Goal: Contribute content: Contribute content

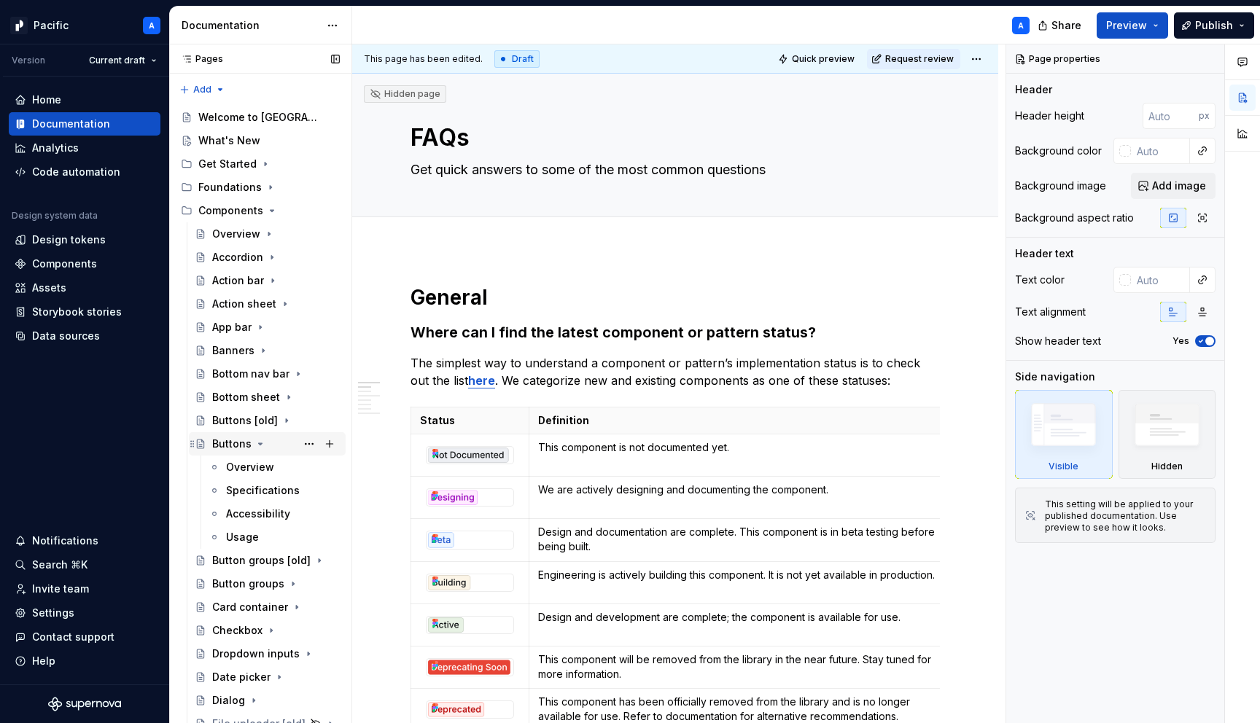
click at [261, 443] on icon "Page tree" at bounding box center [260, 444] width 12 height 12
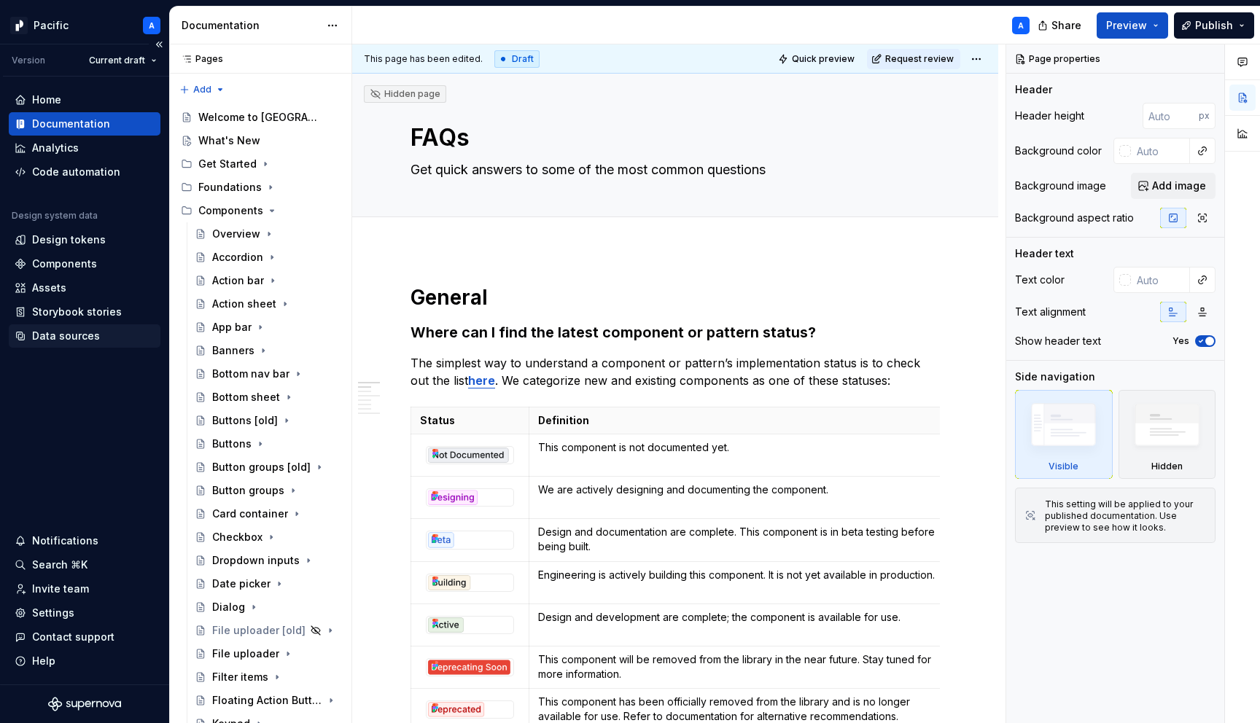
click at [62, 345] on div "Data sources" at bounding box center [85, 335] width 152 height 23
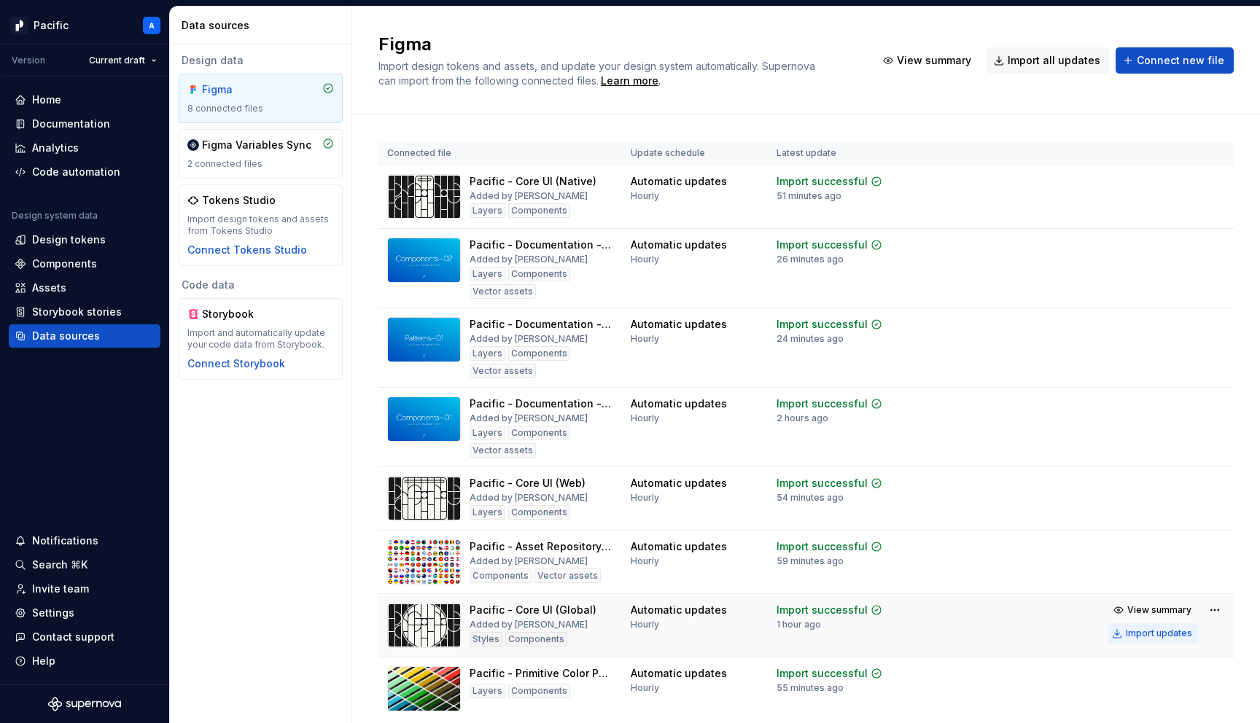
click at [1174, 635] on div "Import updates" at bounding box center [1159, 634] width 66 height 12
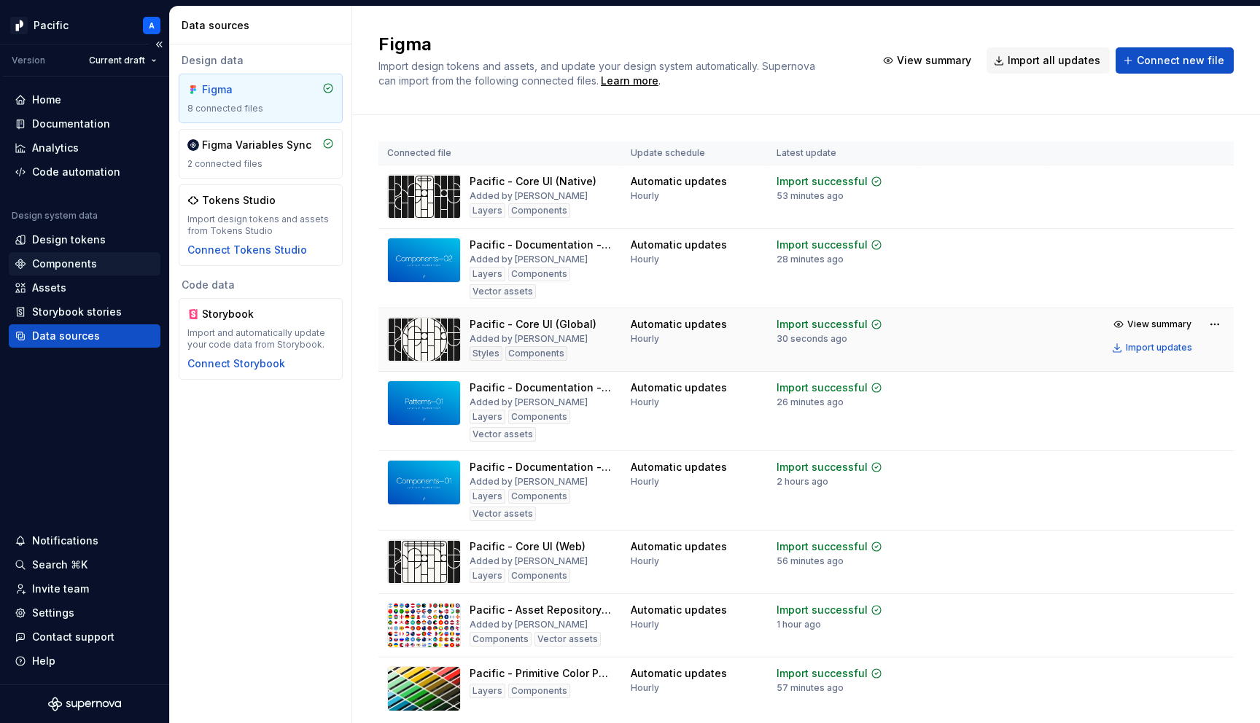
click at [93, 265] on div "Components" at bounding box center [64, 264] width 65 height 15
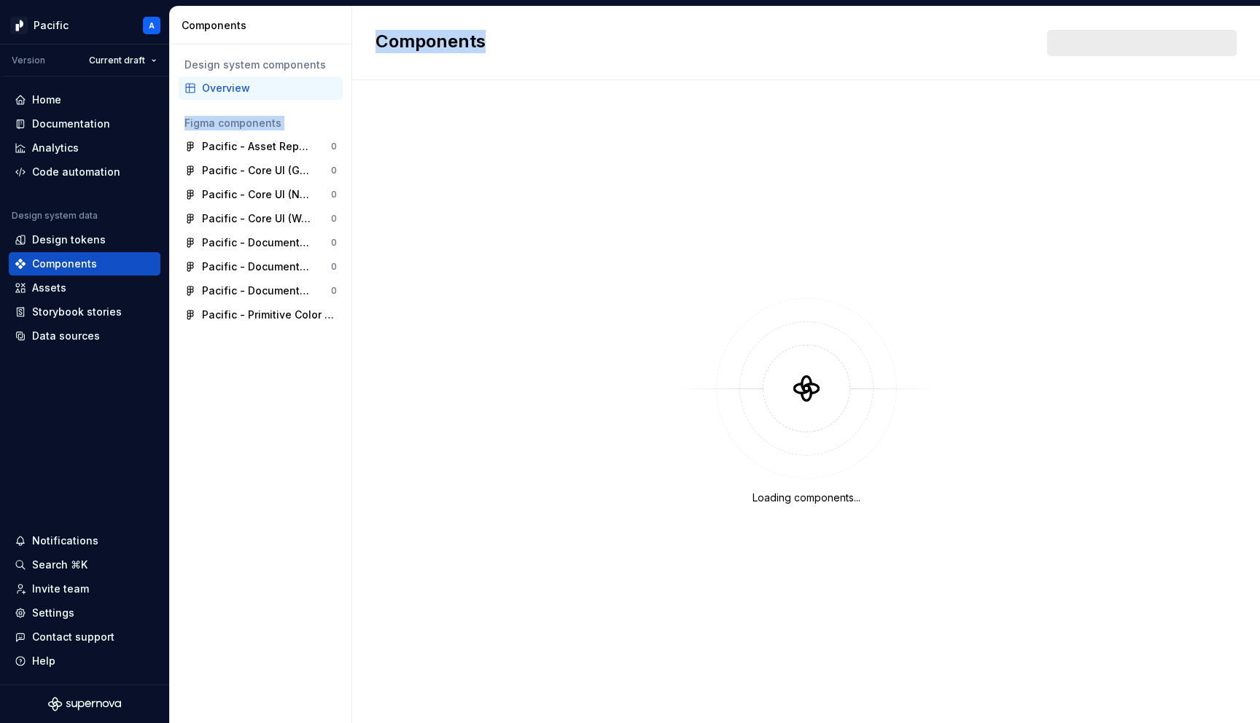
click at [449, 97] on div "Components Design system components Overview Figma components Pacific - Asset R…" at bounding box center [715, 365] width 1090 height 717
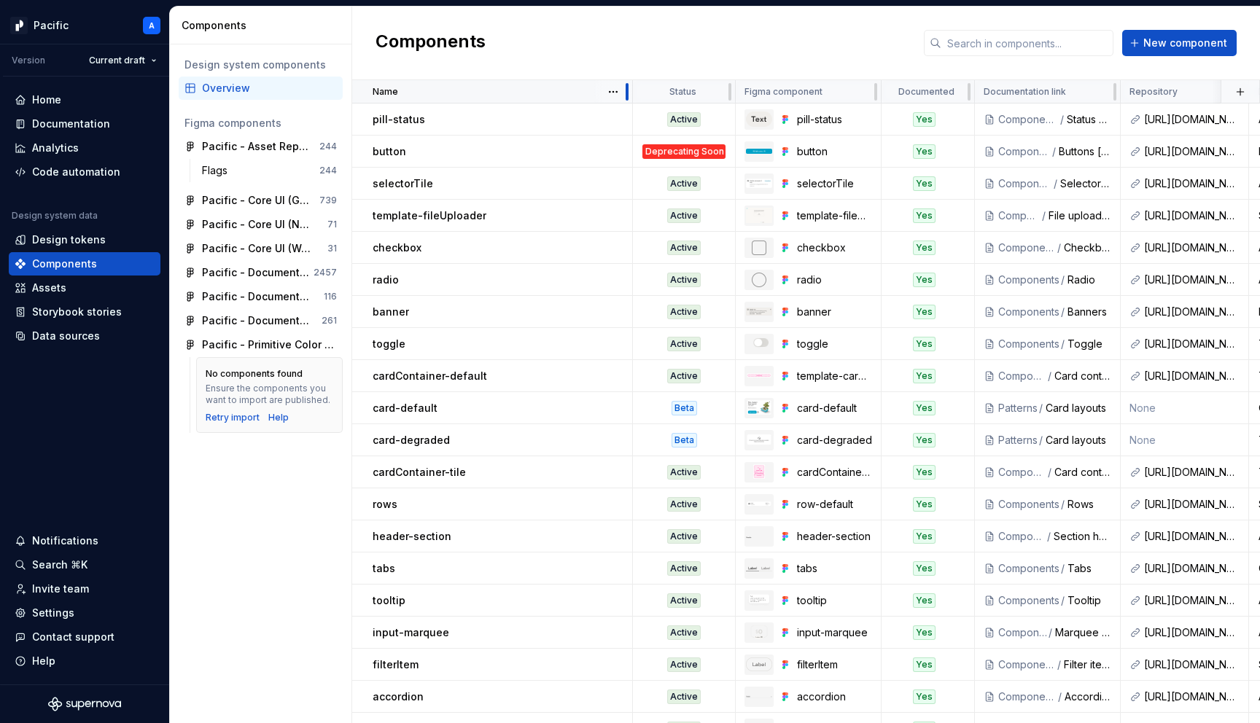
click at [626, 88] on div at bounding box center [627, 91] width 3 height 17
click at [613, 93] on html "Pacific A Version Current draft Home Documentation Analytics Code automation De…" at bounding box center [630, 361] width 1260 height 723
click at [631, 117] on div "Sort ascending" at bounding box center [677, 120] width 95 height 15
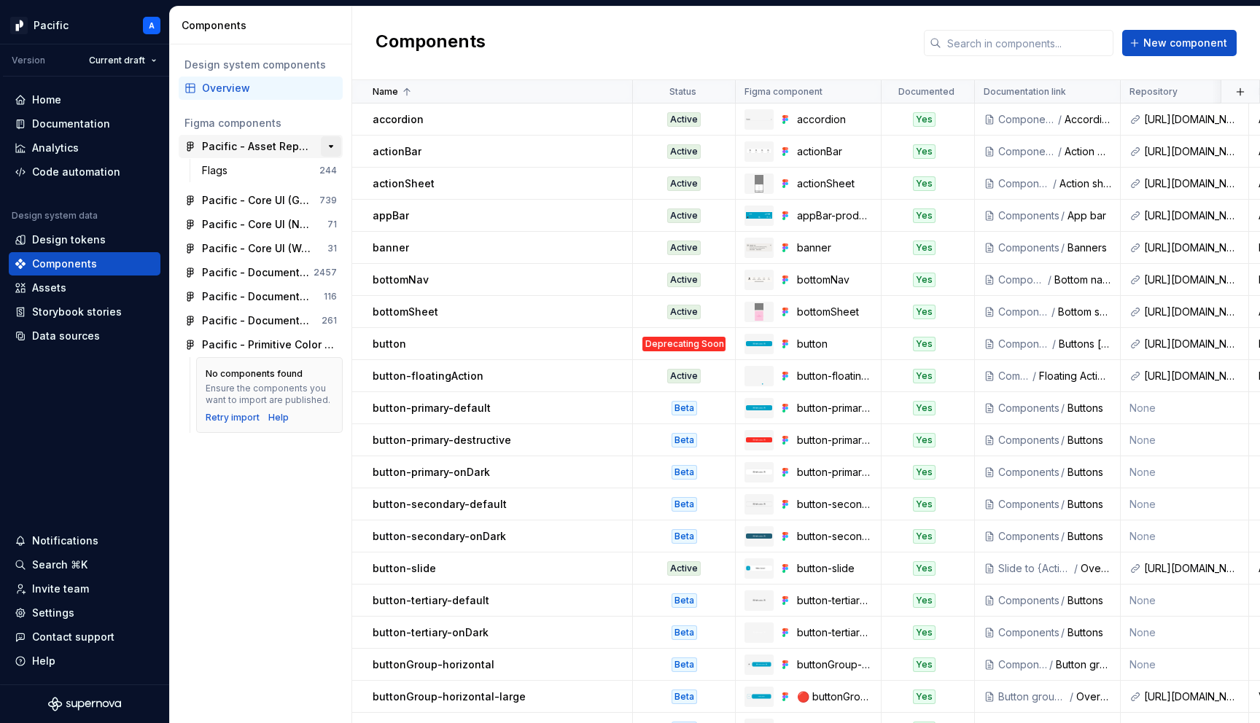
click at [335, 142] on button "button" at bounding box center [331, 146] width 20 height 20
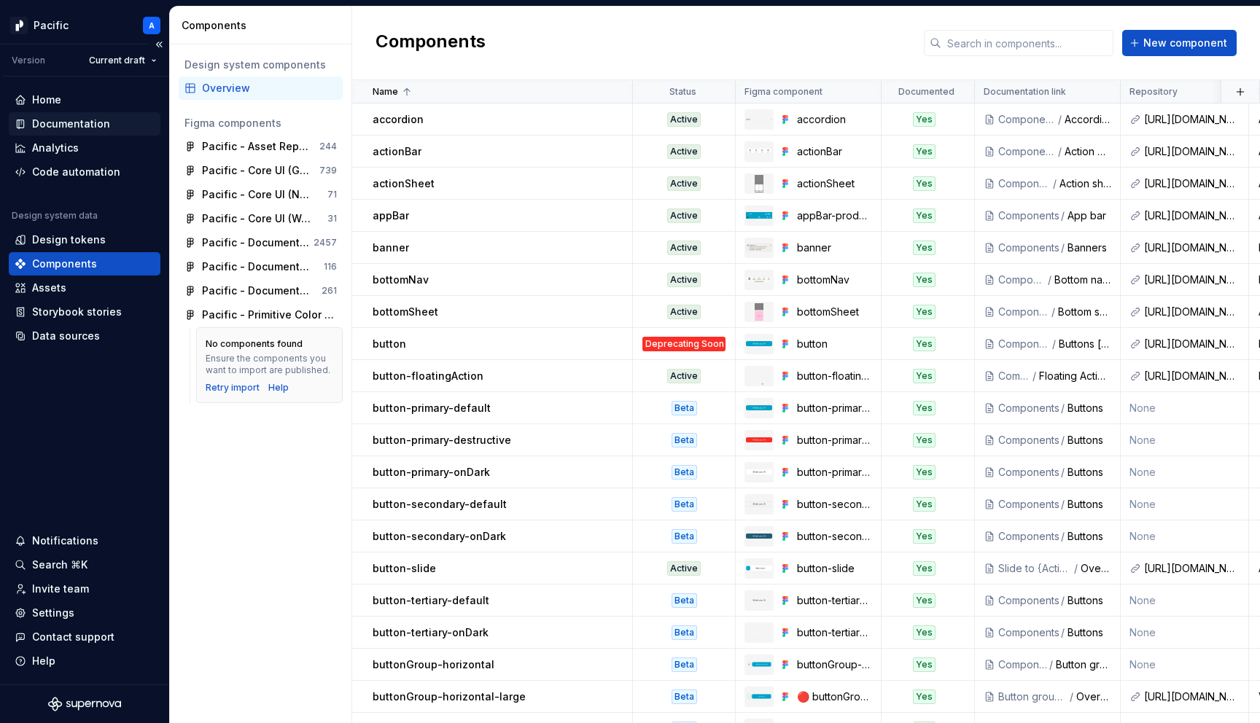
click at [98, 125] on div "Documentation" at bounding box center [71, 124] width 78 height 15
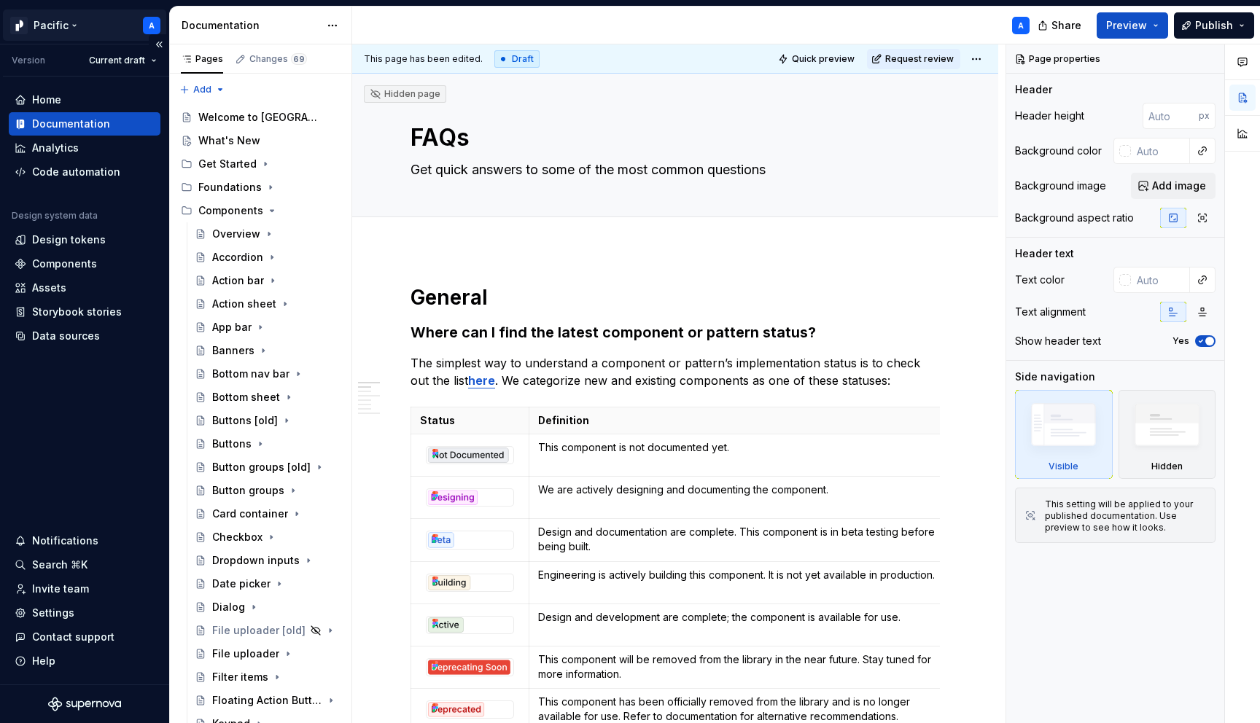
click at [44, 33] on html "Pacific A Version Current draft Home Documentation Analytics Code automation De…" at bounding box center [630, 361] width 1260 height 723
click at [221, 136] on div "What's New" at bounding box center [229, 140] width 62 height 15
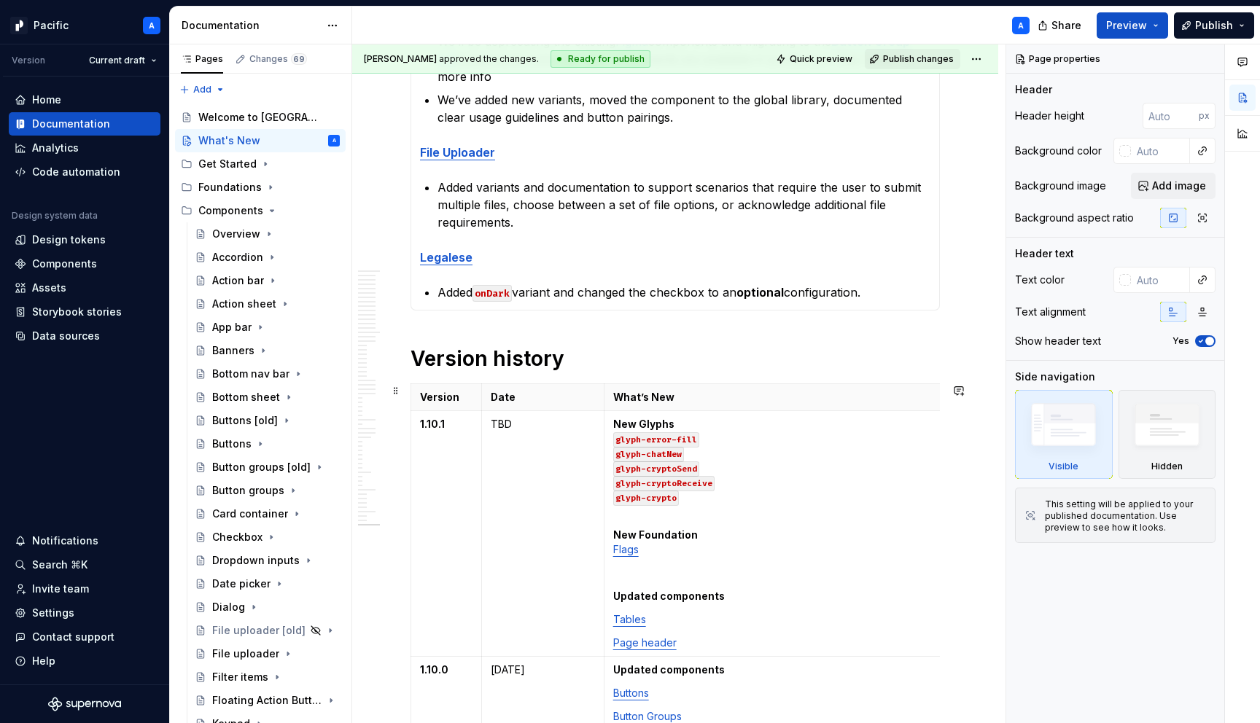
scroll to position [739, 0]
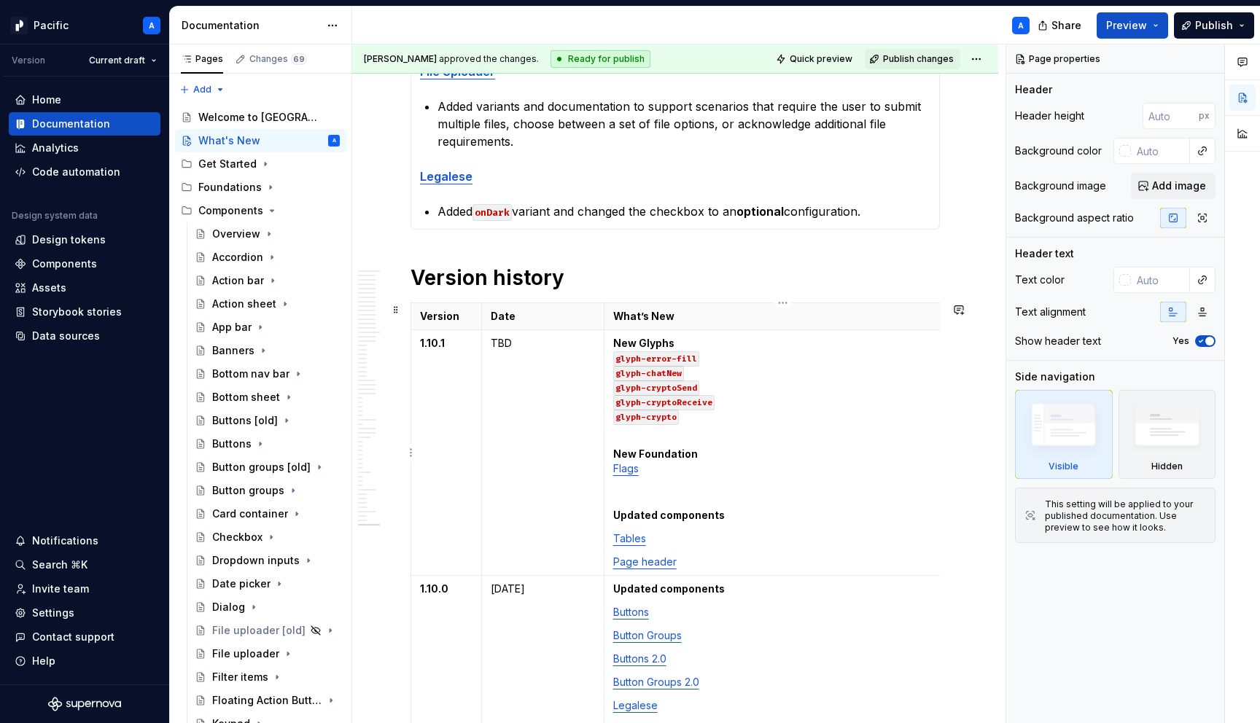
type textarea "*"
click at [696, 564] on p "Page header" at bounding box center [782, 562] width 339 height 15
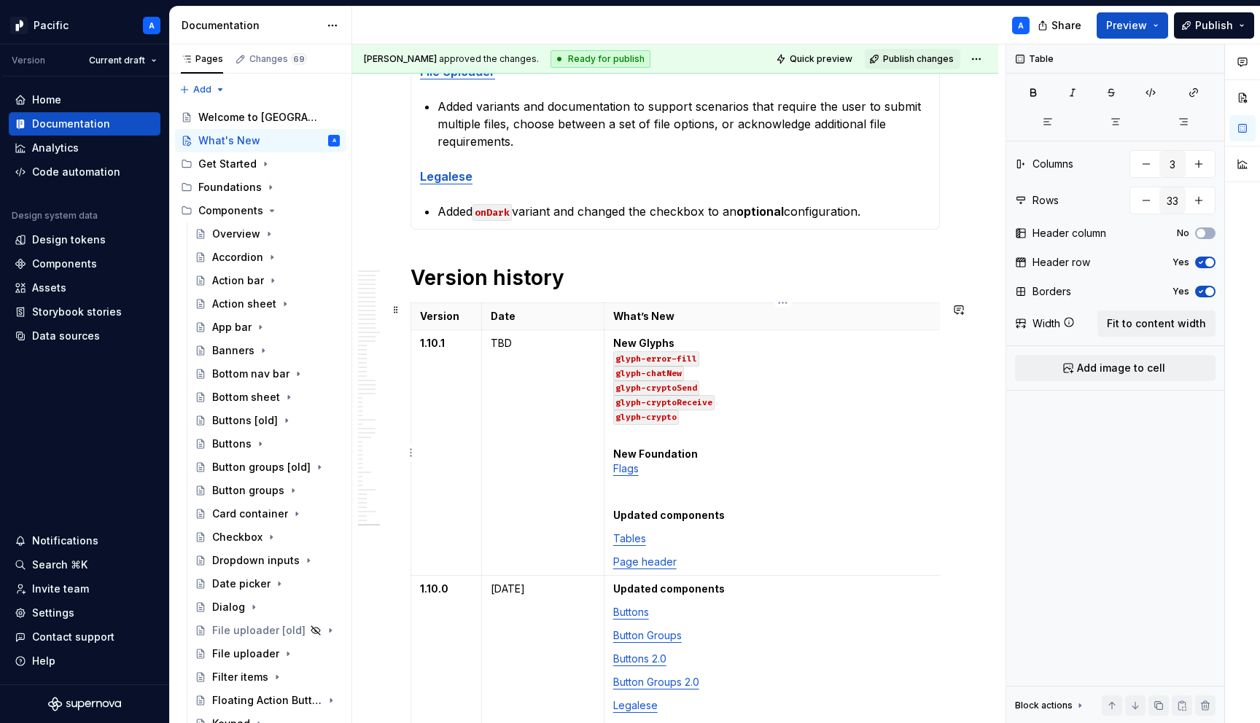
click at [658, 536] on p "Tables" at bounding box center [782, 539] width 339 height 15
click at [612, 534] on td "New Glyphs glyph-error-fill glyph-chatNew glyph-cryptoSend glyph-cryptoReceive …" at bounding box center [782, 453] width 357 height 246
click at [623, 542] on p "Marquee" at bounding box center [782, 539] width 339 height 15
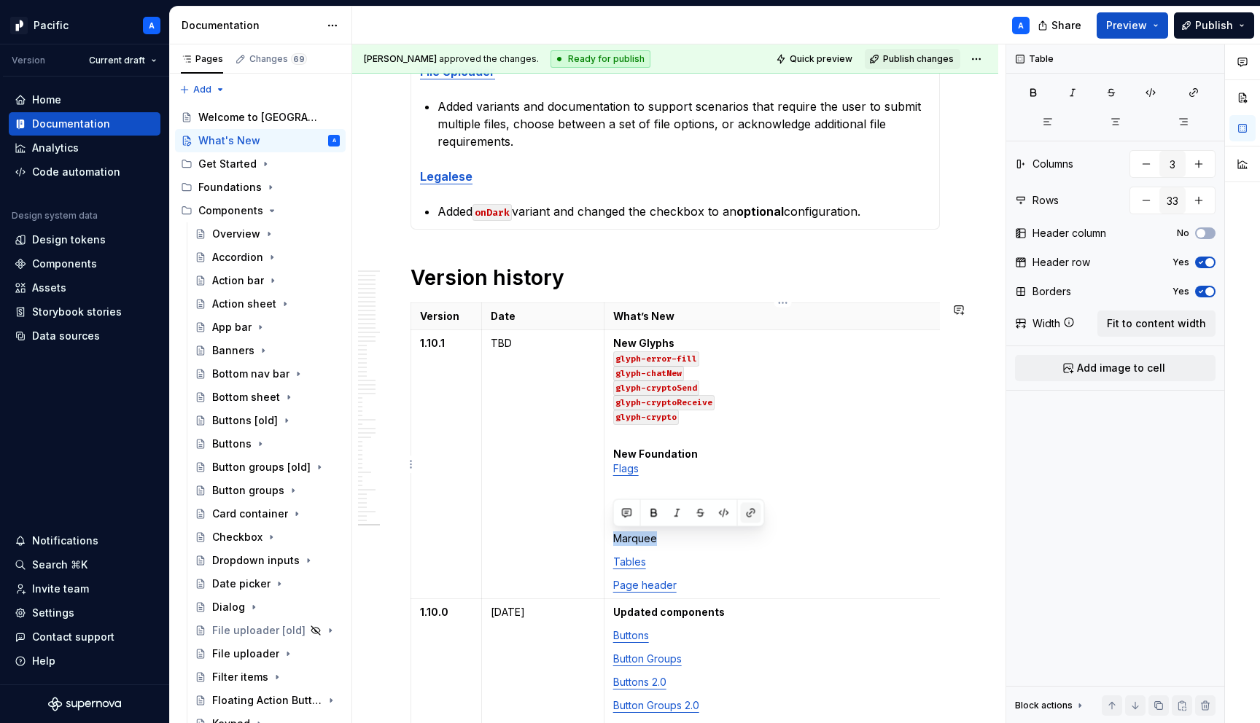
click at [751, 514] on button "button" at bounding box center [751, 513] width 20 height 20
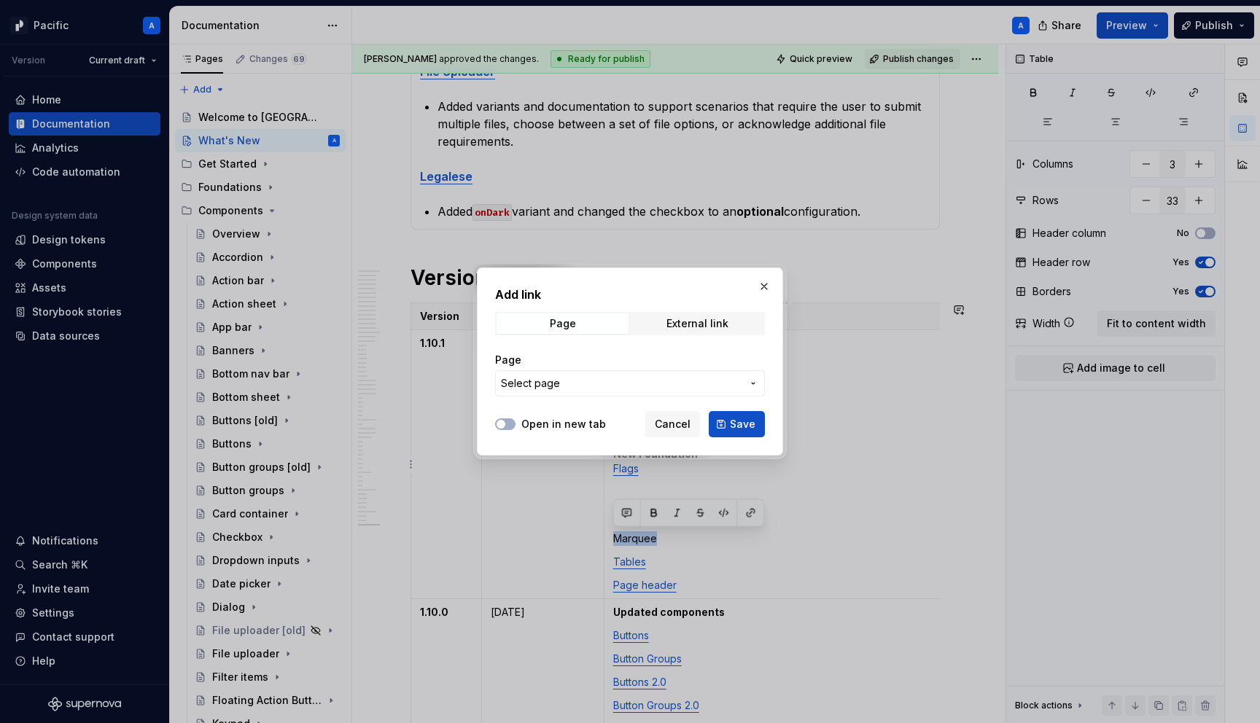
click at [653, 378] on span "Select page" at bounding box center [621, 383] width 241 height 15
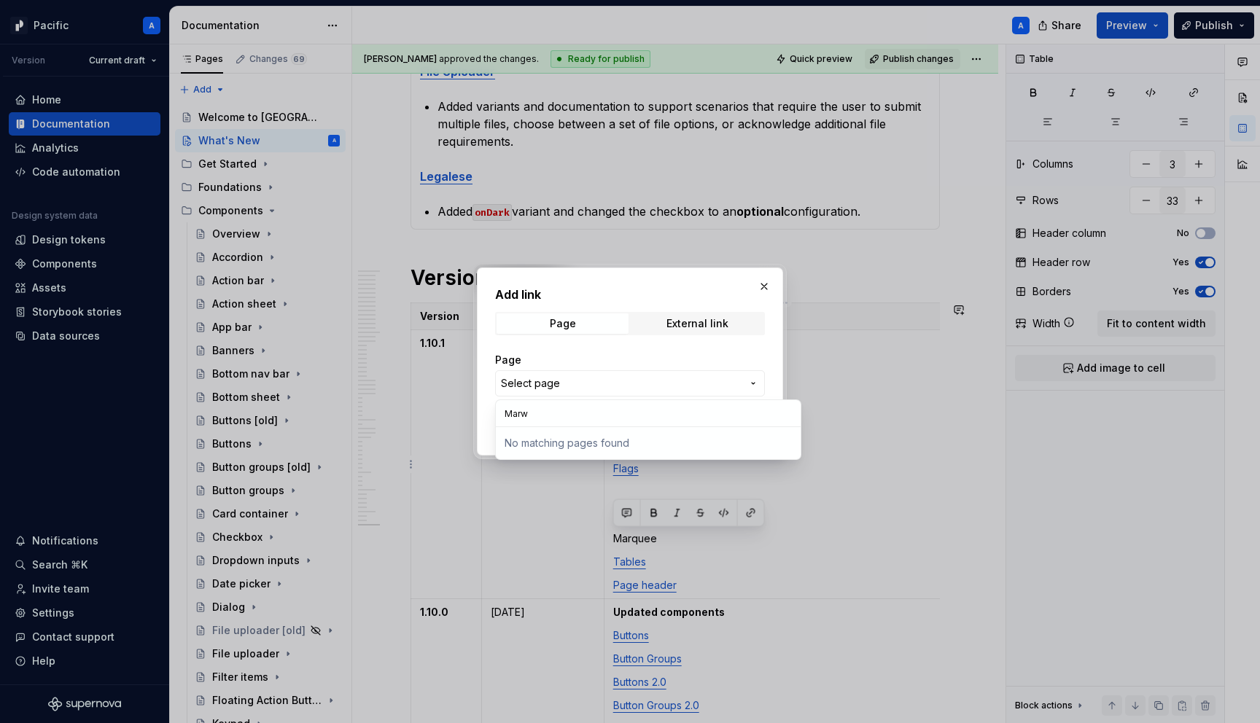
type input "Mar"
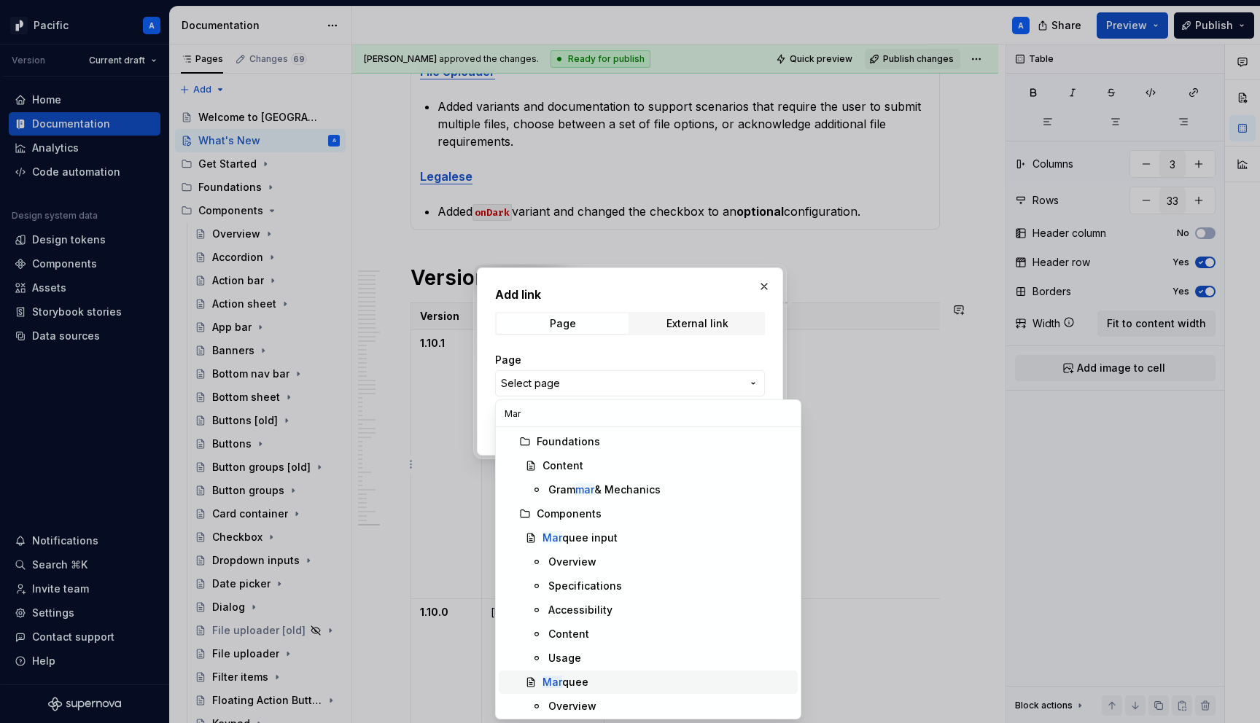
click at [572, 678] on div "Mar quee" at bounding box center [565, 682] width 46 height 15
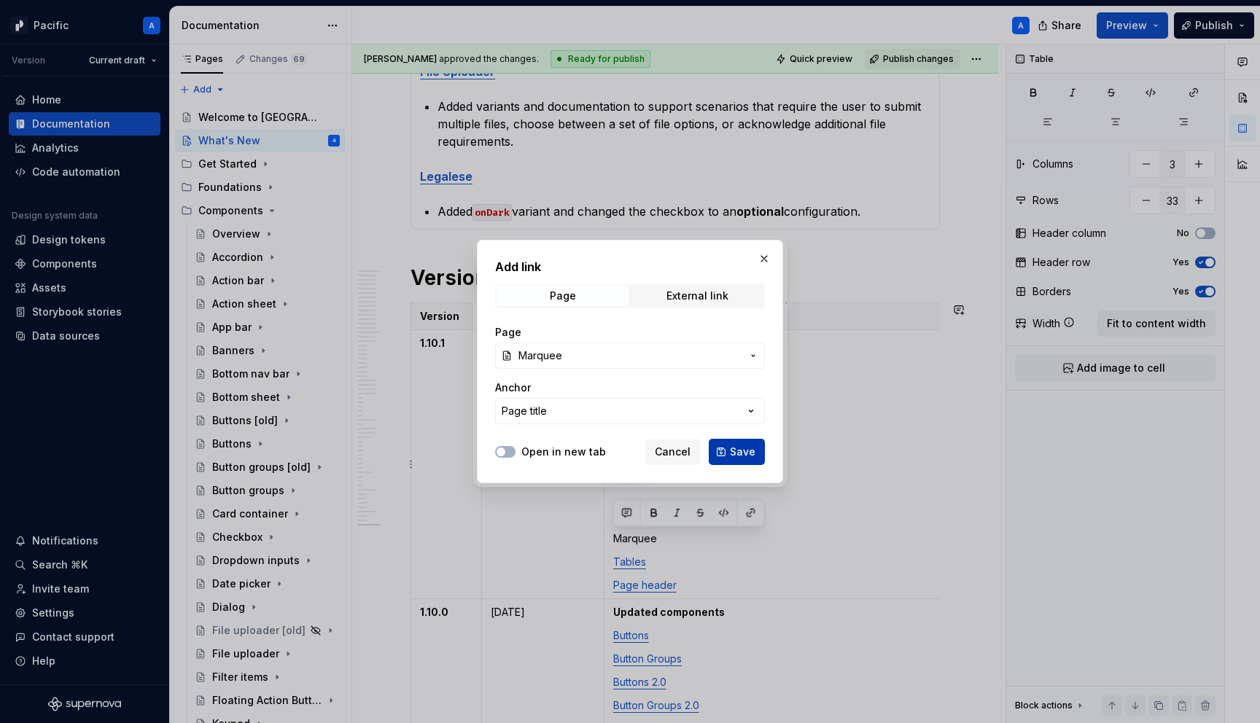
click at [744, 454] on span "Save" at bounding box center [743, 452] width 26 height 15
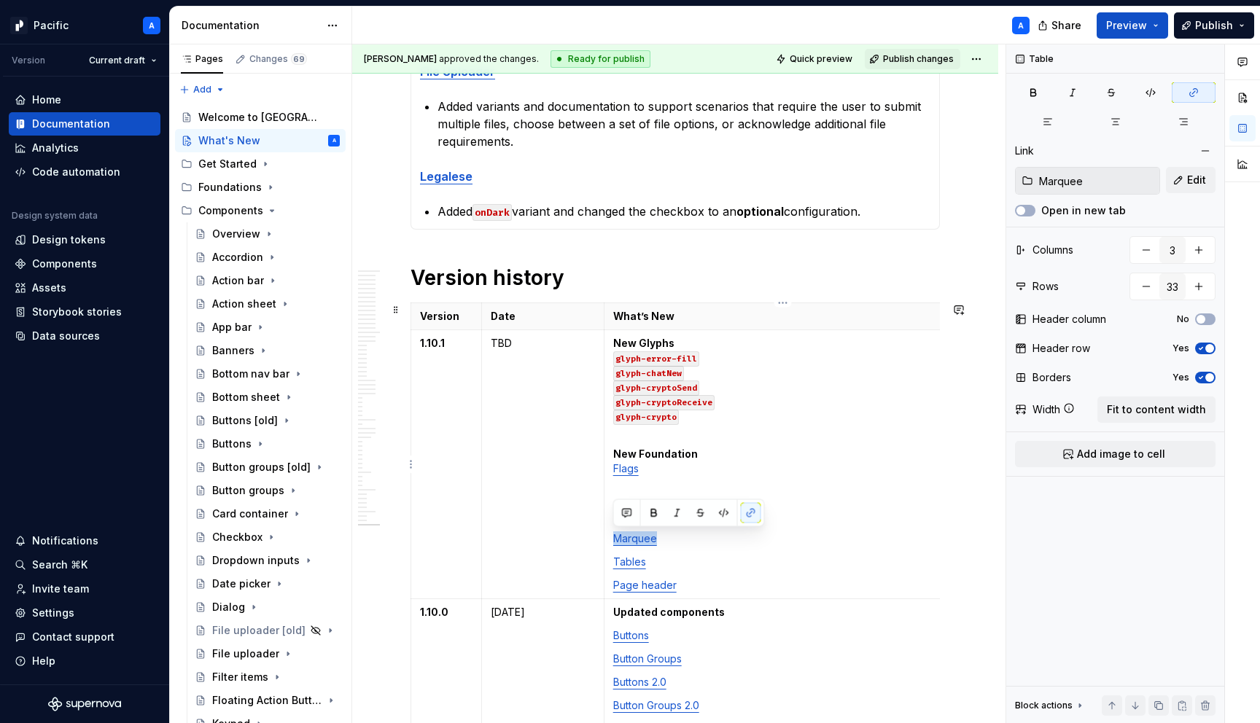
scroll to position [760, 0]
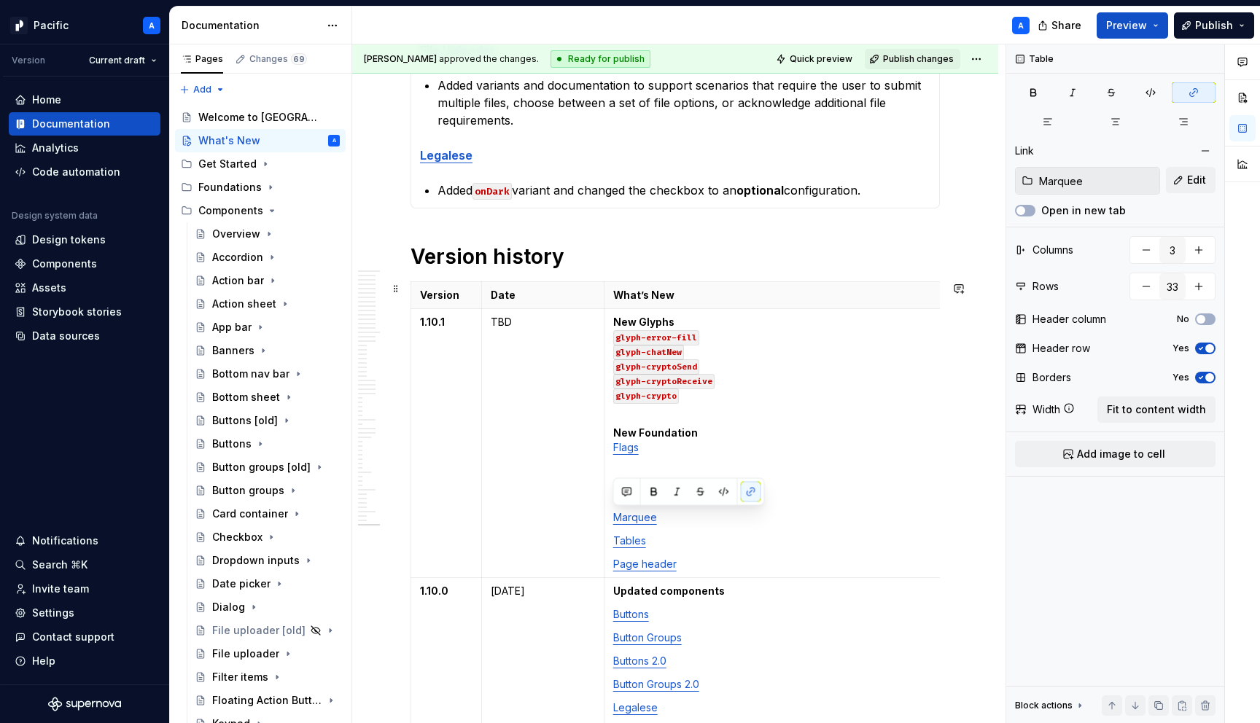
click at [793, 559] on p "Page header" at bounding box center [782, 564] width 339 height 15
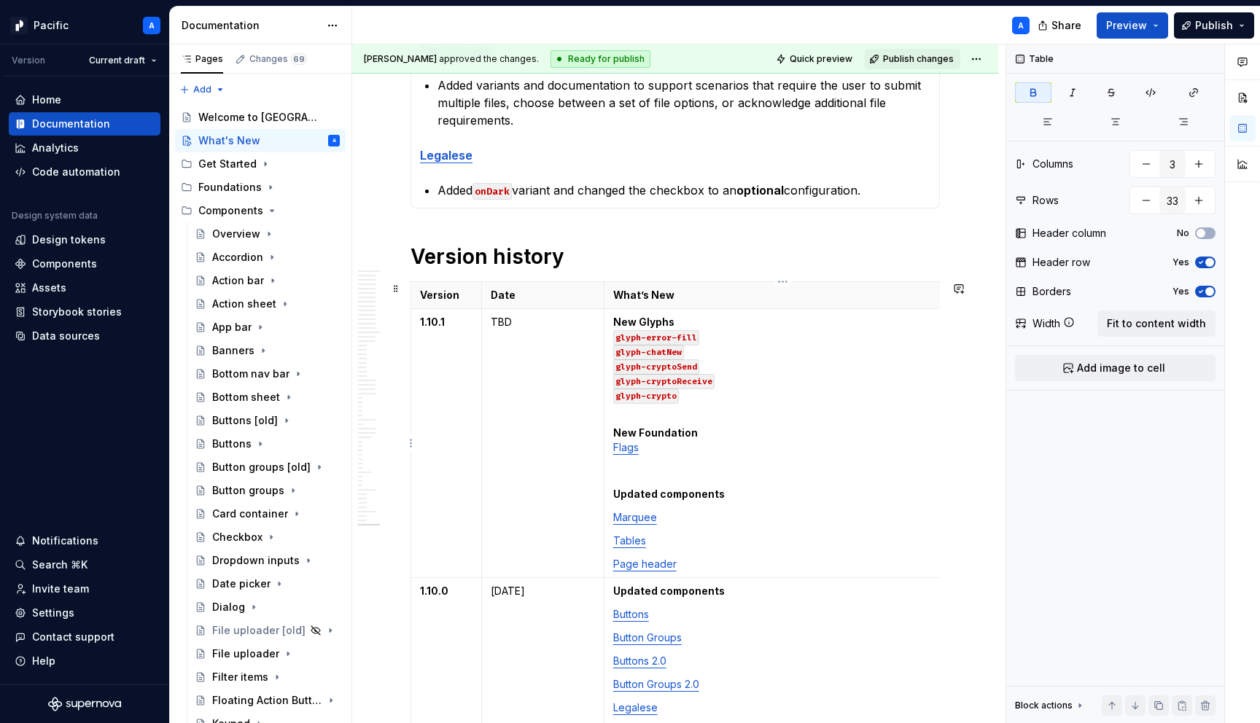
click at [664, 494] on strong "Updated components" at bounding box center [669, 494] width 112 height 12
click at [244, 444] on div "Buttons" at bounding box center [231, 444] width 39 height 15
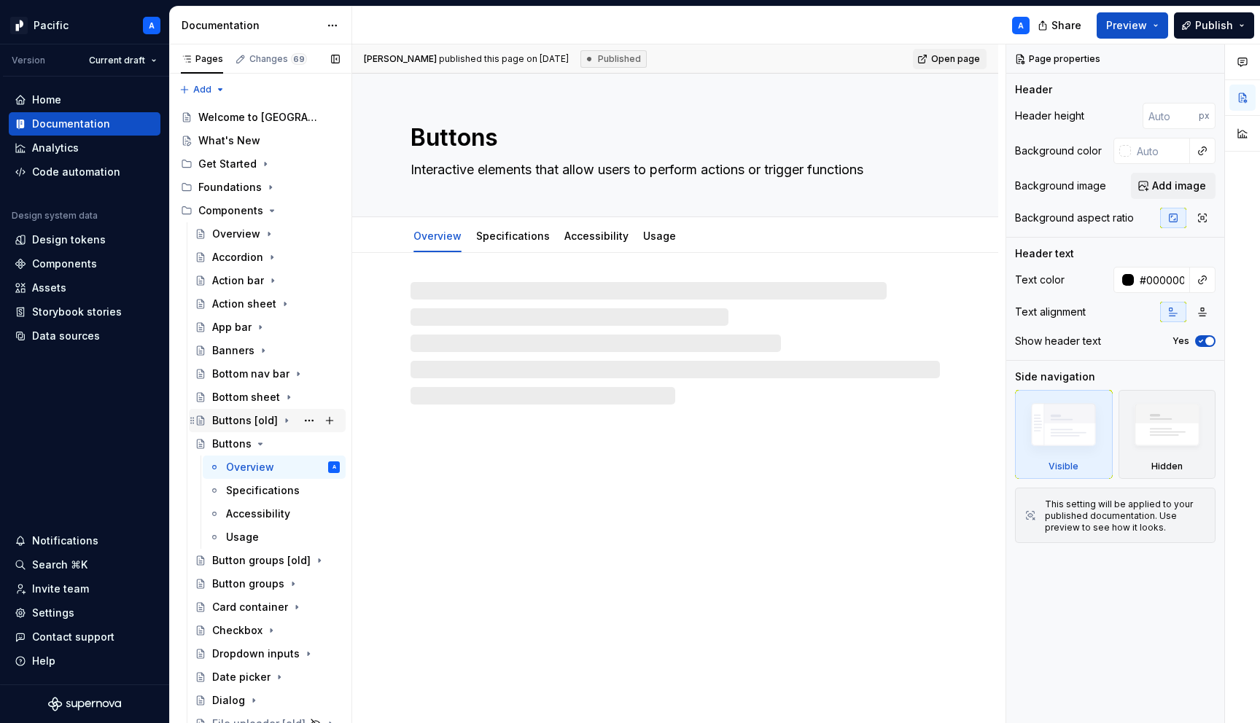
click at [239, 420] on div "Buttons [old]" at bounding box center [245, 420] width 66 height 15
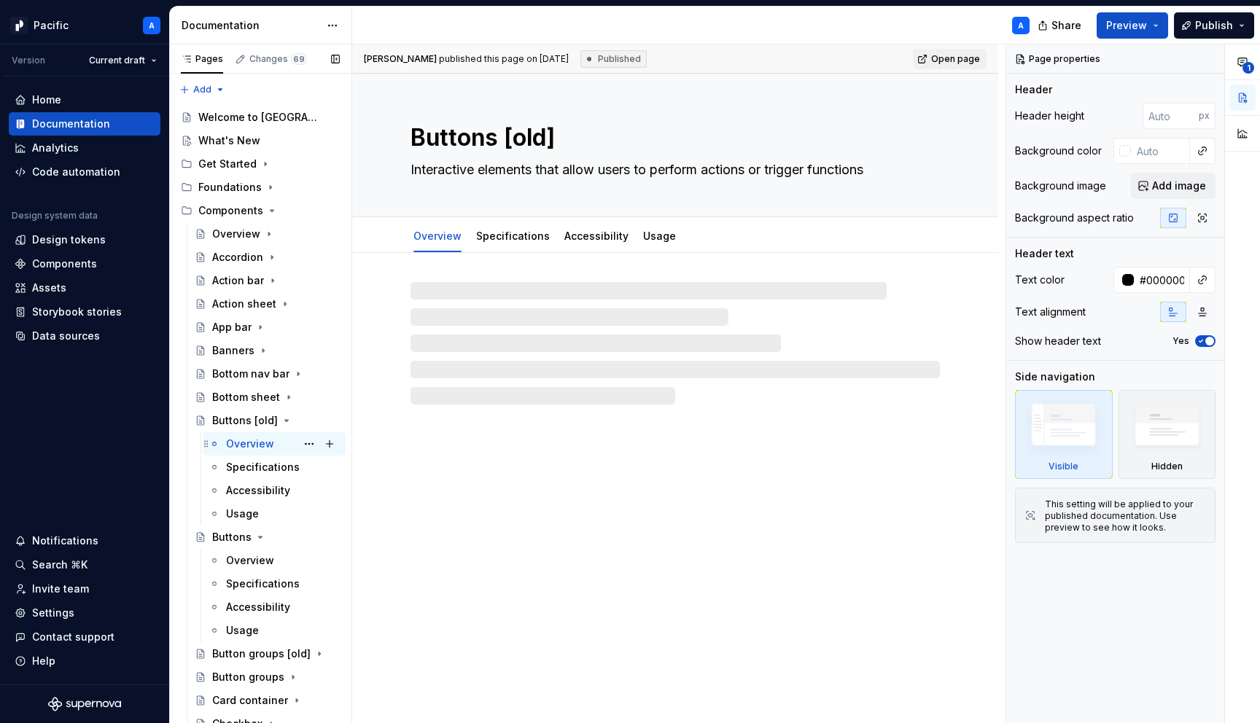
click at [241, 440] on div "Overview" at bounding box center [250, 444] width 48 height 15
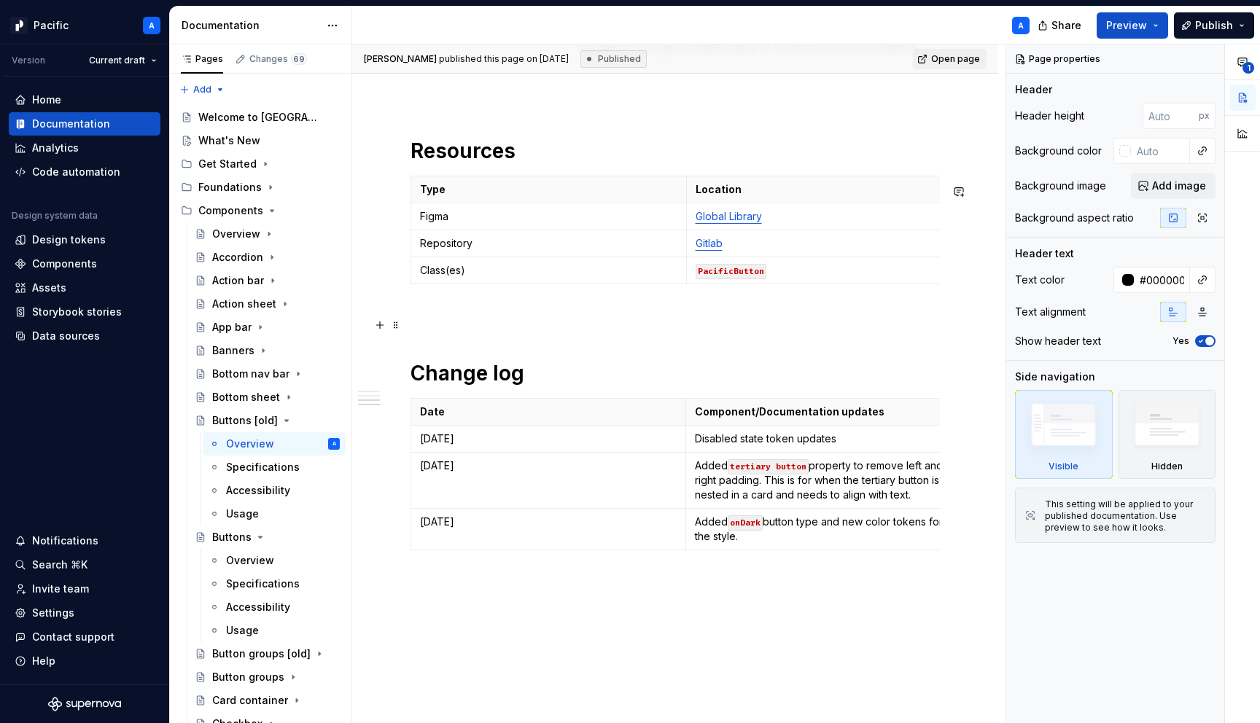
scroll to position [1584, 0]
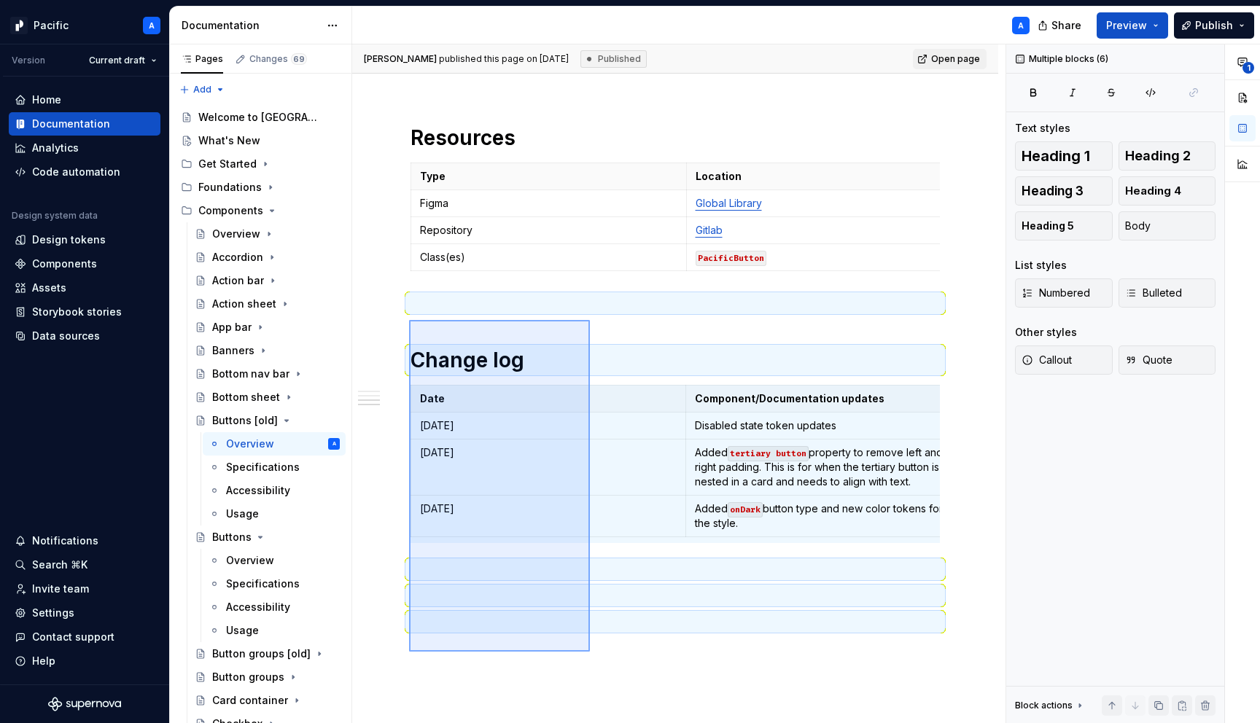
drag, startPoint x: 409, startPoint y: 320, endPoint x: 590, endPoint y: 652, distance: 377.8
click at [590, 652] on div "**********" at bounding box center [678, 384] width 653 height 680
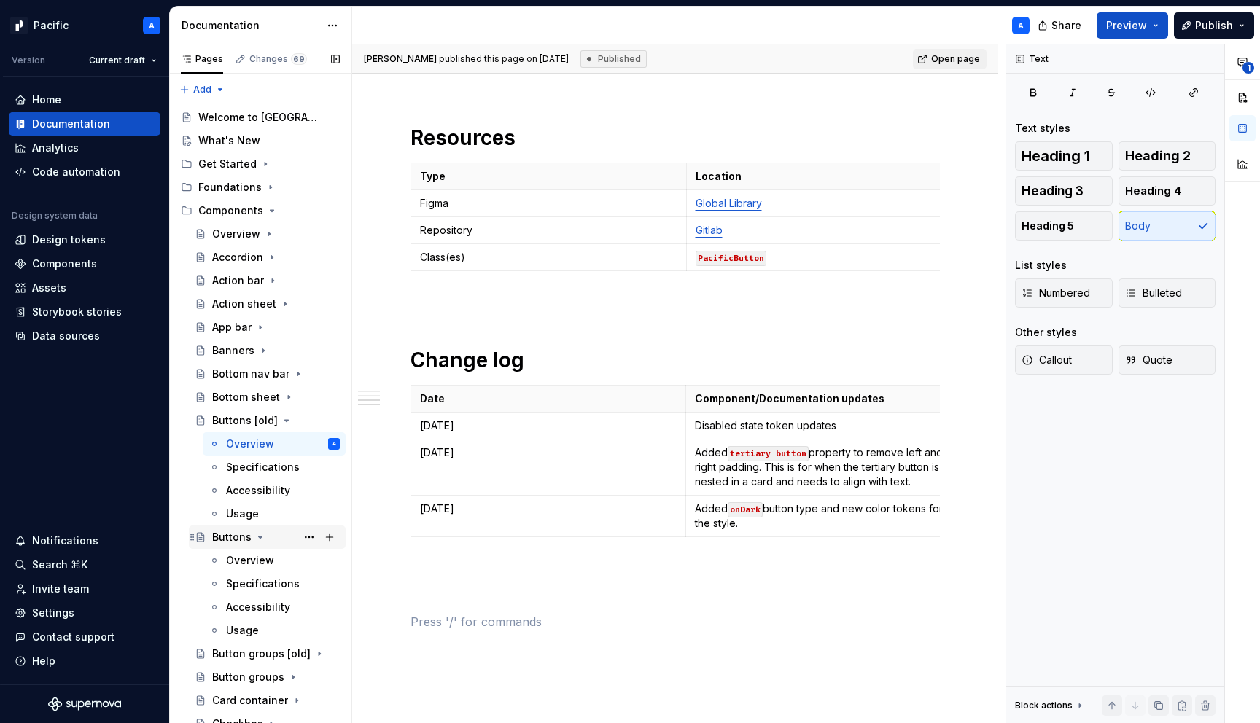
click at [260, 538] on icon "Page tree" at bounding box center [260, 538] width 12 height 12
click at [283, 423] on icon "Page tree" at bounding box center [287, 421] width 12 height 12
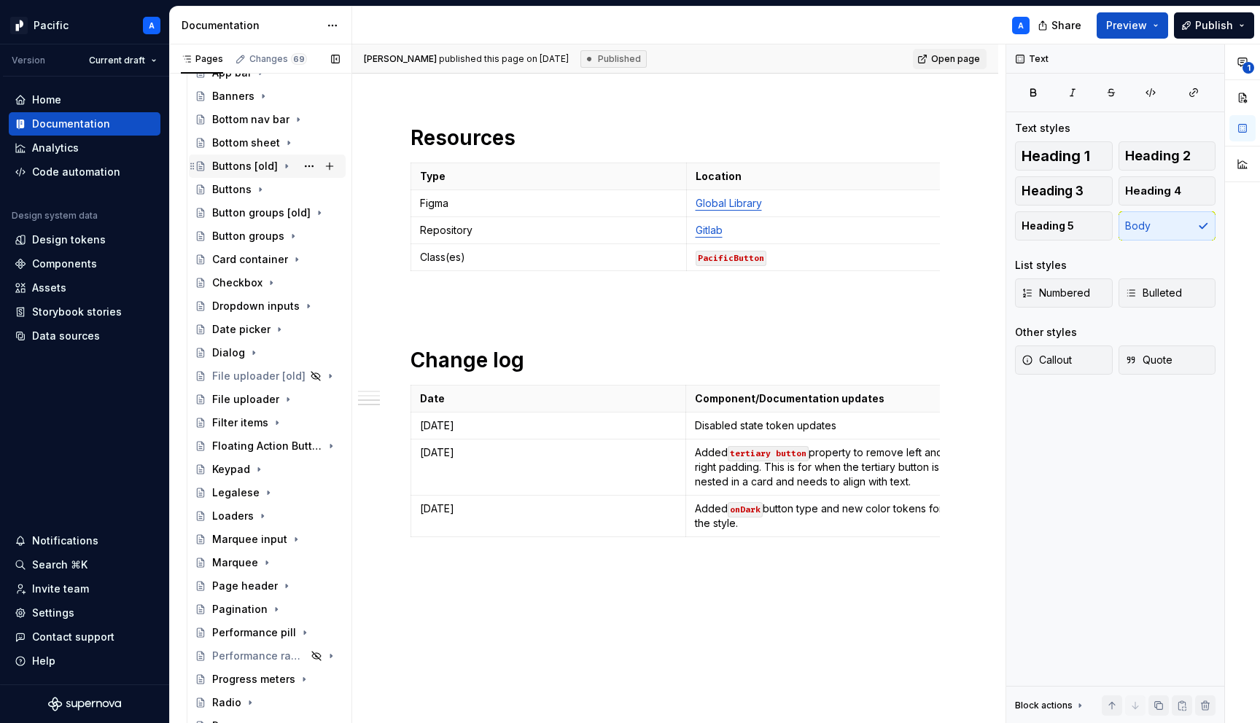
scroll to position [254, 0]
click at [257, 559] on div "Marquee" at bounding box center [276, 563] width 128 height 20
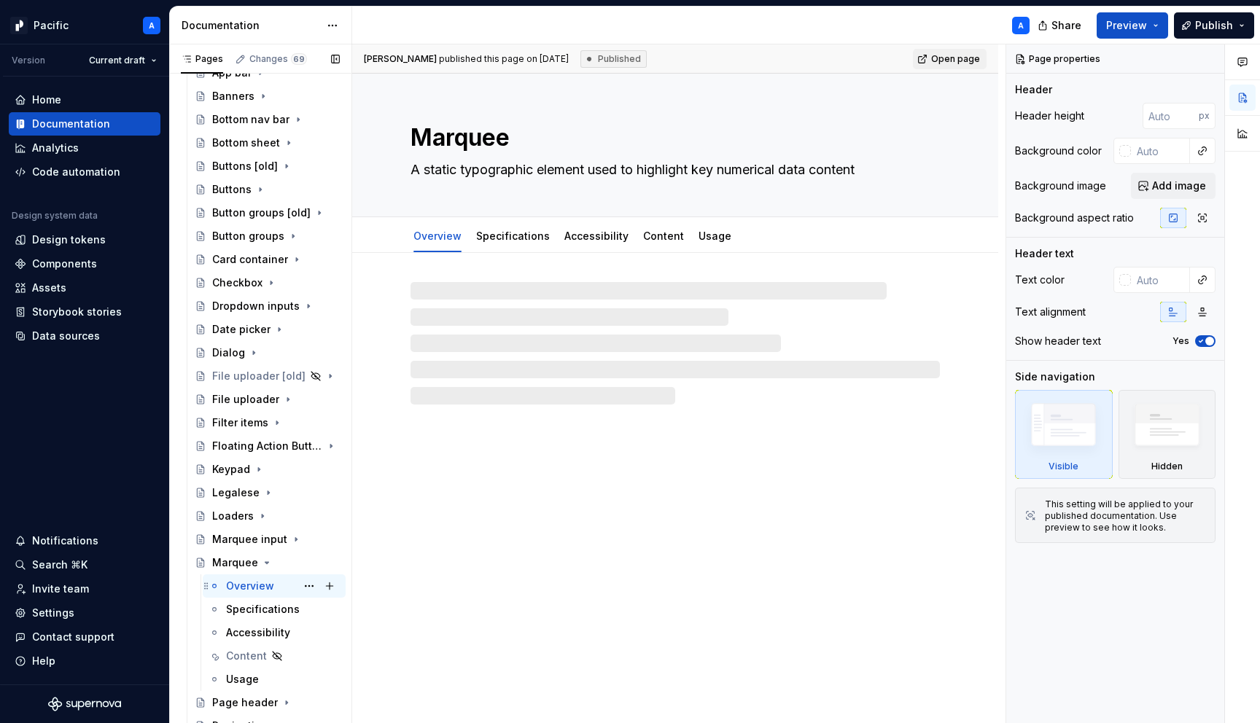
click at [274, 586] on div "Overview A" at bounding box center [283, 586] width 114 height 20
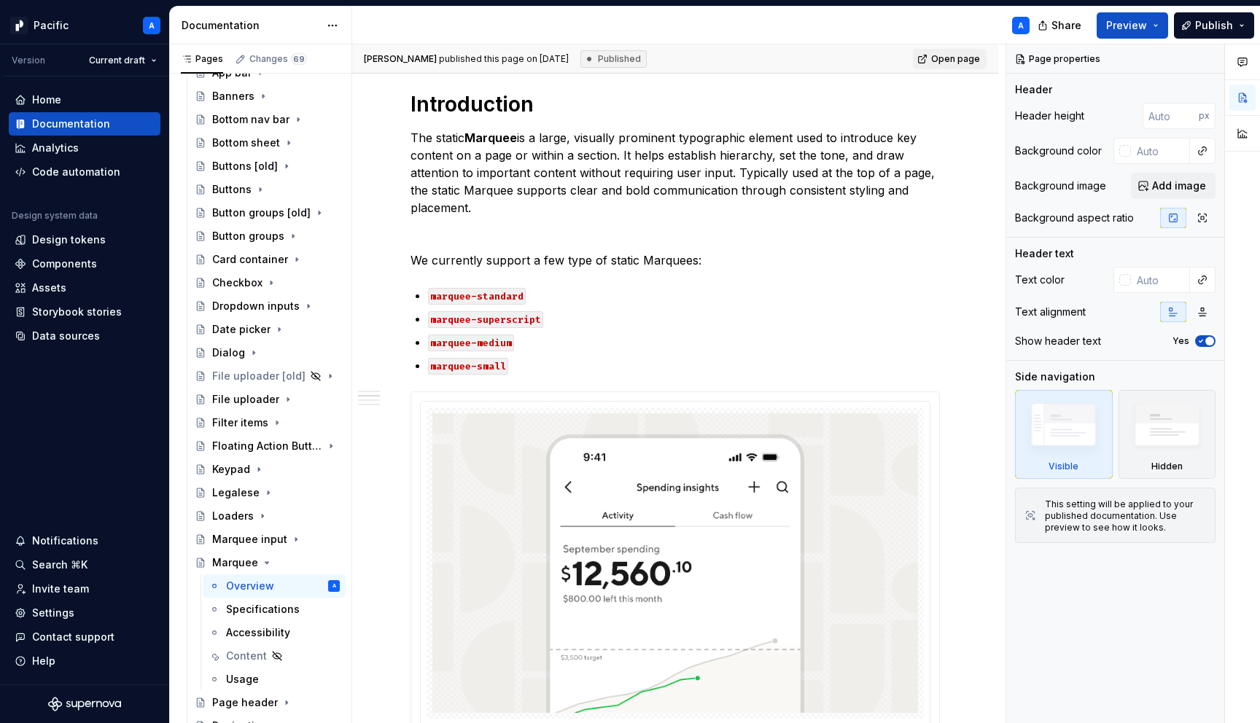
scroll to position [384, 0]
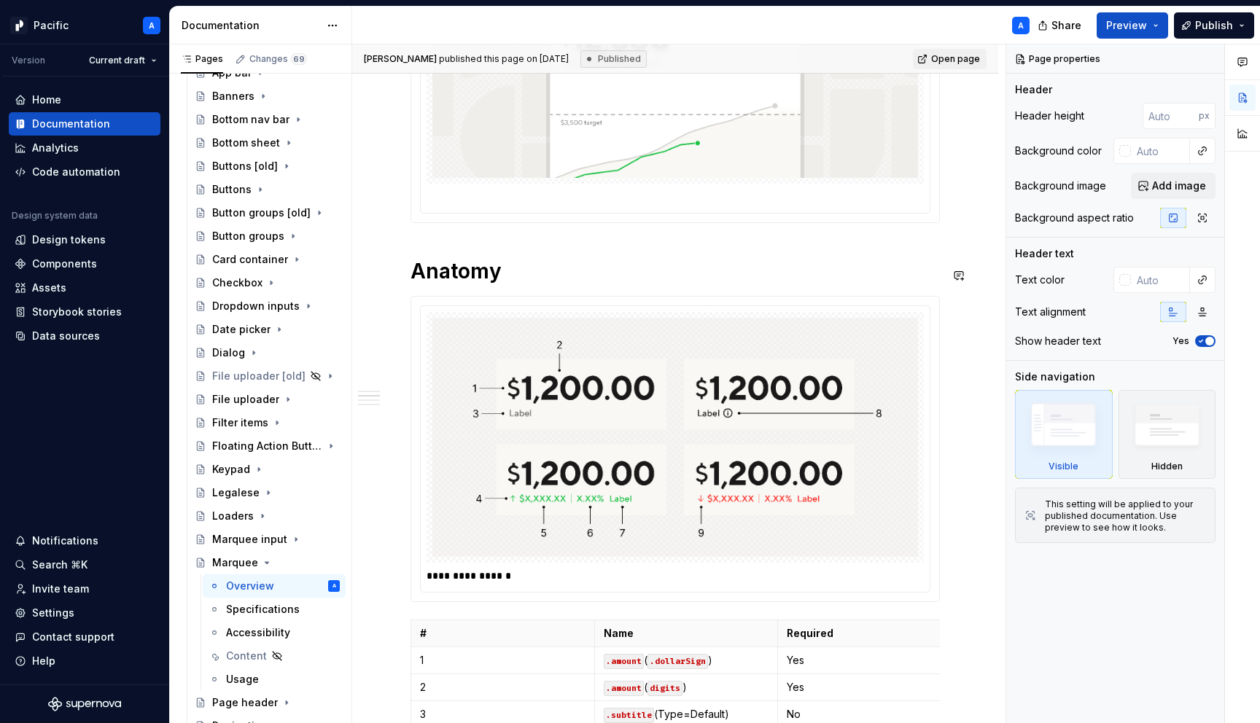
type textarea "*"
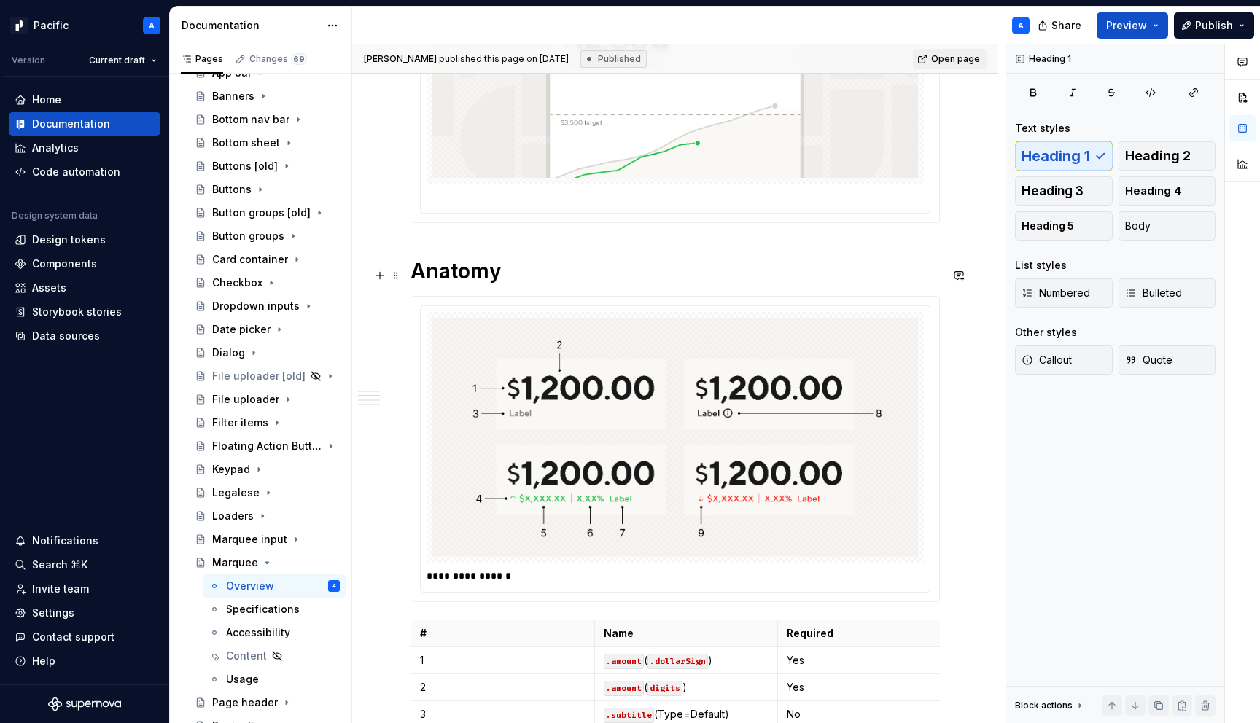
click at [412, 267] on h1 "Anatomy" at bounding box center [675, 271] width 529 height 26
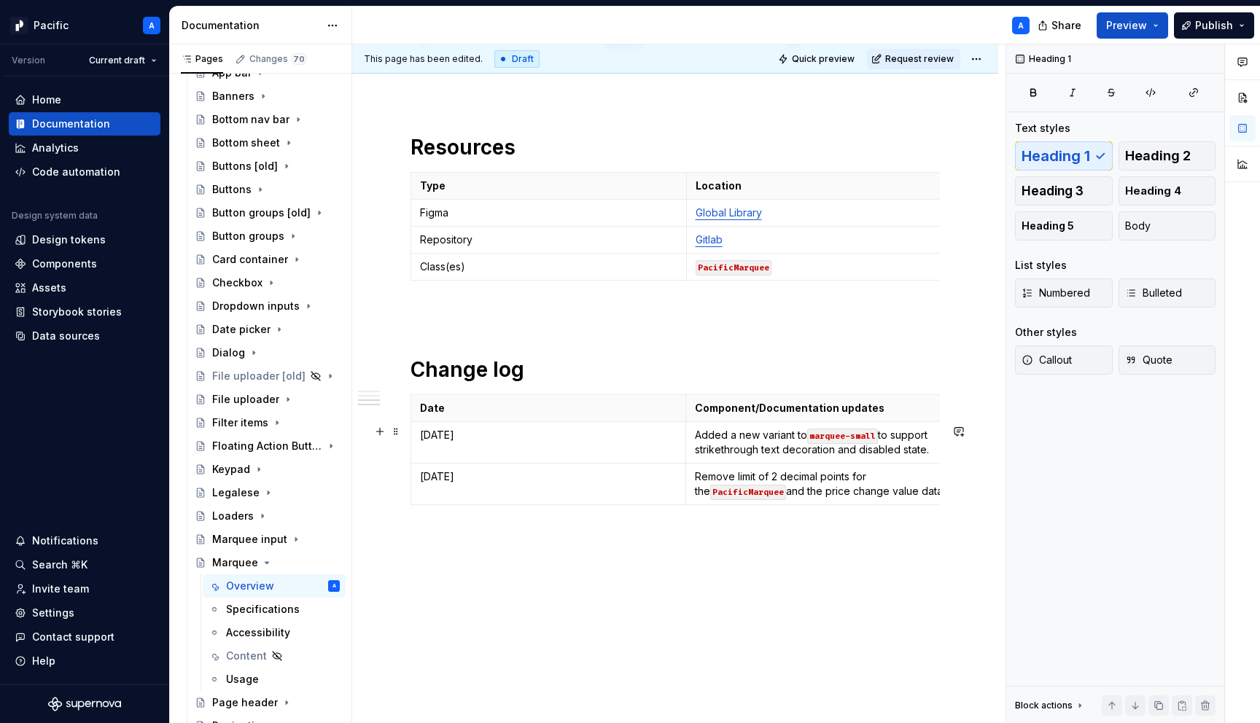
scroll to position [3287, 0]
click at [690, 532] on icon "button" at bounding box center [686, 534] width 12 height 12
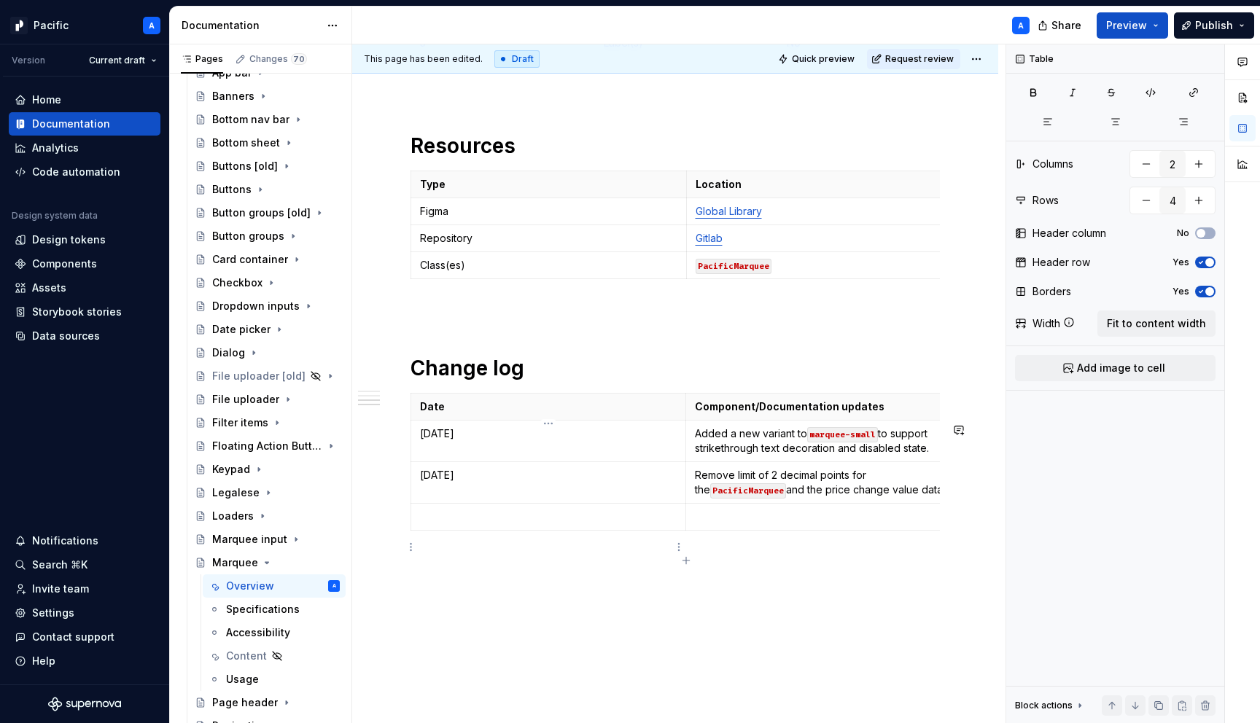
click at [610, 524] on p at bounding box center [548, 517] width 257 height 15
click at [871, 531] on td at bounding box center [824, 517] width 276 height 27
drag, startPoint x: 782, startPoint y: 546, endPoint x: 864, endPoint y: 546, distance: 82.4
click at [864, 524] on p "Added variant for marquee-small" at bounding box center [823, 517] width 257 height 15
click at [886, 524] on button "button" at bounding box center [893, 521] width 20 height 20
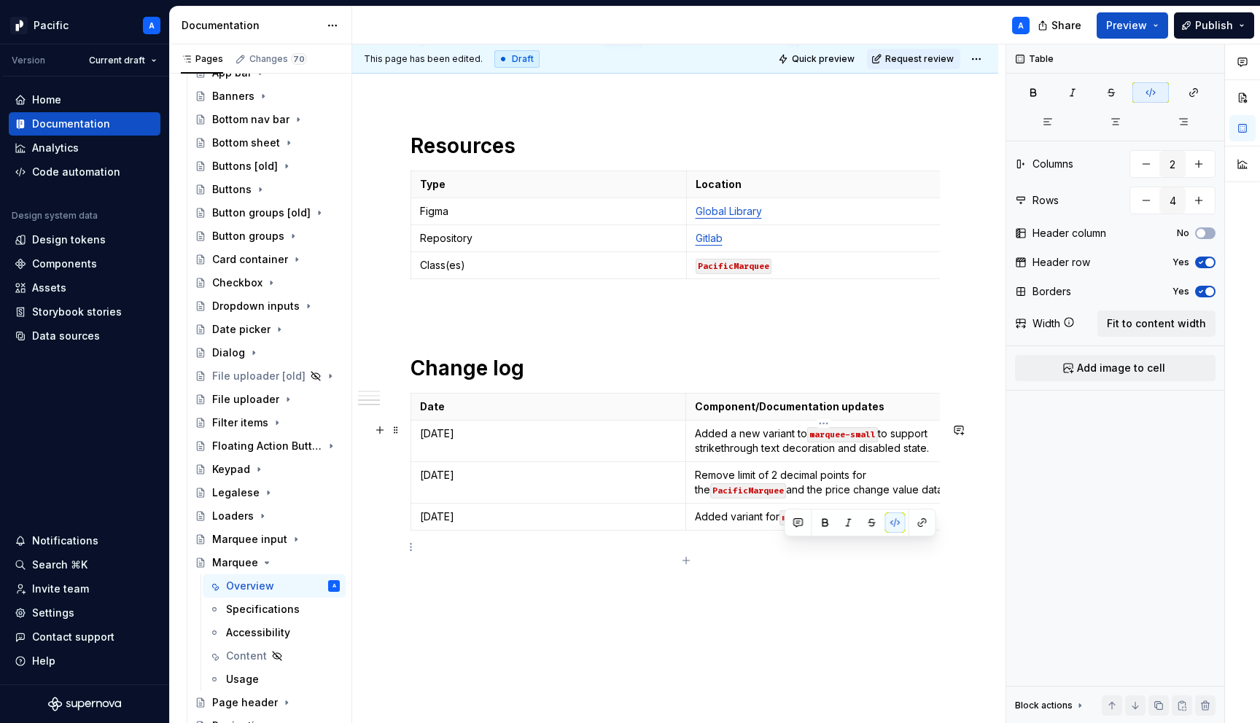
click at [885, 524] on p "Added variant for marquee-small" at bounding box center [823, 517] width 257 height 15
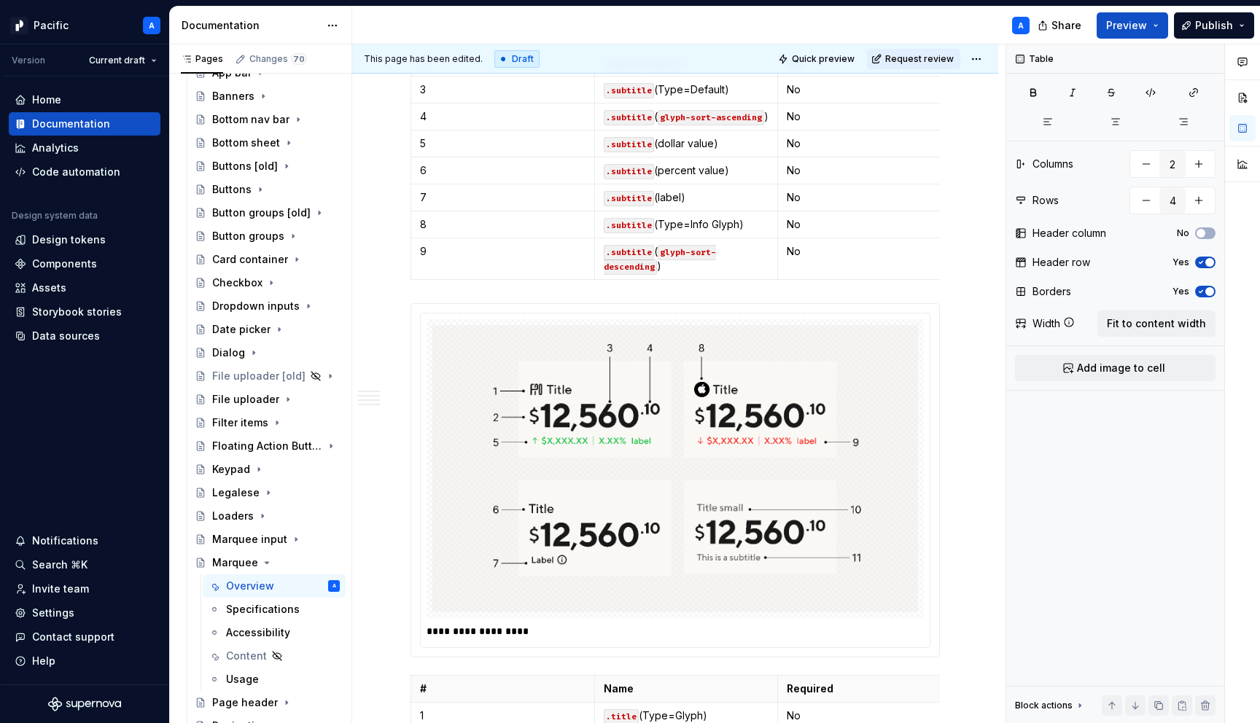
scroll to position [1353, 0]
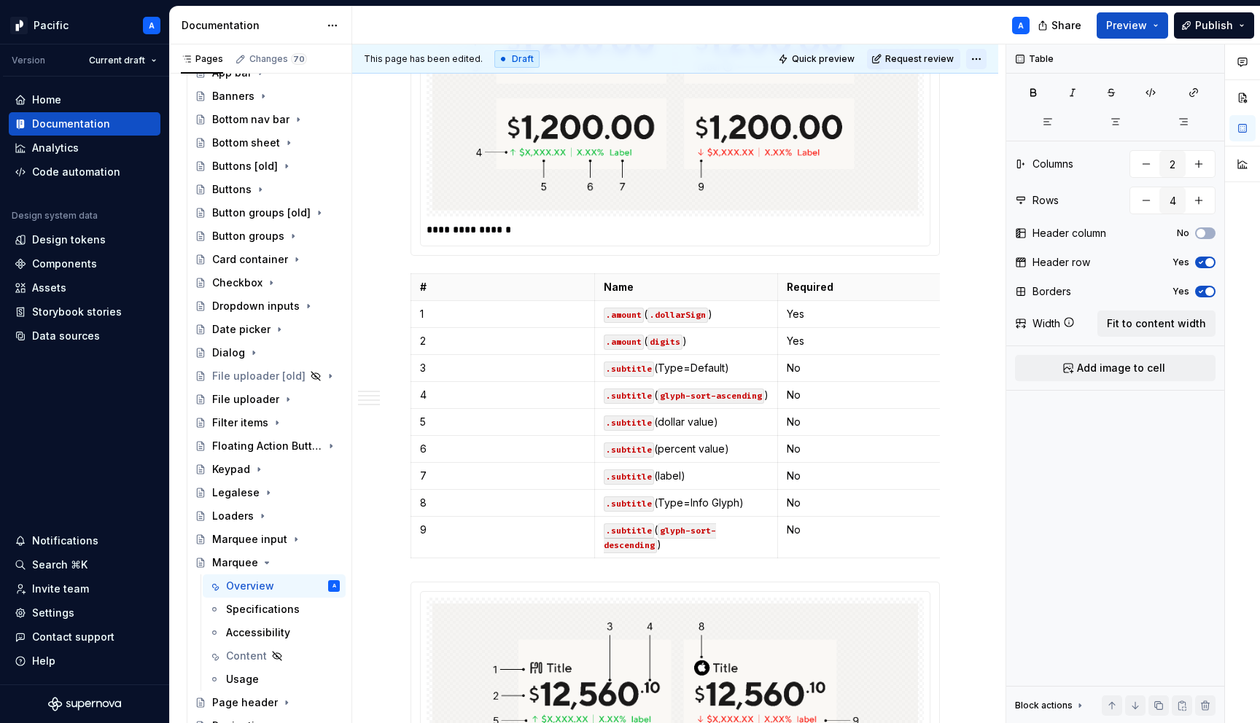
click at [990, 56] on html "Pacific A Version Current draft Home Documentation Analytics Code automation De…" at bounding box center [630, 361] width 1260 height 723
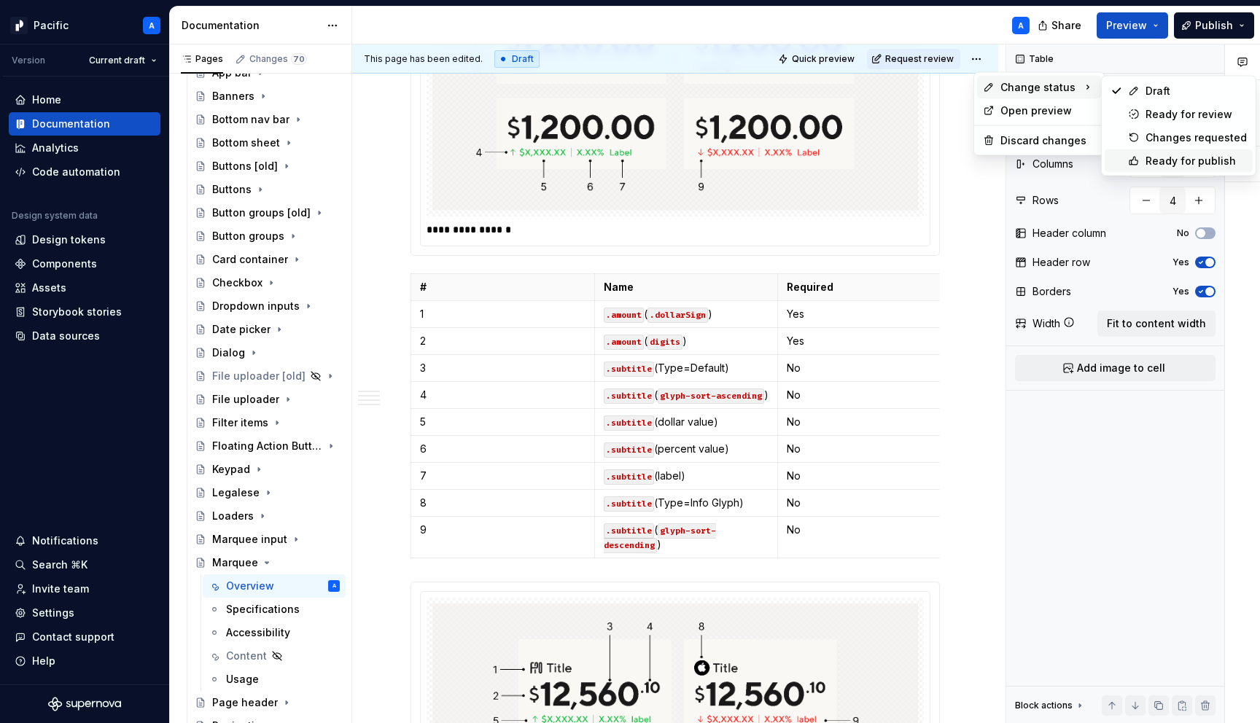
click at [1154, 163] on div "Ready for publish" at bounding box center [1196, 161] width 101 height 15
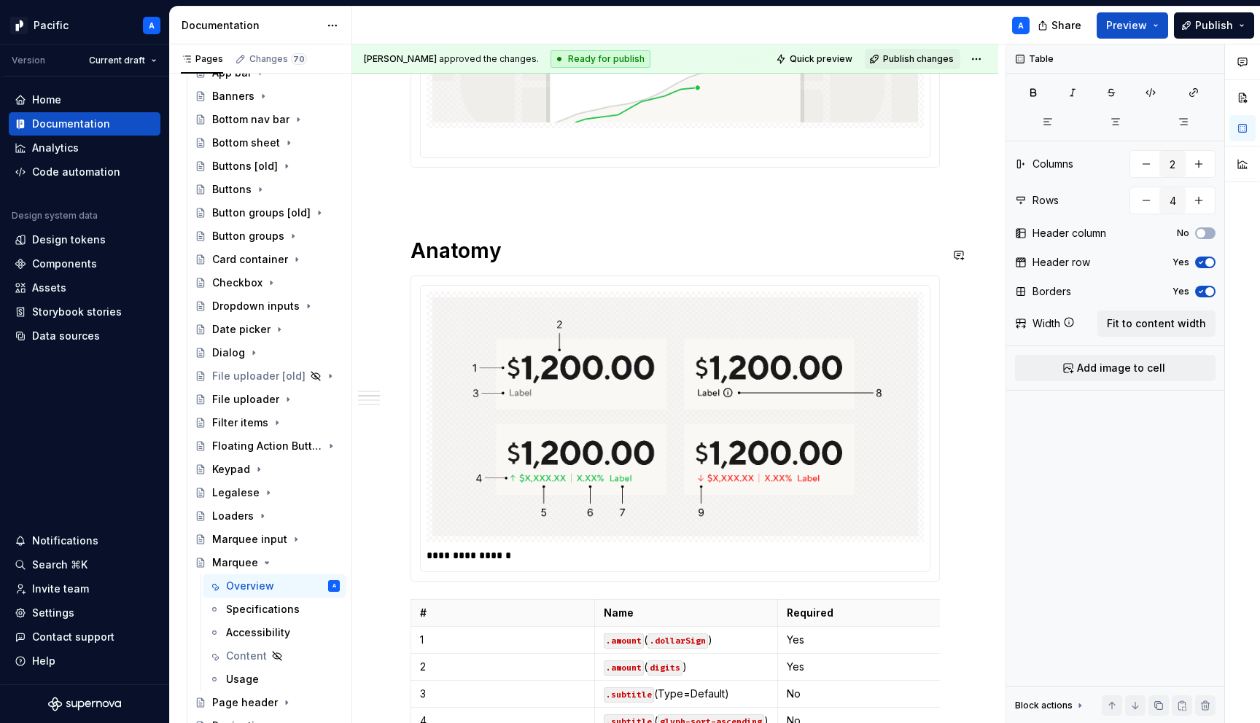
scroll to position [0, 0]
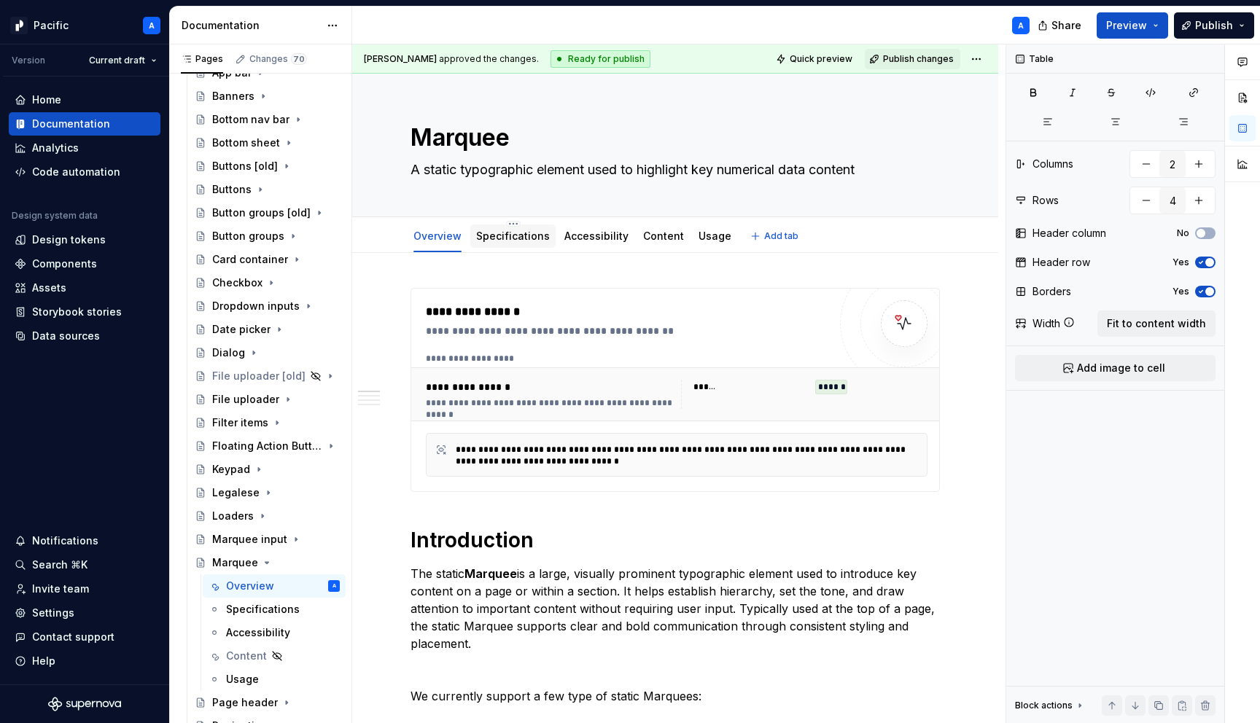
click at [533, 233] on link "Specifications" at bounding box center [513, 236] width 74 height 12
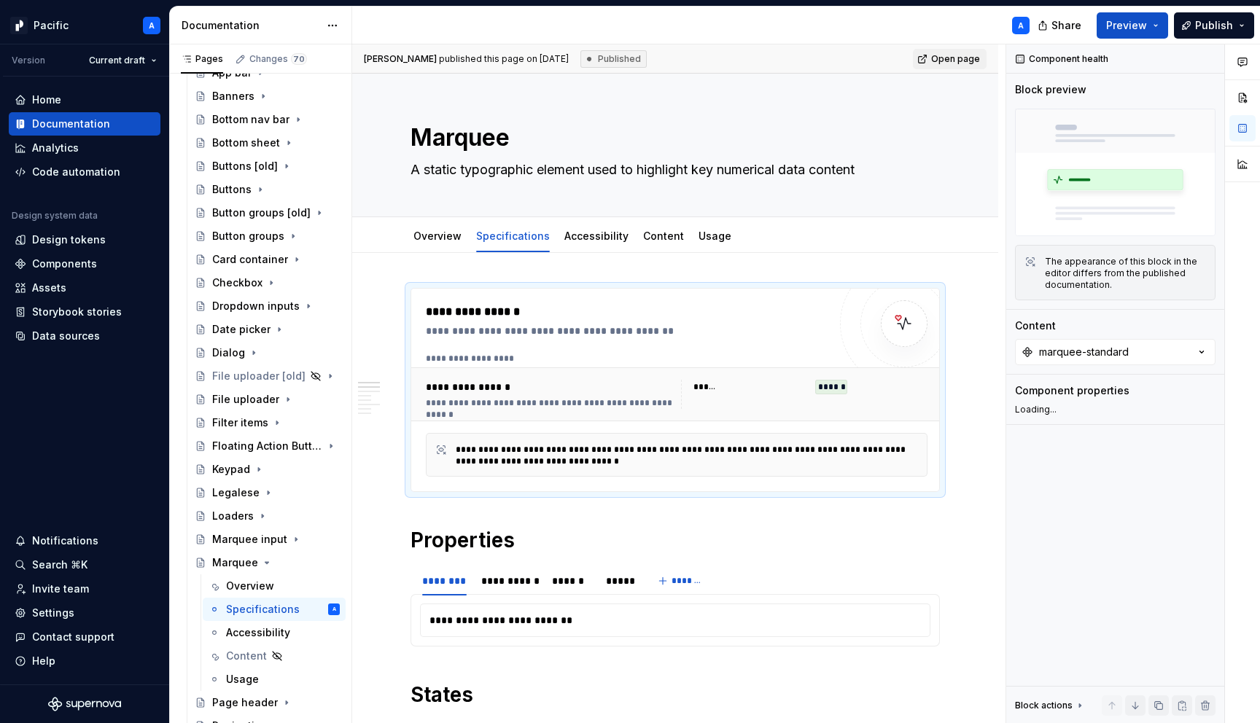
click at [608, 413] on div "**********" at bounding box center [676, 394] width 513 height 41
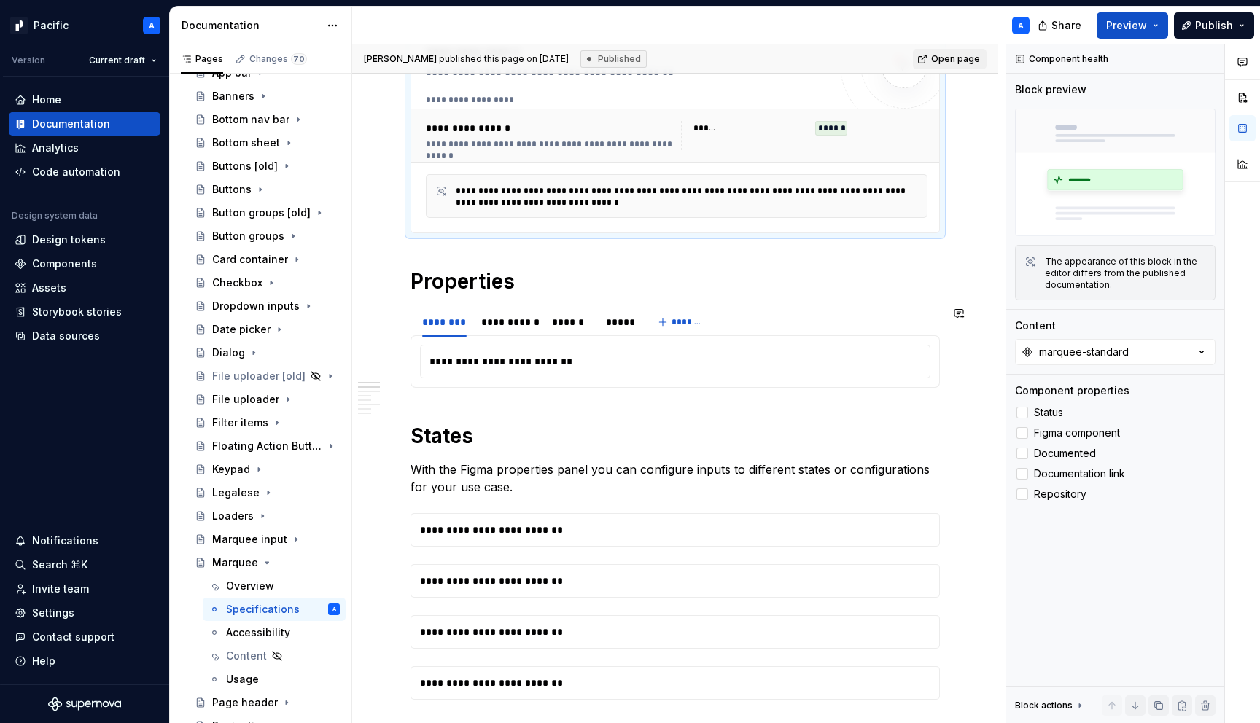
scroll to position [257, 0]
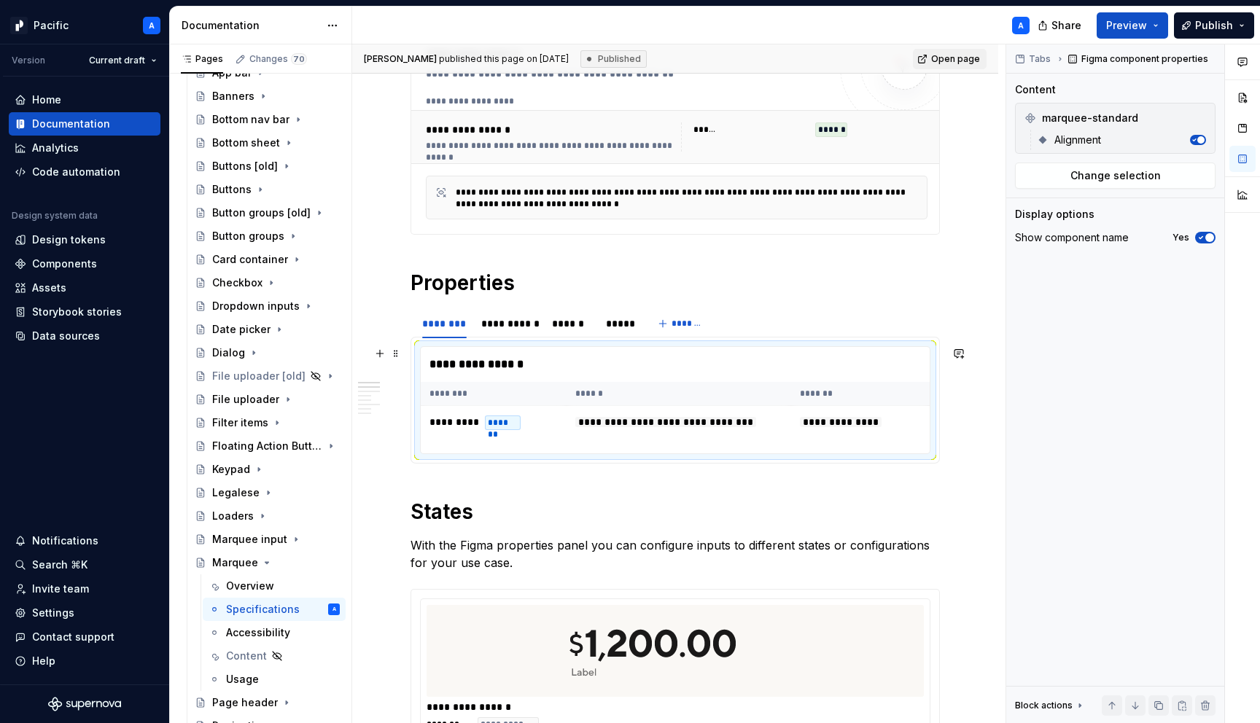
click at [609, 396] on th "******" at bounding box center [679, 394] width 225 height 24
click at [510, 324] on div "**********" at bounding box center [509, 323] width 57 height 15
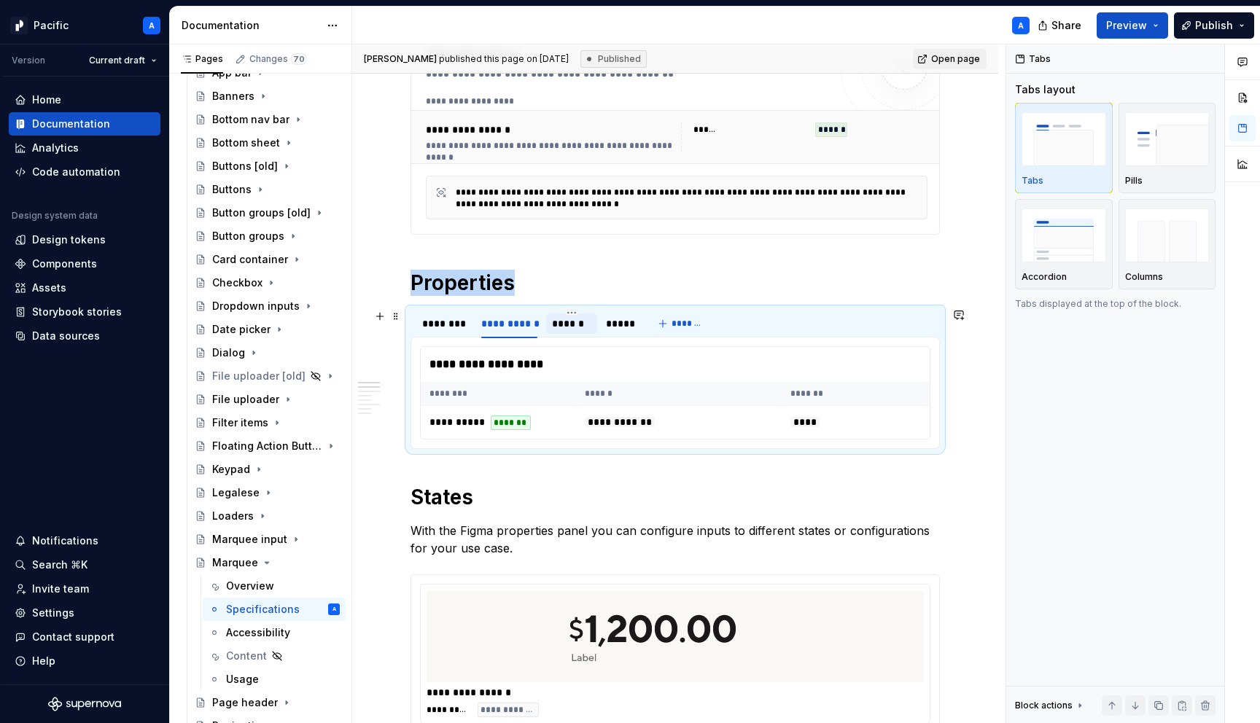
click at [567, 324] on div "******" at bounding box center [571, 323] width 39 height 15
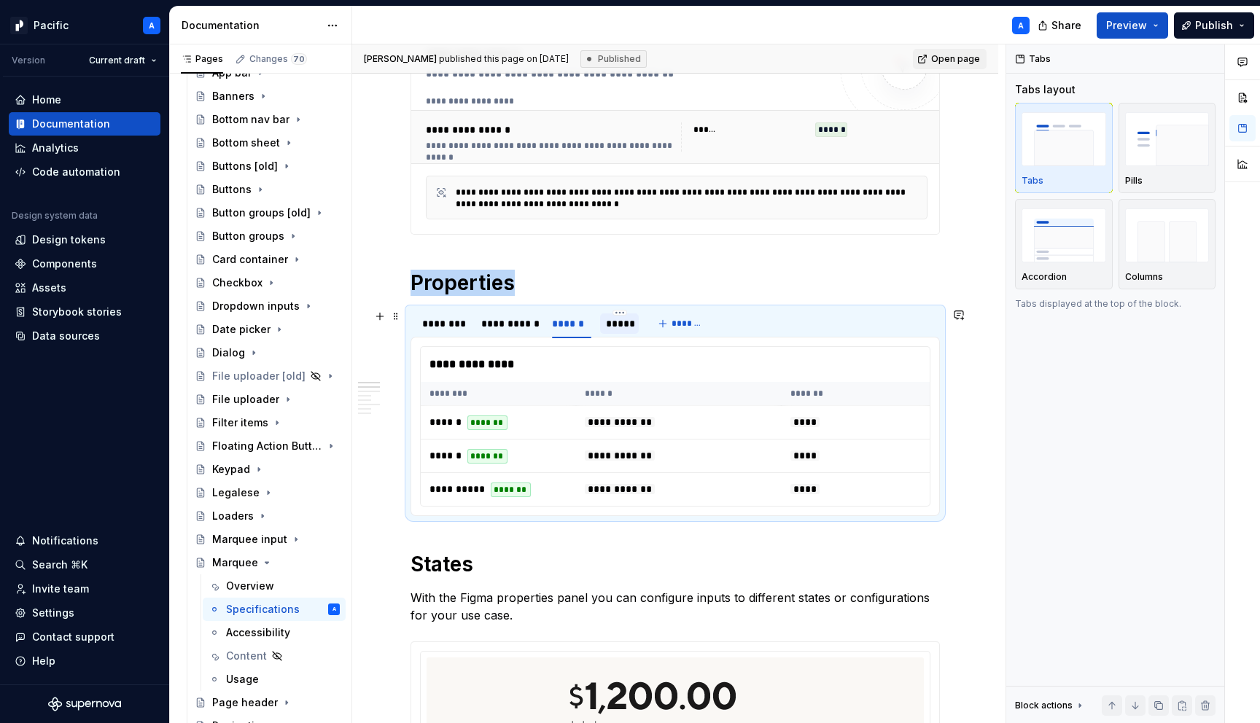
click at [617, 324] on div "*****" at bounding box center [619, 323] width 26 height 15
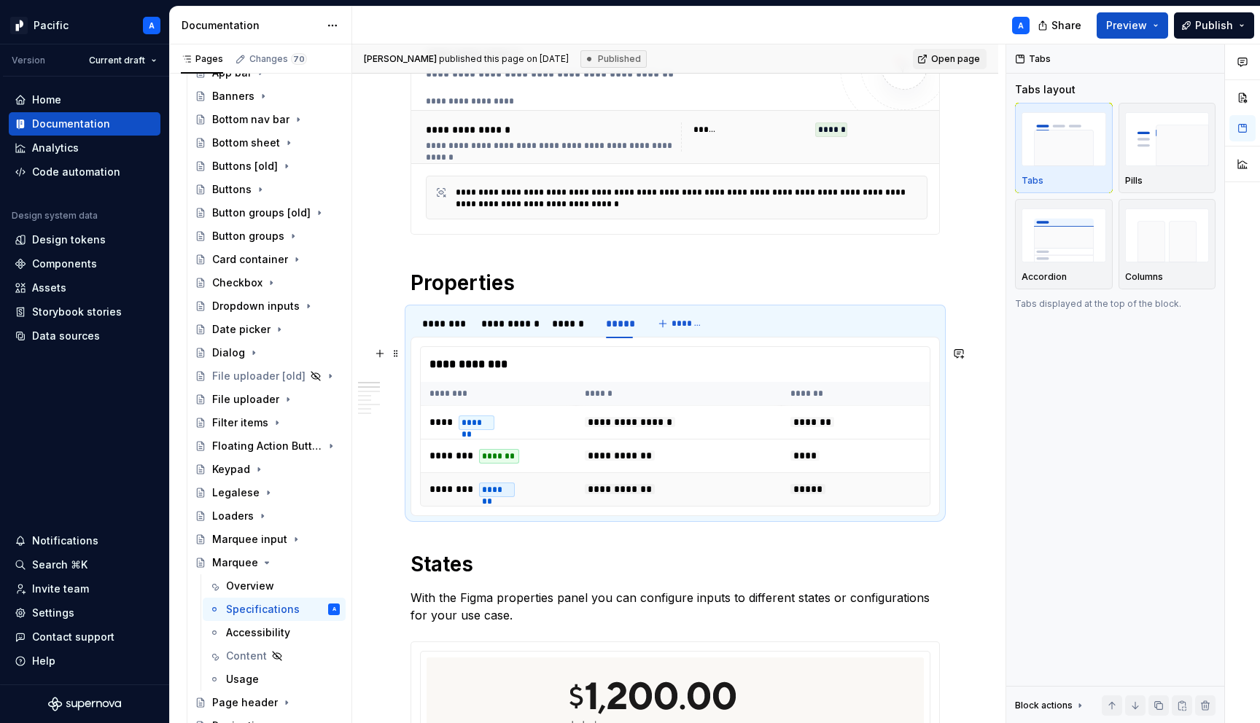
click at [511, 479] on td "******** *******" at bounding box center [498, 490] width 155 height 34
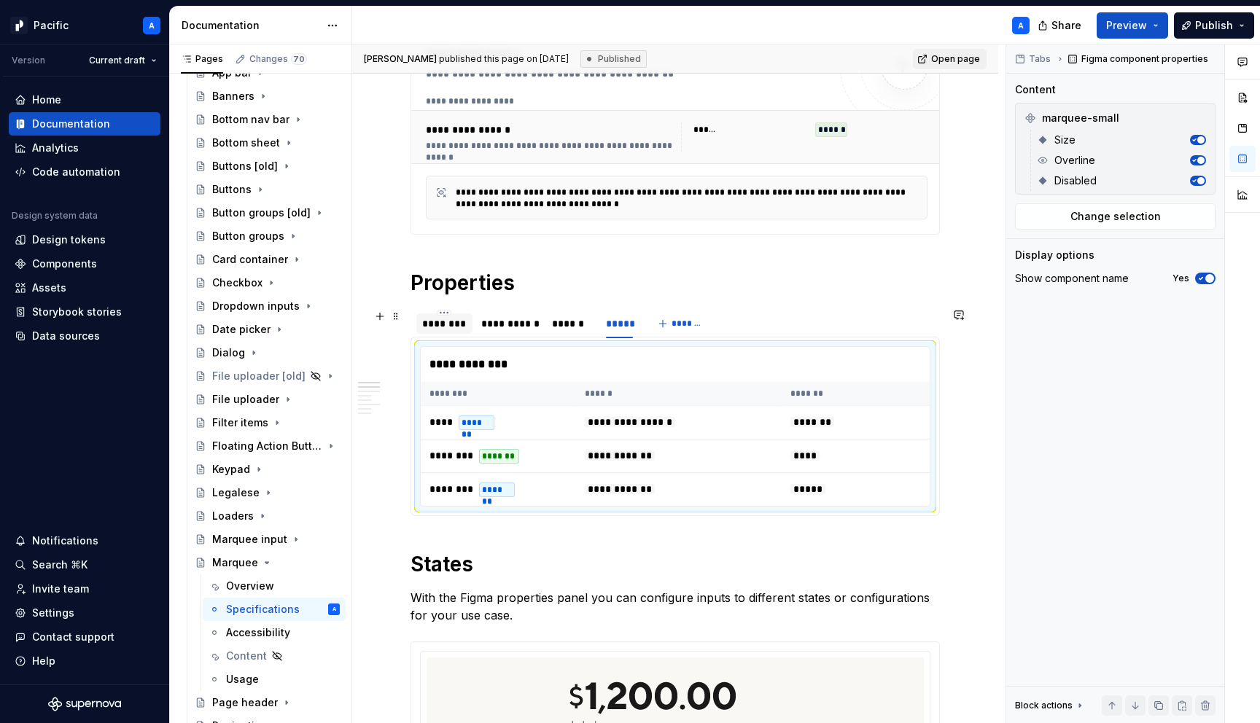
click at [449, 325] on div "********" at bounding box center [444, 323] width 44 height 15
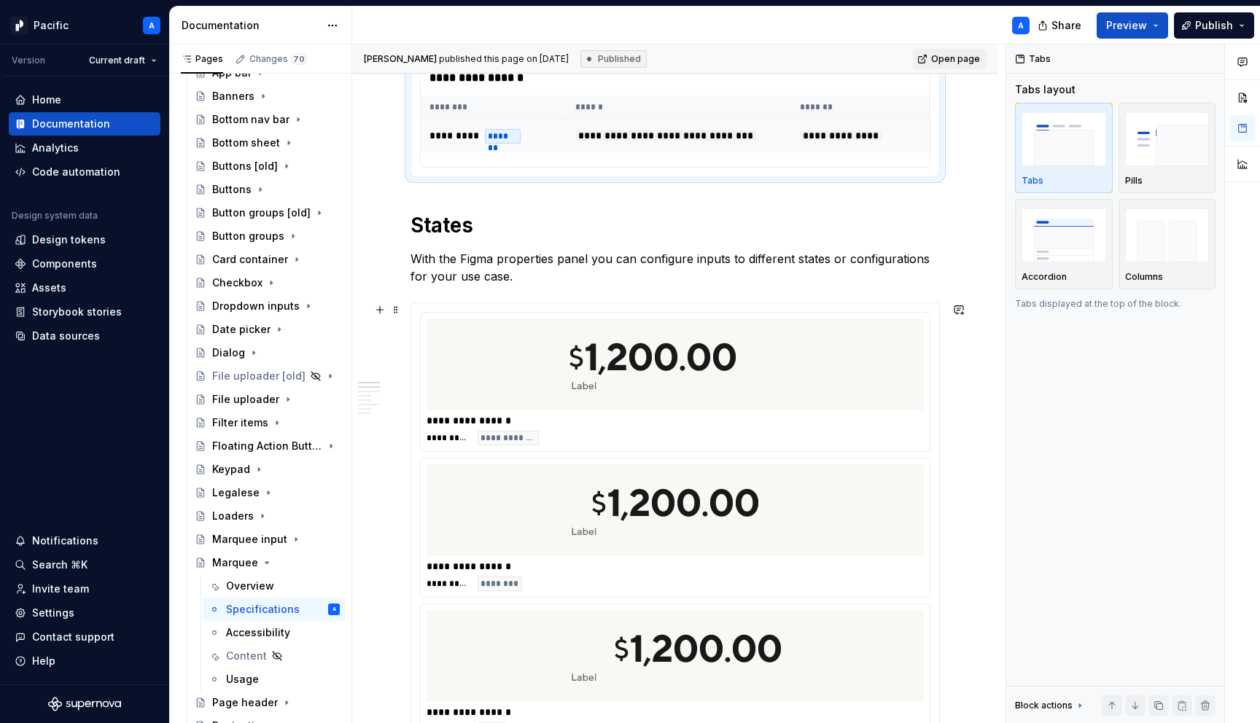
scroll to position [551, 0]
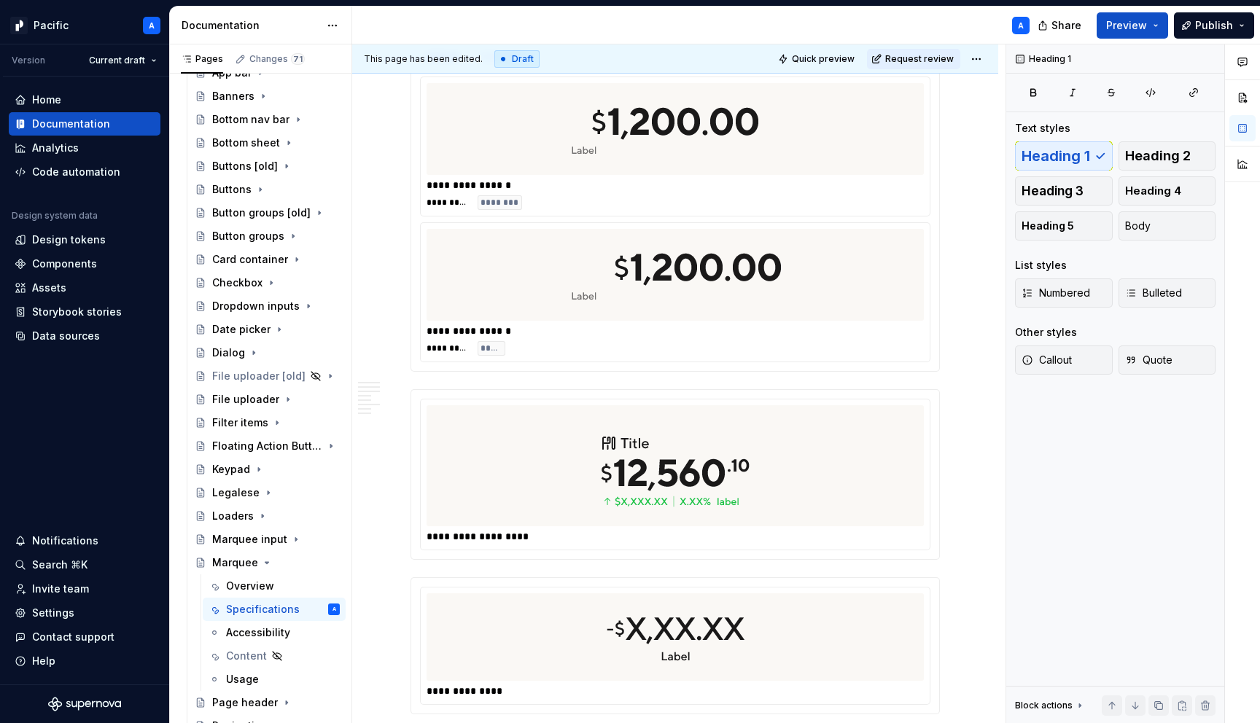
type textarea "*"
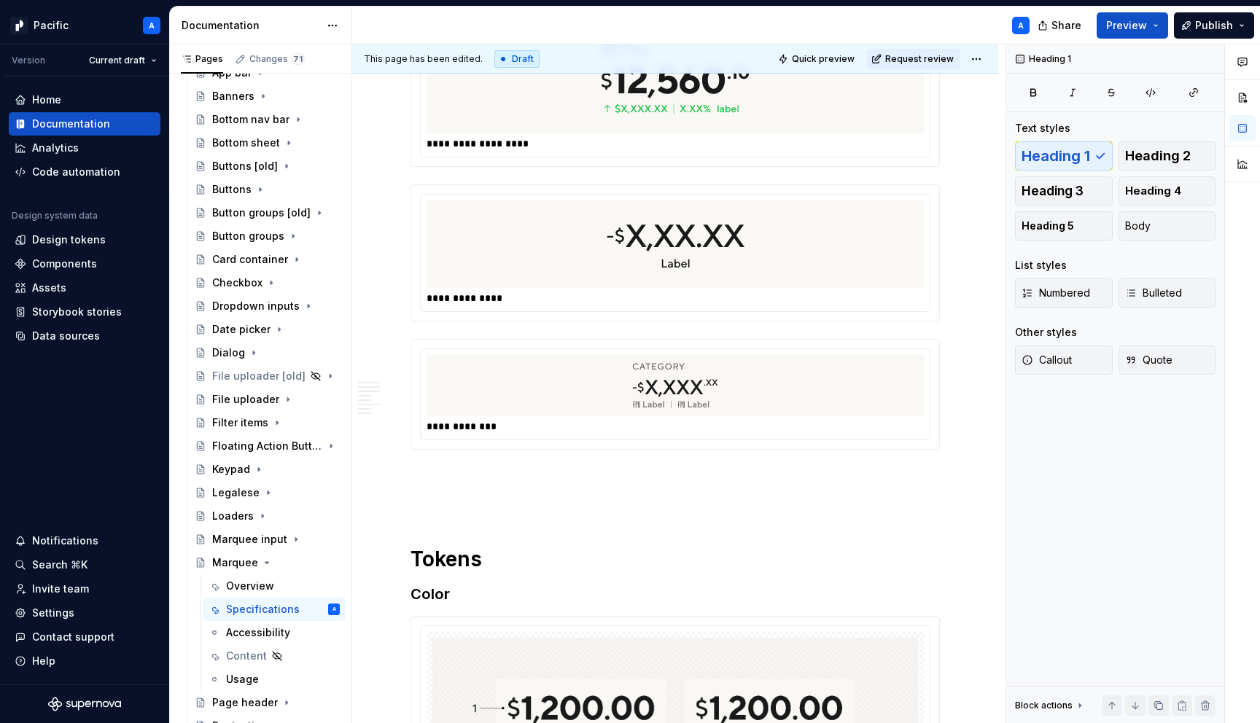
scroll to position [1380, 0]
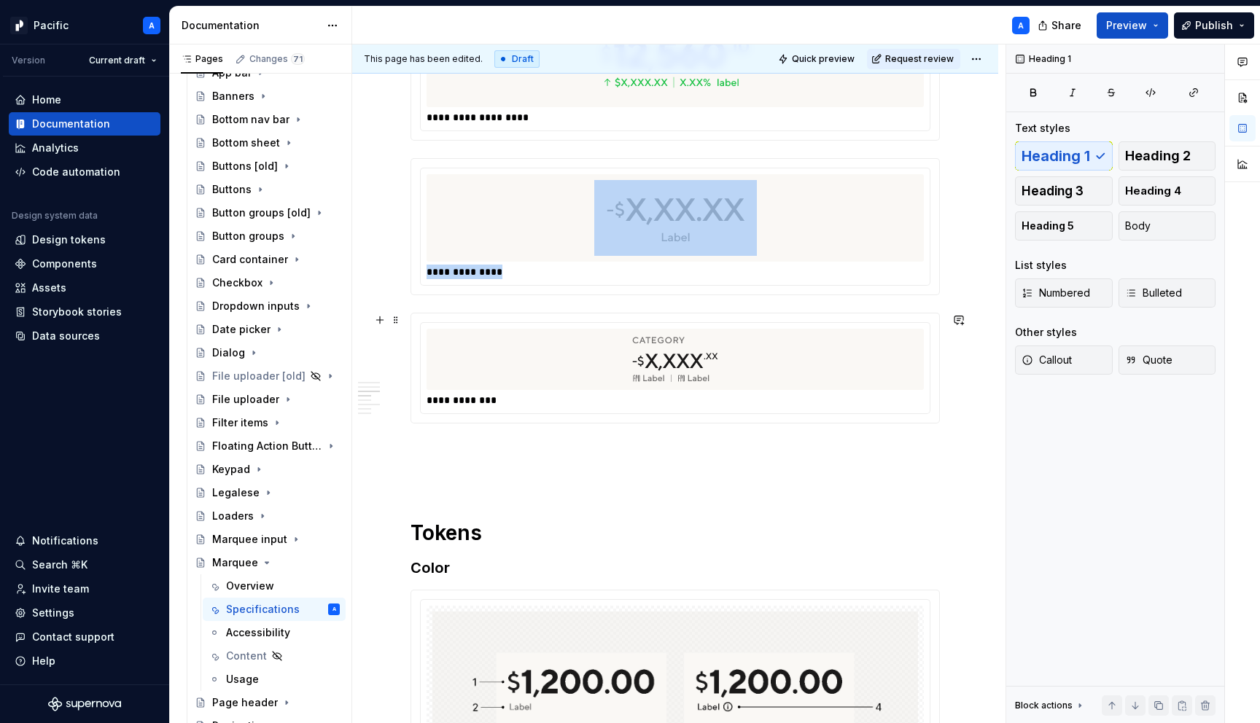
click at [480, 378] on div at bounding box center [675, 359] width 497 height 61
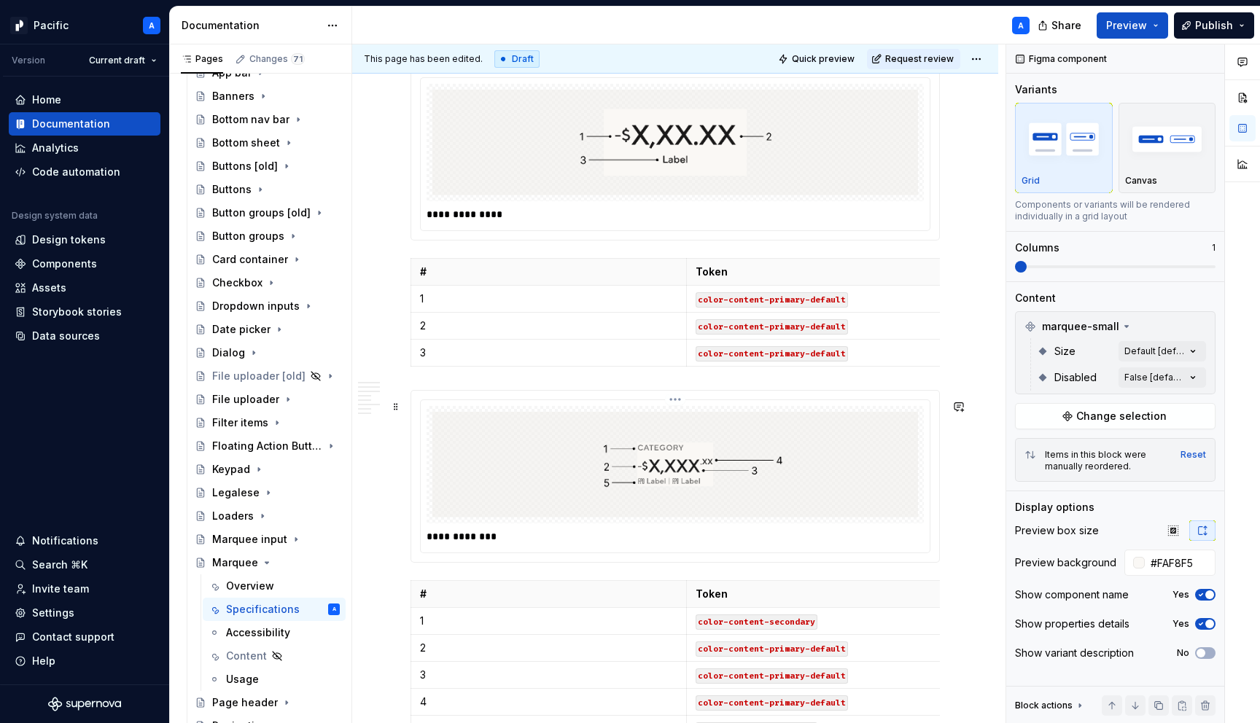
scroll to position [3057, 0]
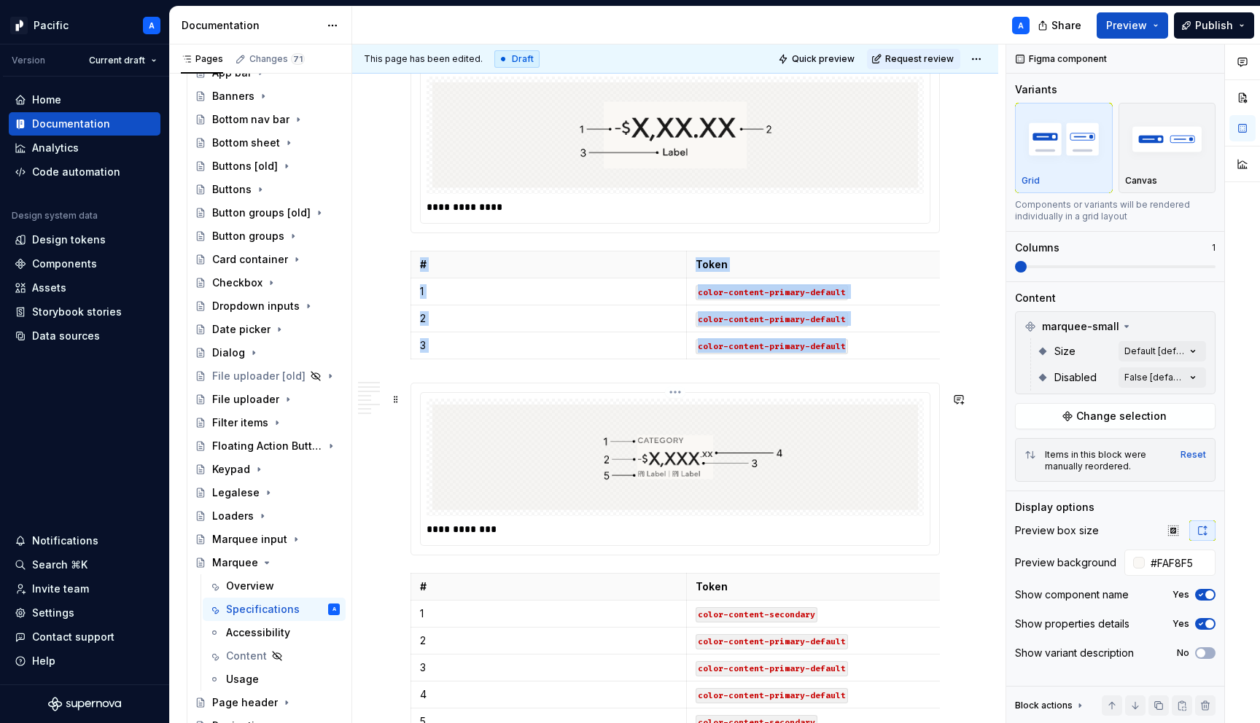
click at [559, 459] on img at bounding box center [675, 458] width 486 height 106
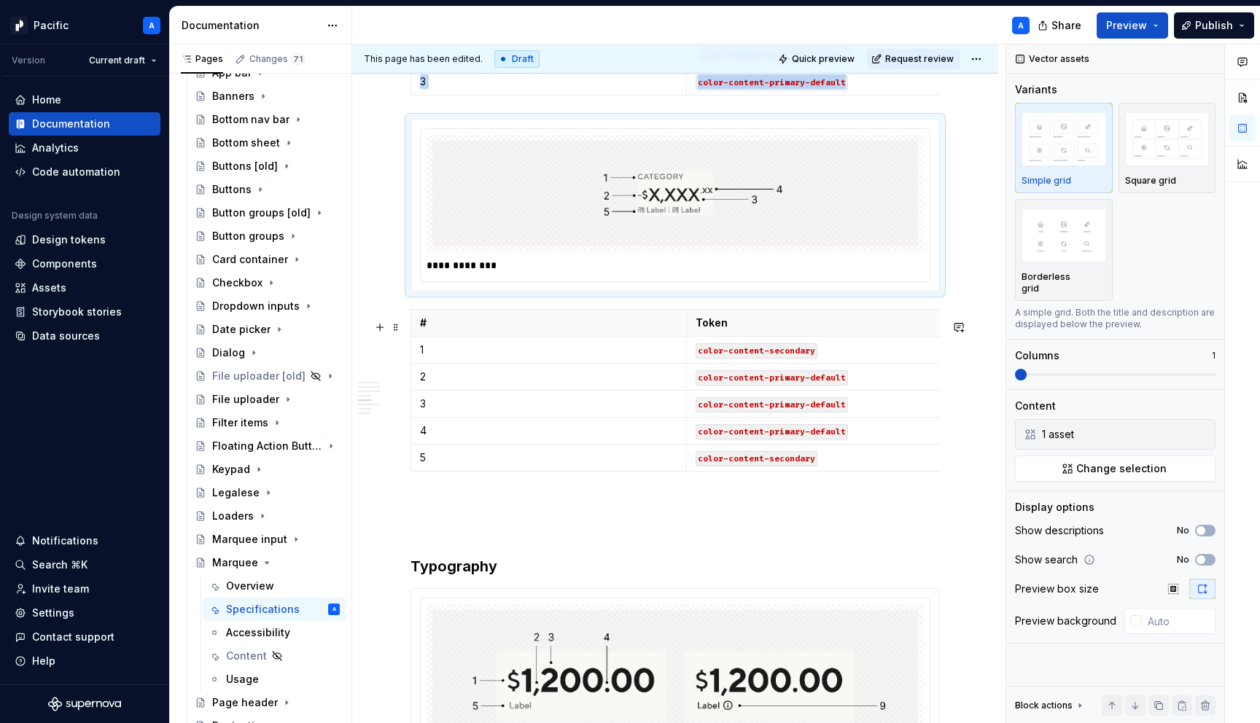
scroll to position [3324, 0]
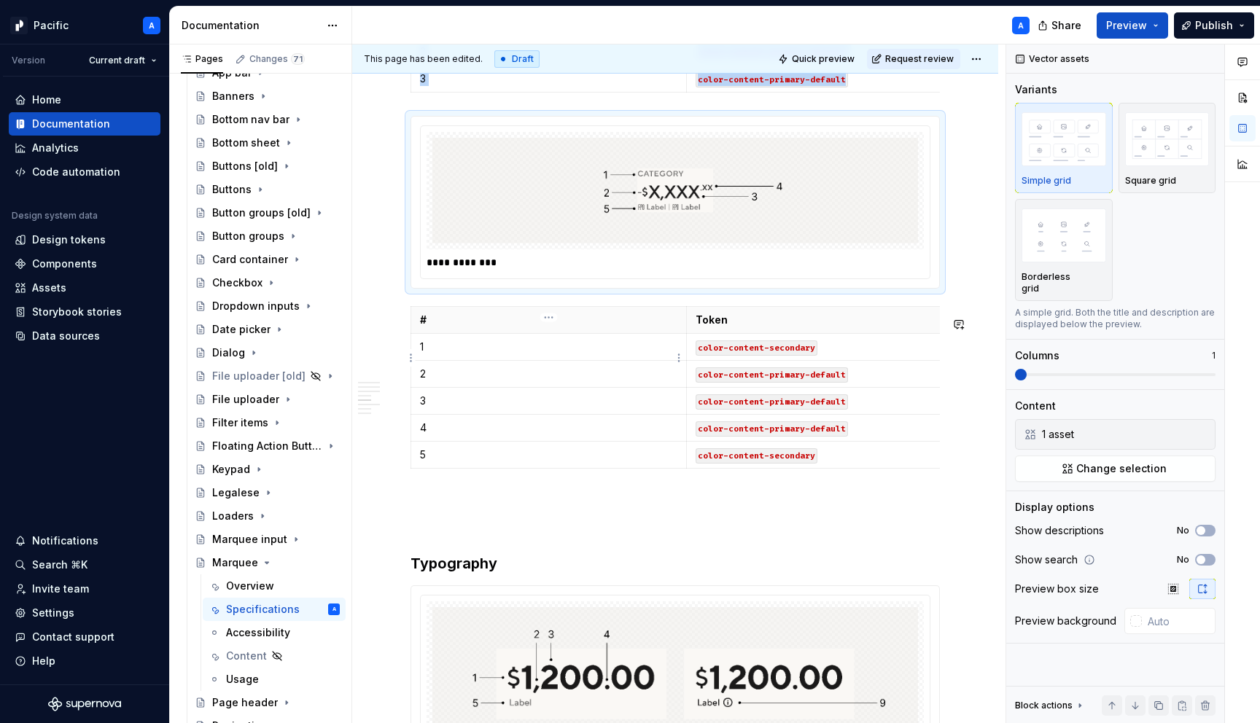
copy div "# Token 1 color-content-primary-default 2 color-content-primary-default 3 color…"
click at [486, 203] on img at bounding box center [675, 191] width 486 height 106
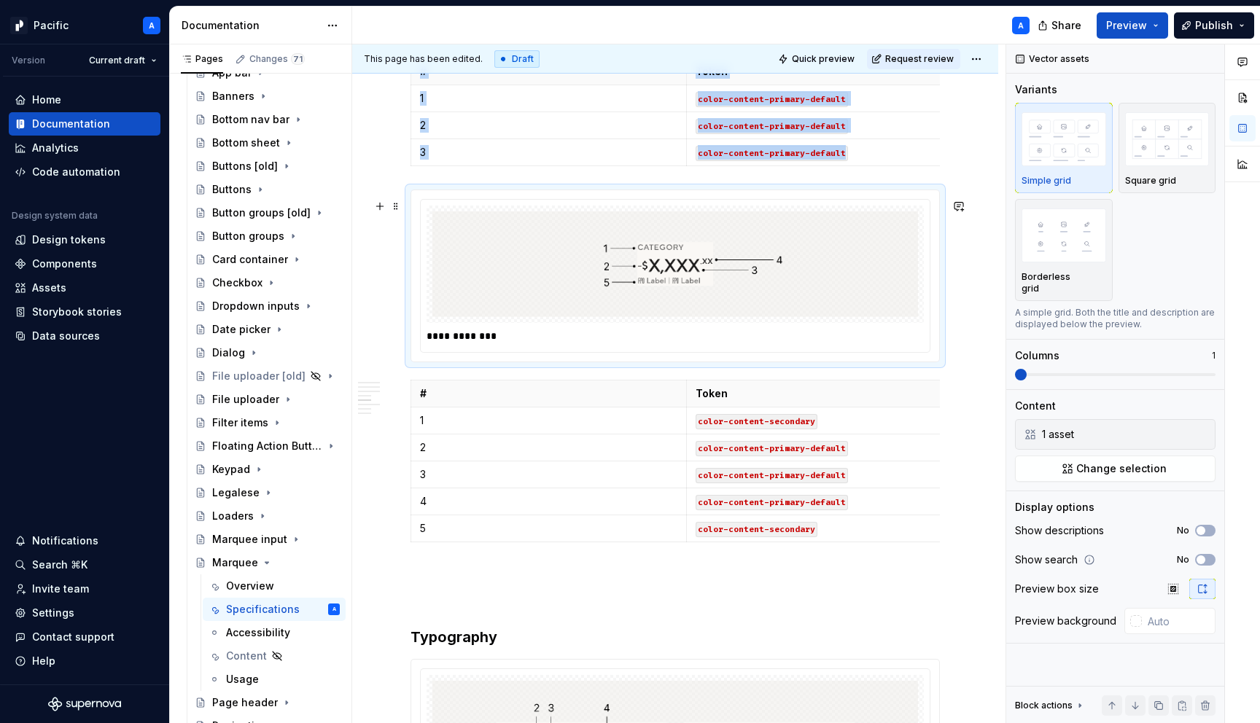
scroll to position [3256, 0]
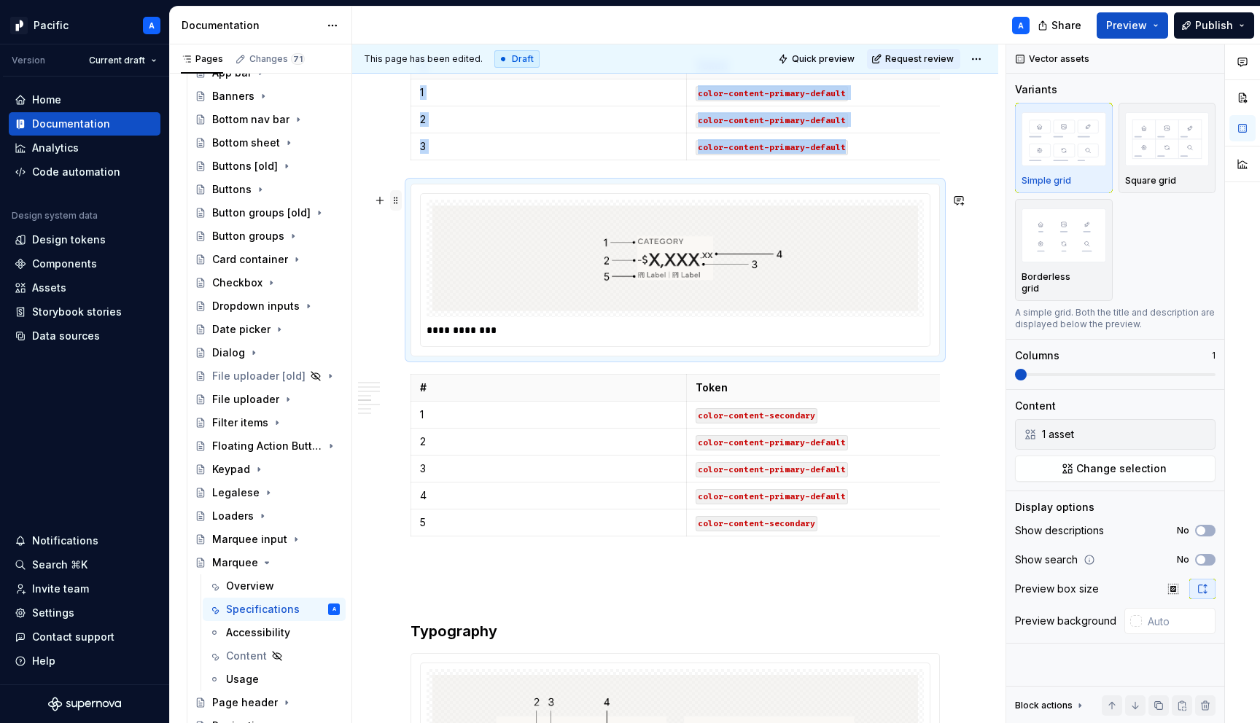
click at [396, 205] on span at bounding box center [396, 200] width 12 height 20
click at [449, 228] on div "Duplicate" at bounding box center [464, 223] width 95 height 15
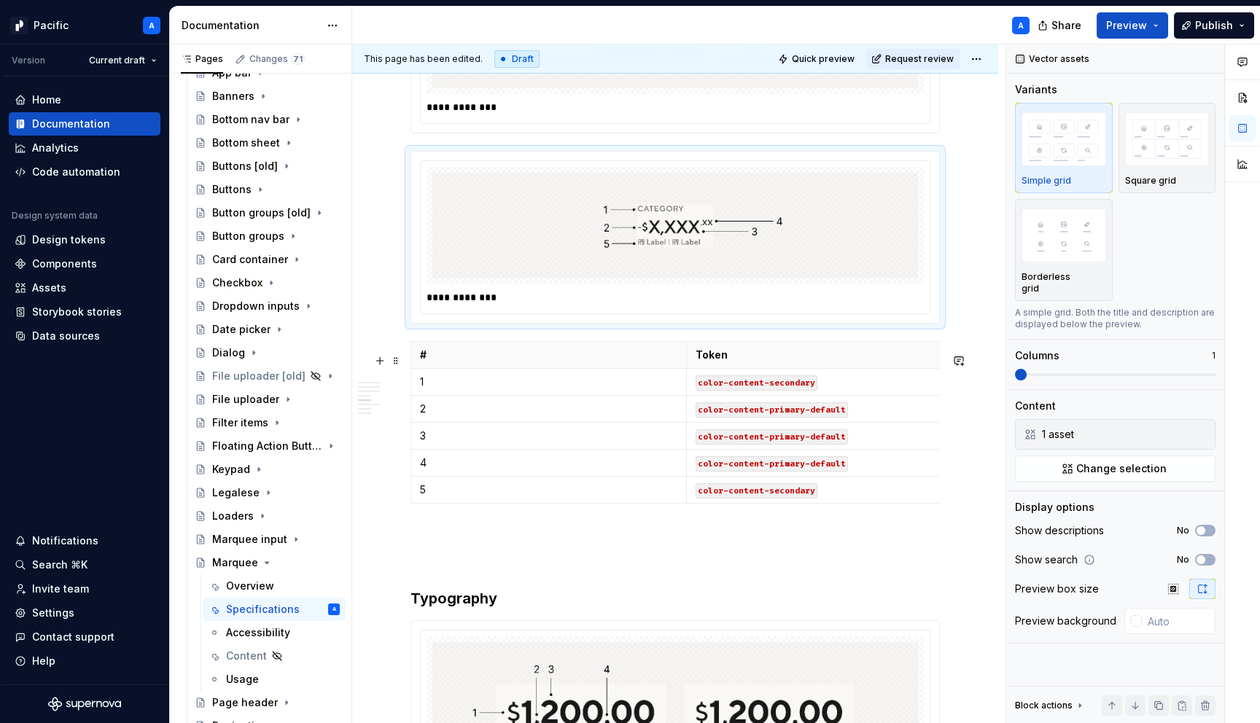
scroll to position [3498, 0]
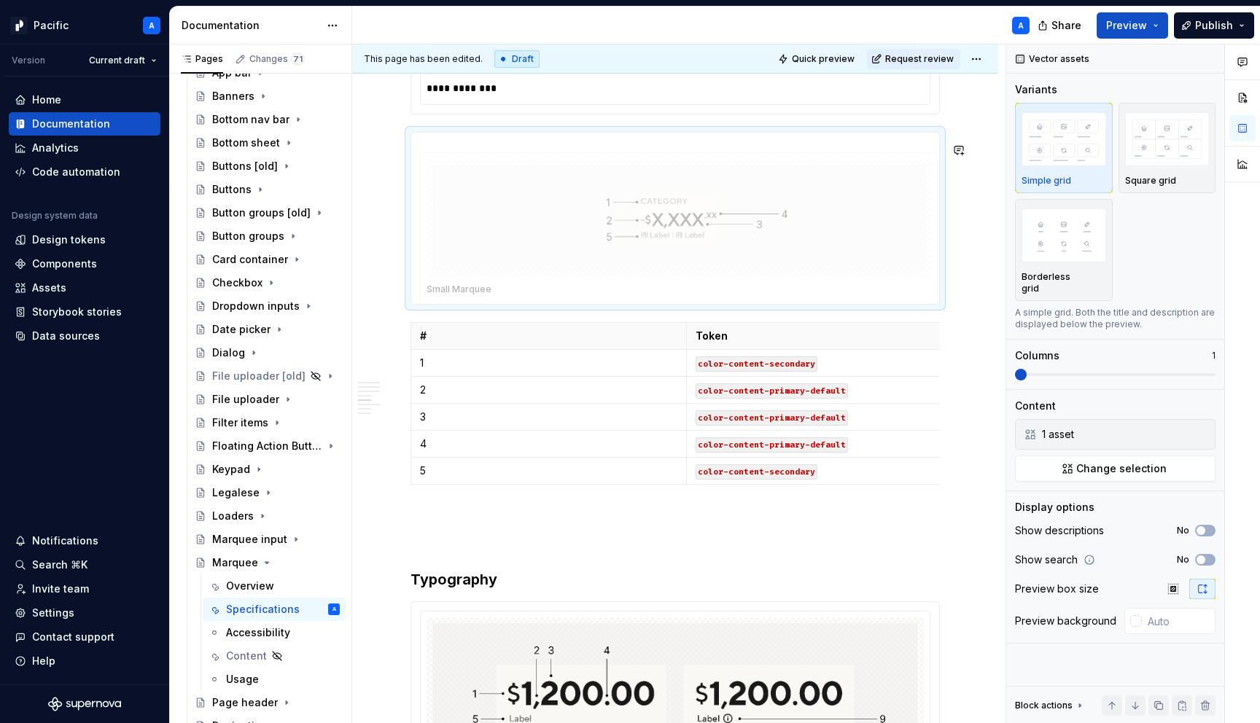
drag, startPoint x: 455, startPoint y: 249, endPoint x: 455, endPoint y: 551, distance: 301.9
click at [456, 555] on body "Pacific A Version Current draft Home Documentation Analytics Code automation De…" at bounding box center [630, 361] width 1260 height 723
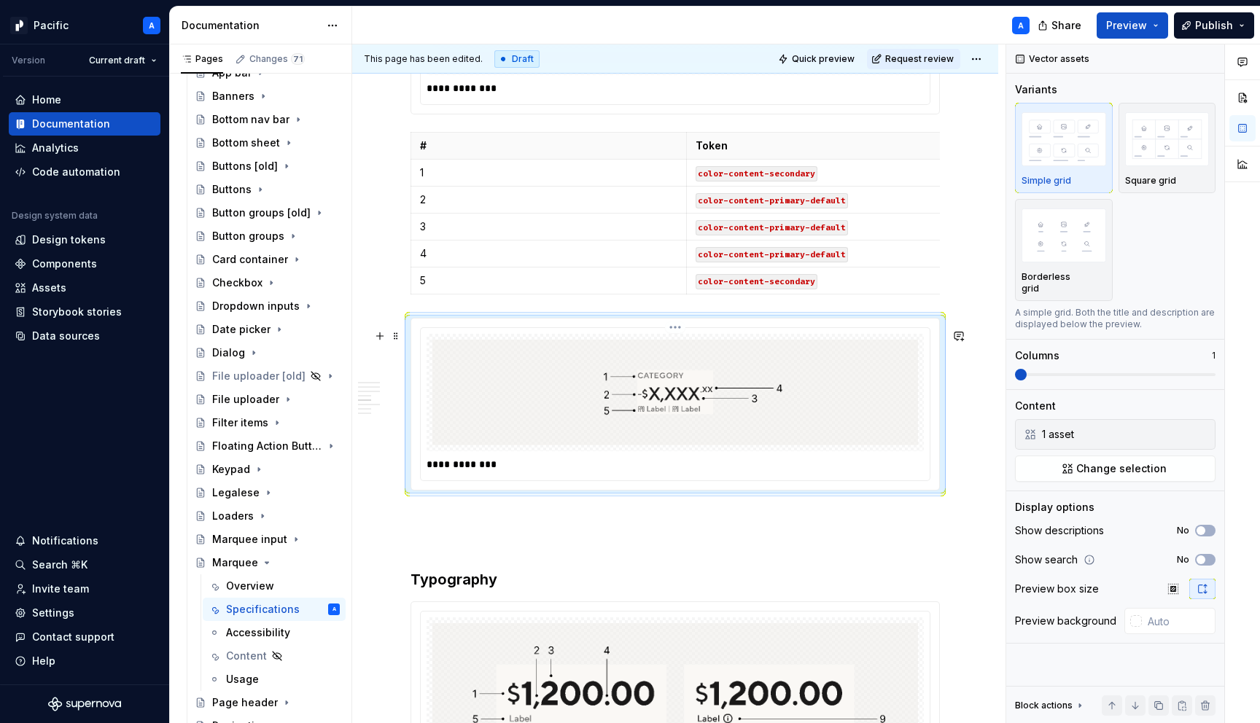
click at [514, 472] on p "**********" at bounding box center [679, 464] width 505 height 15
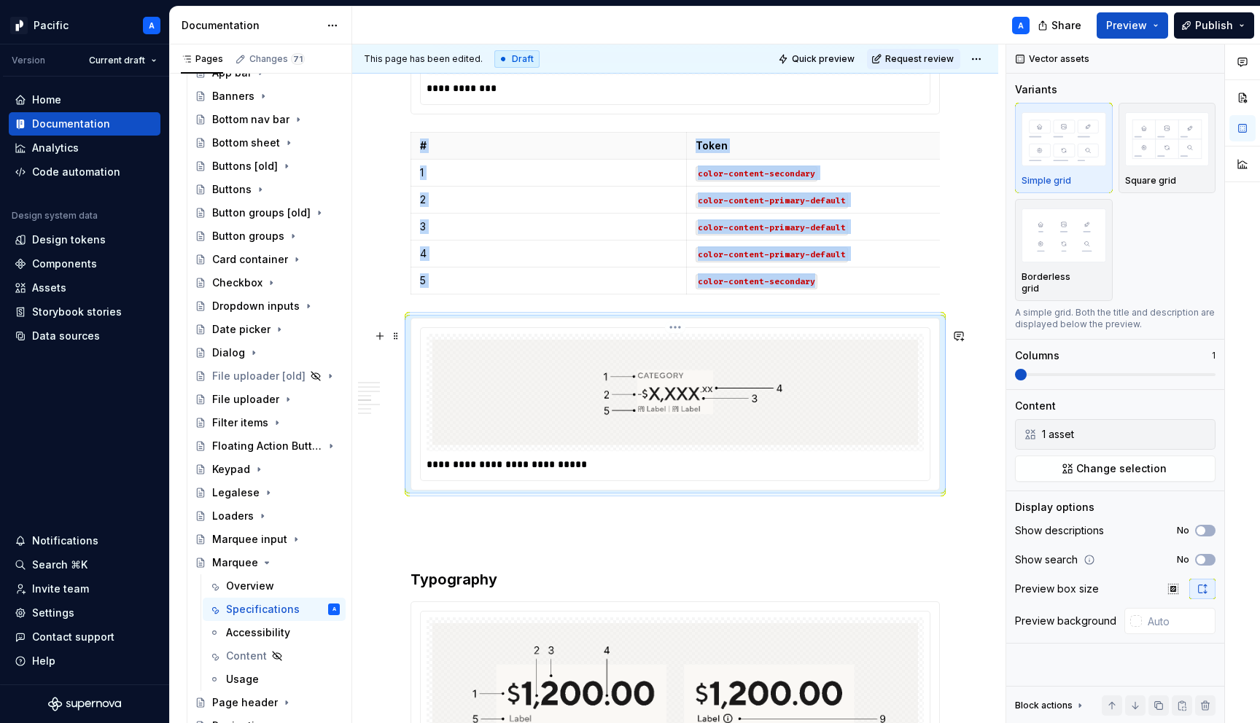
click at [610, 481] on div "**********" at bounding box center [675, 404] width 510 height 154
click at [398, 157] on span at bounding box center [396, 150] width 12 height 20
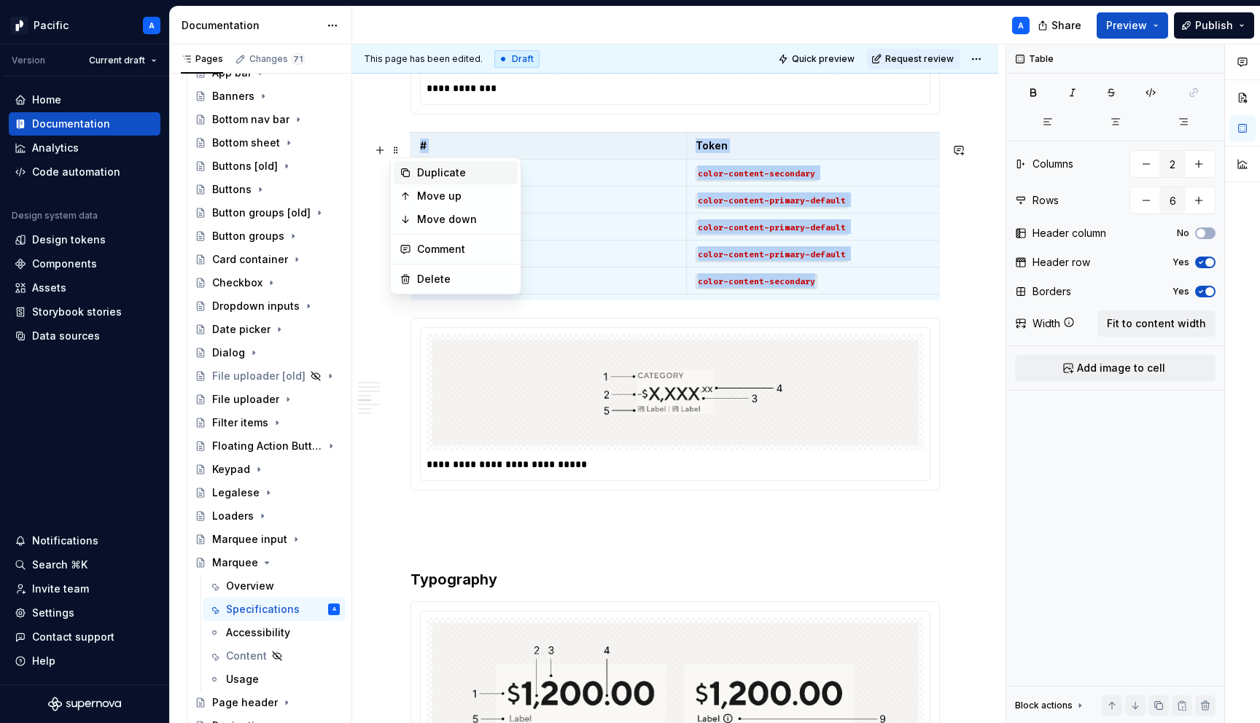
click at [467, 175] on div "Duplicate" at bounding box center [464, 173] width 95 height 15
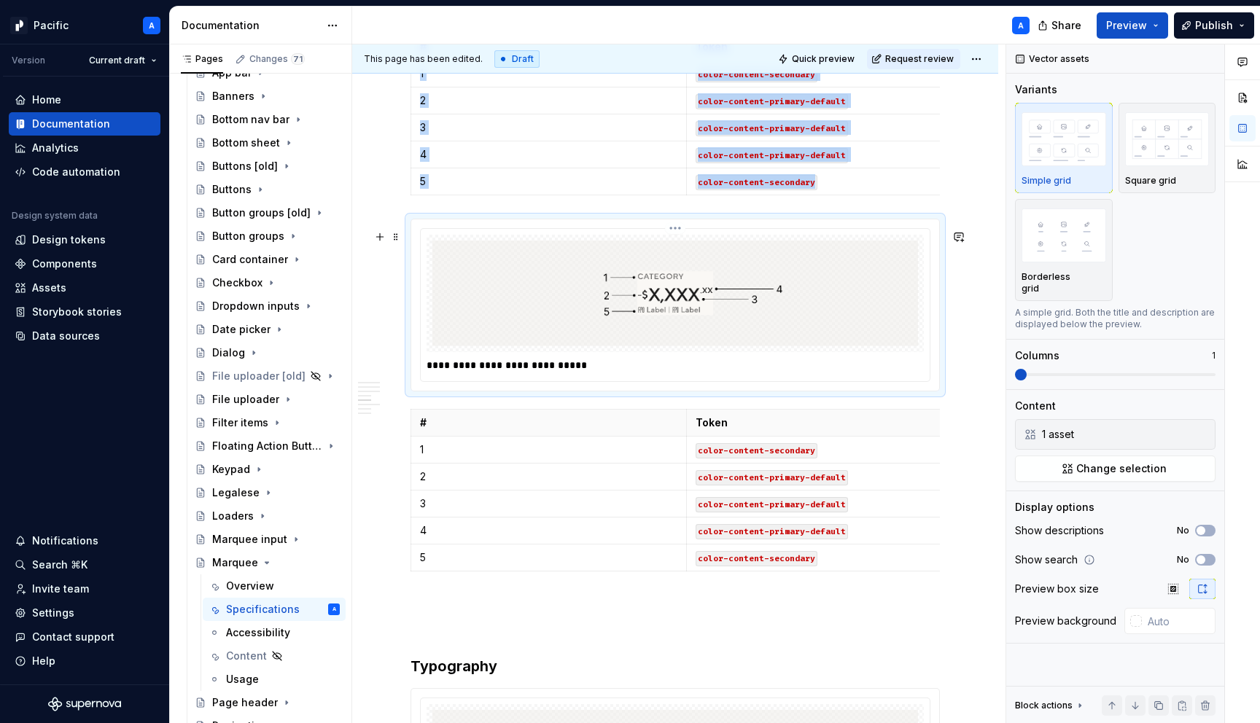
scroll to position [0, 0]
click at [639, 301] on img at bounding box center [675, 294] width 486 height 106
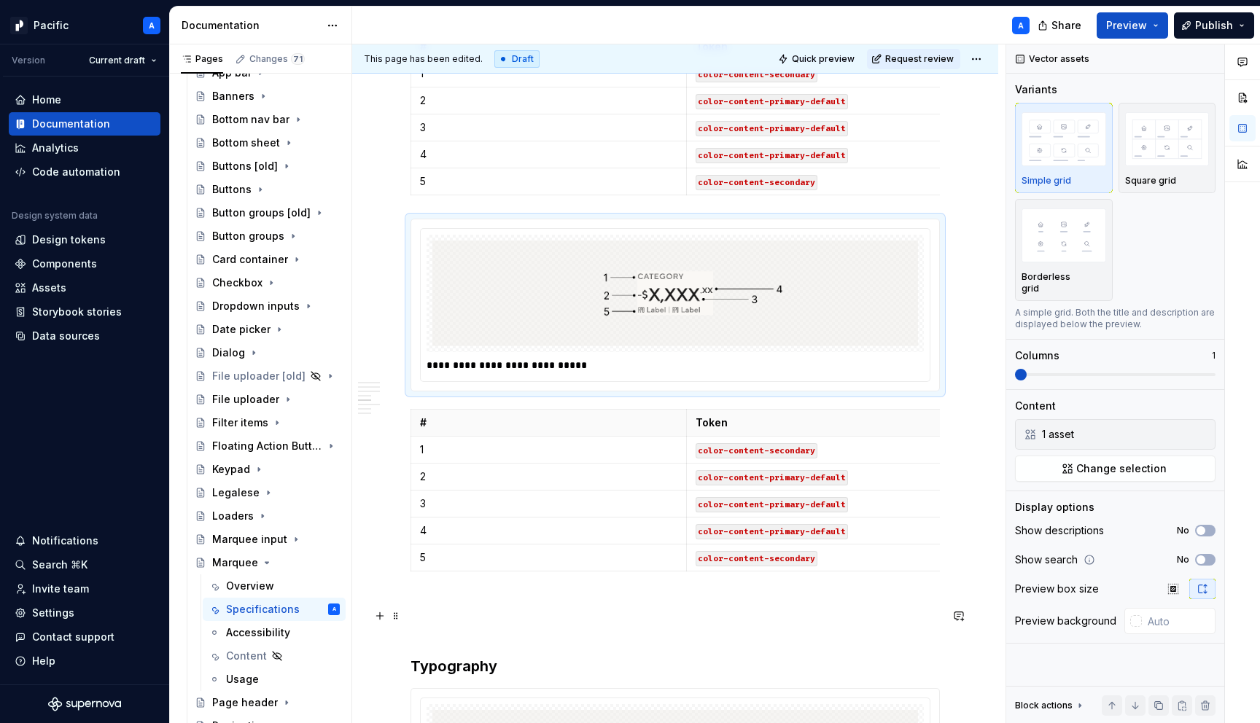
click at [490, 612] on p at bounding box center [675, 603] width 529 height 17
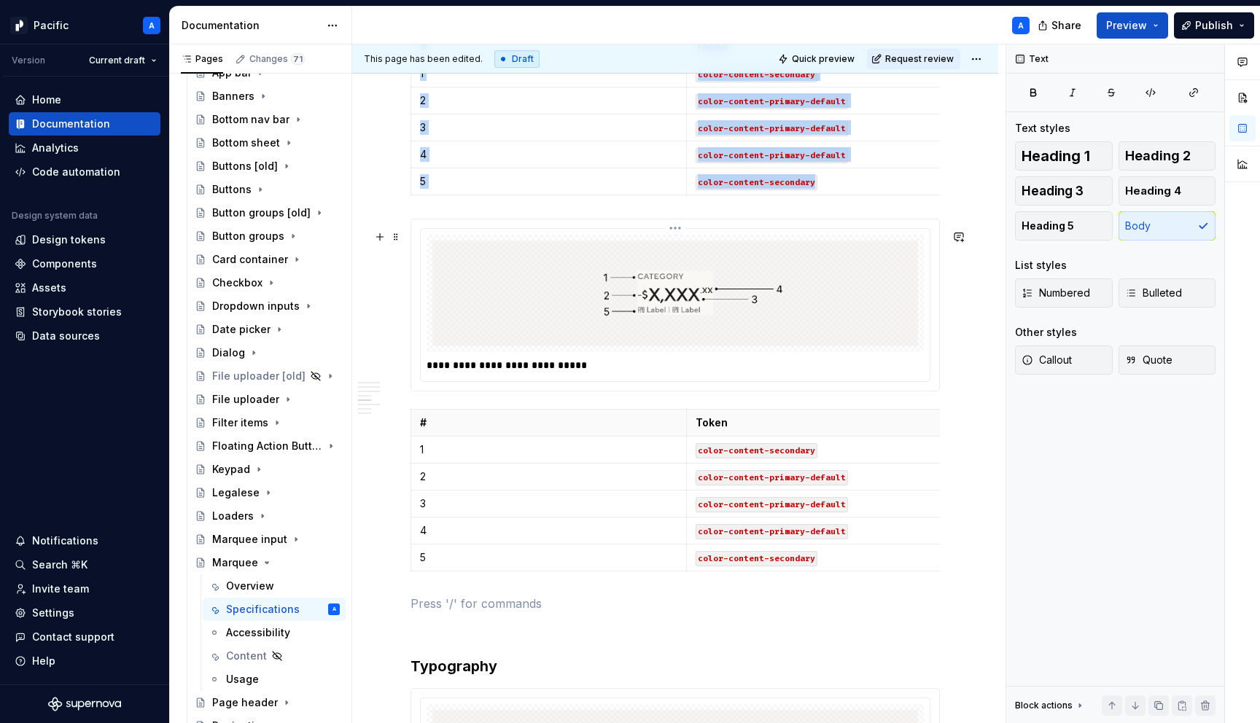
click at [647, 330] on img at bounding box center [675, 294] width 486 height 106
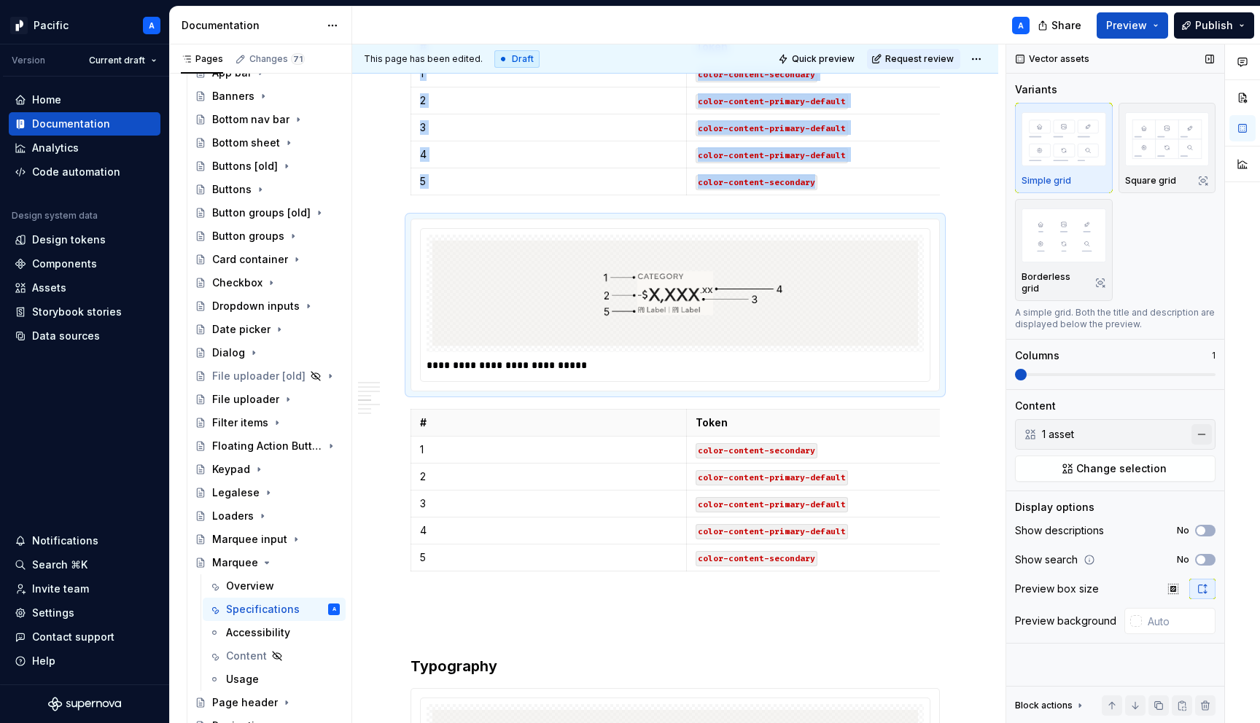
click at [1201, 427] on button "button" at bounding box center [1201, 434] width 20 height 20
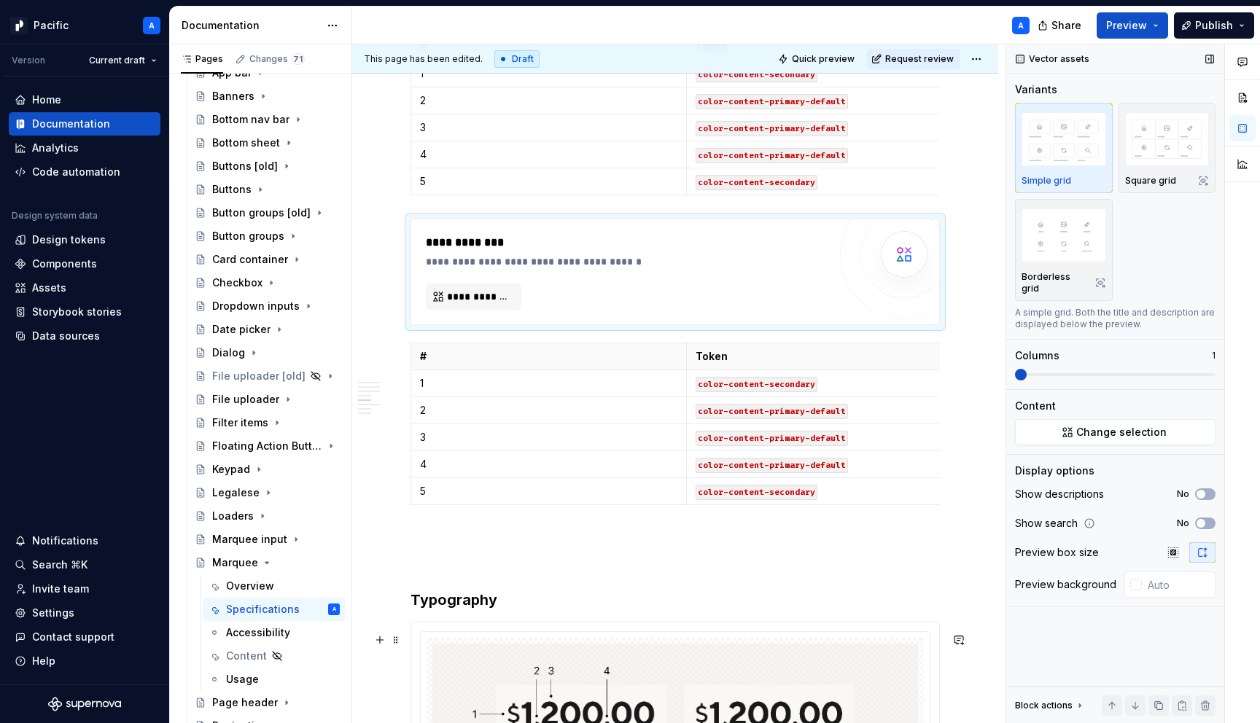
type textarea "*"
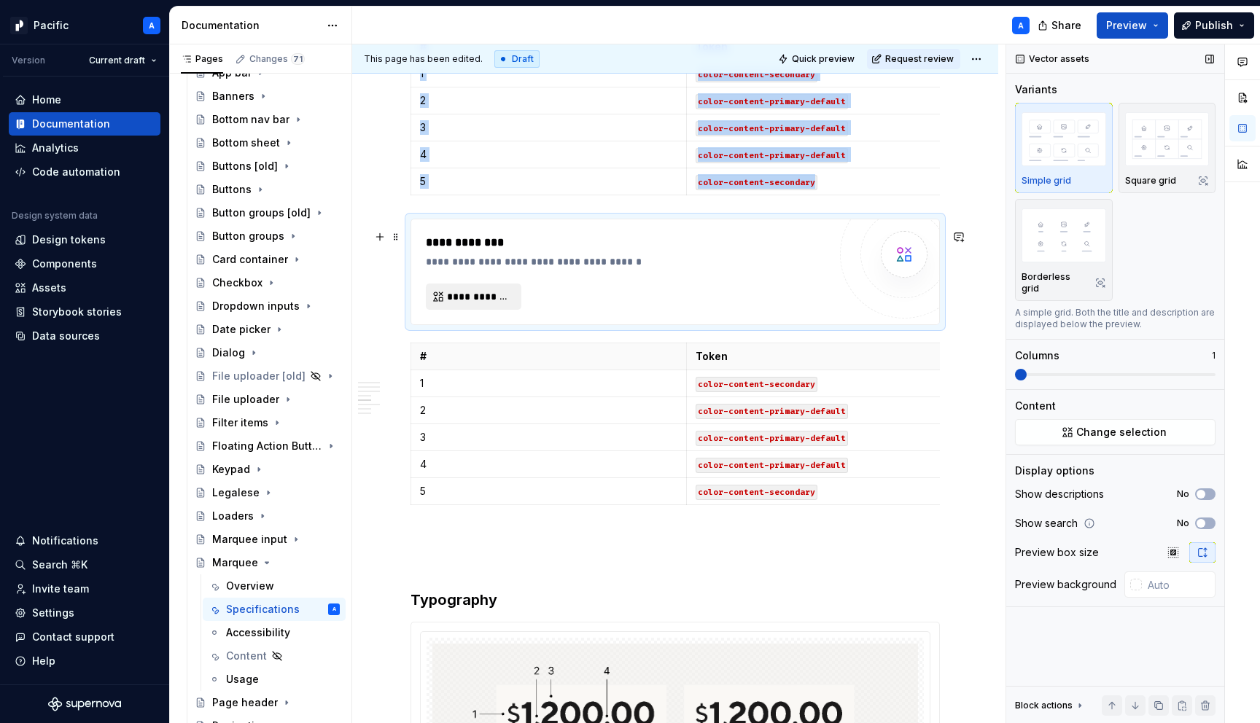
click at [475, 304] on span "**********" at bounding box center [479, 296] width 65 height 15
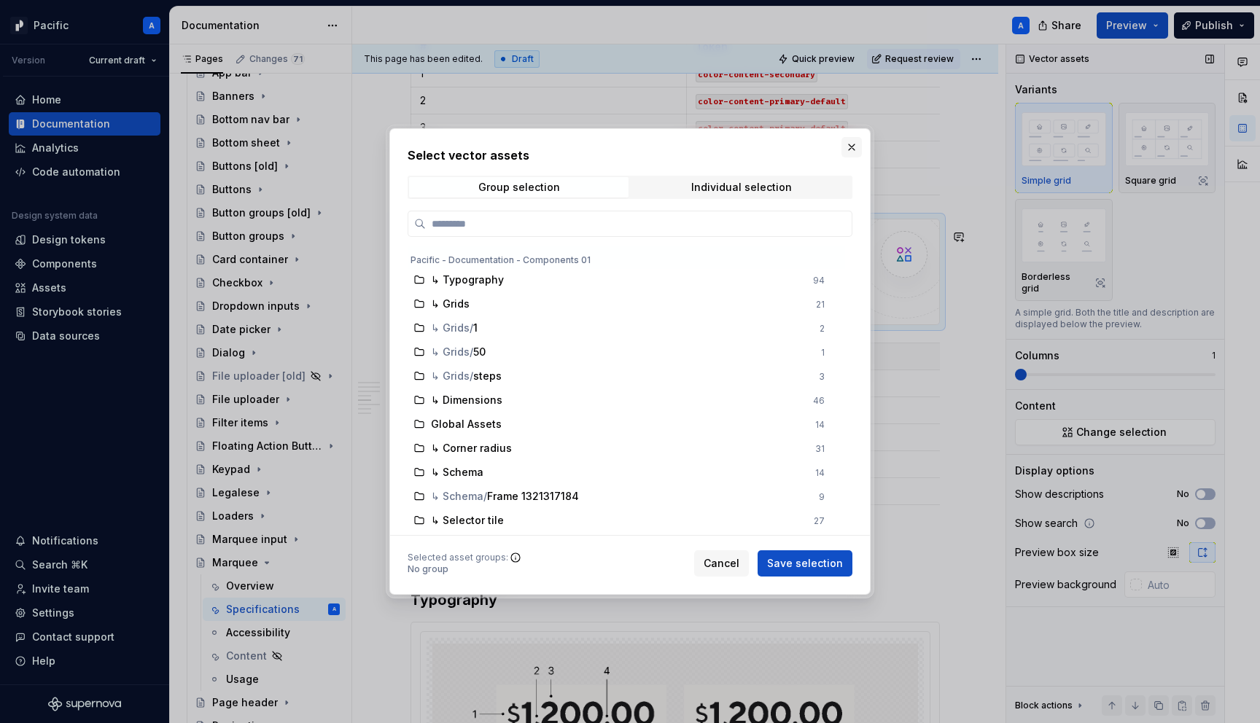
click at [846, 156] on button "button" at bounding box center [851, 147] width 20 height 20
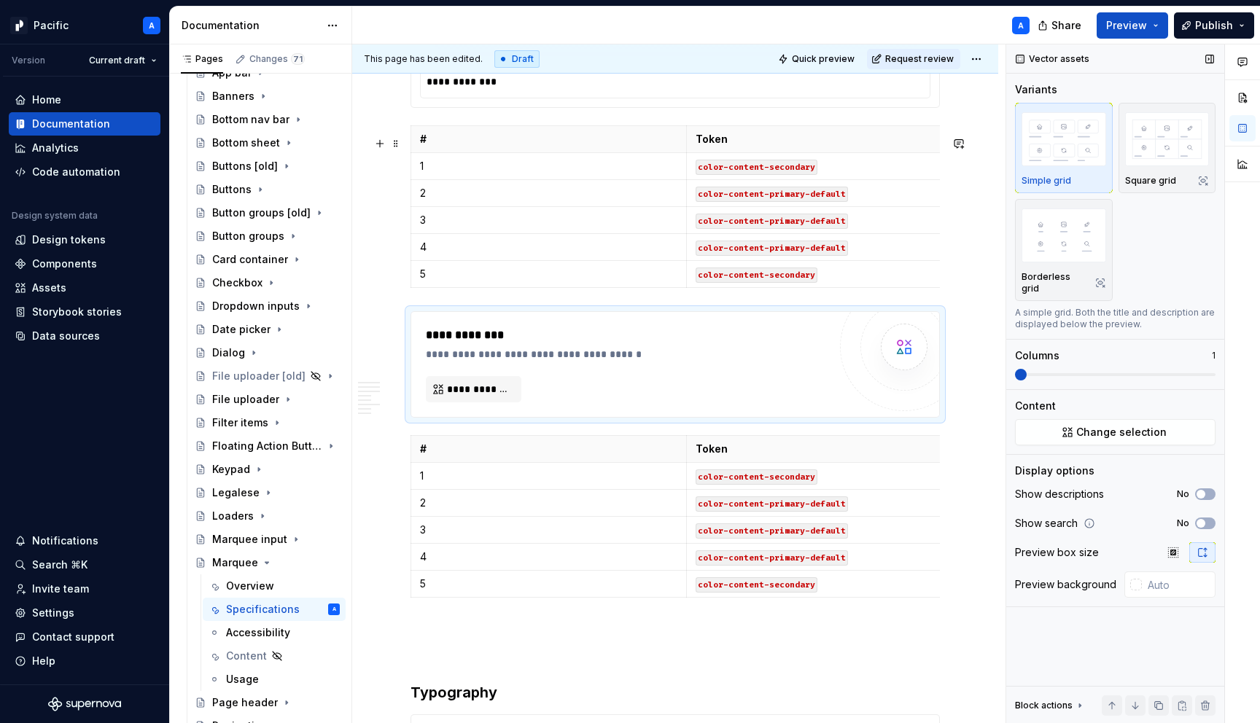
scroll to position [3513, 0]
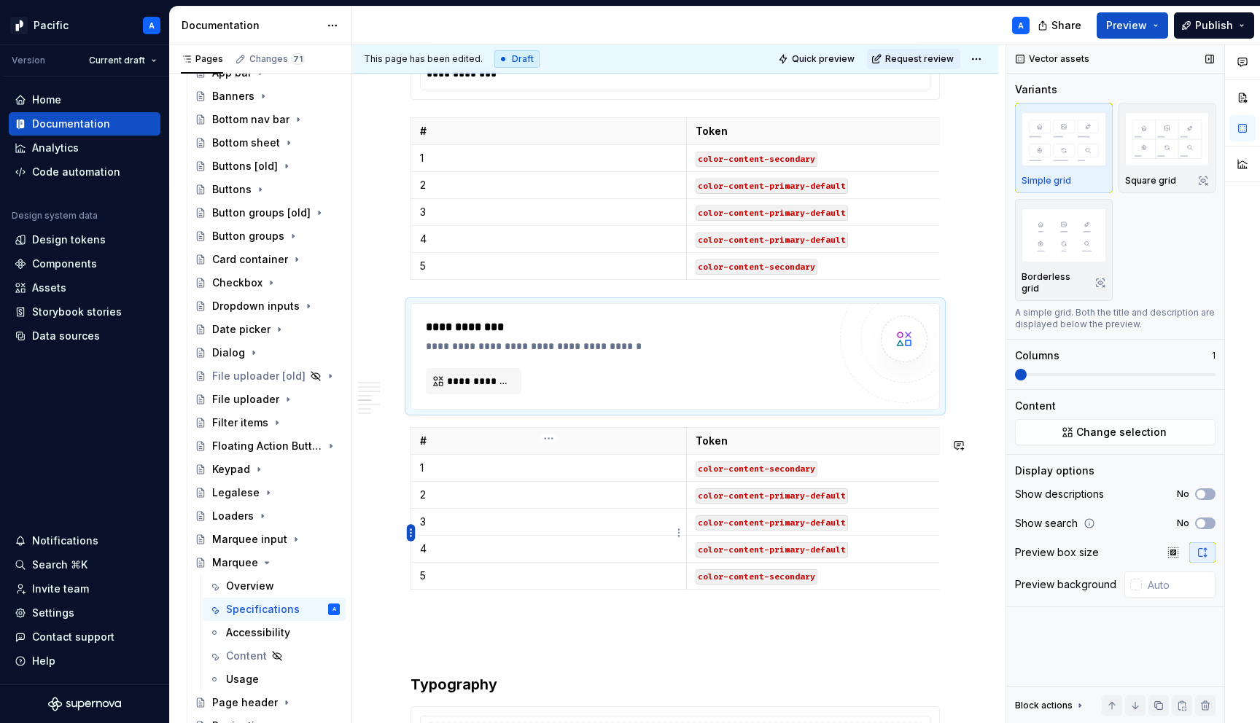
click at [409, 531] on html "Pacific A Version Current draft Home Documentation Analytics Code automation De…" at bounding box center [630, 361] width 1260 height 723
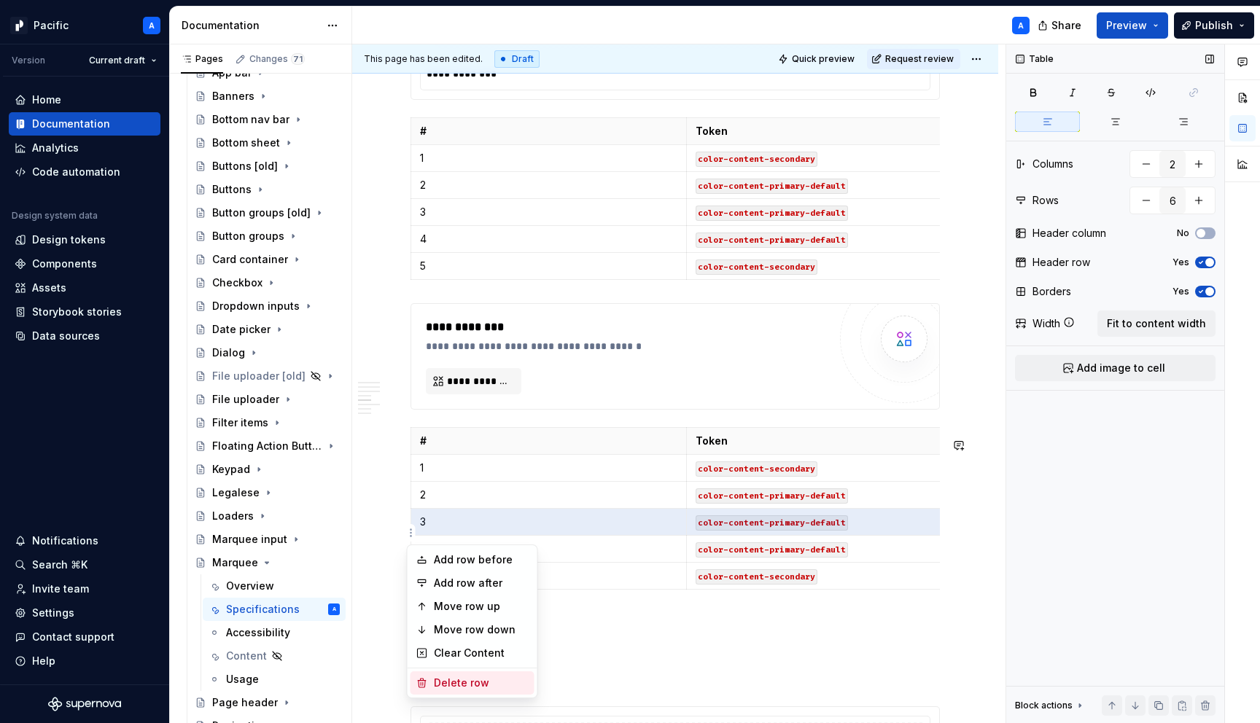
click at [462, 682] on div "Delete row" at bounding box center [481, 683] width 95 height 15
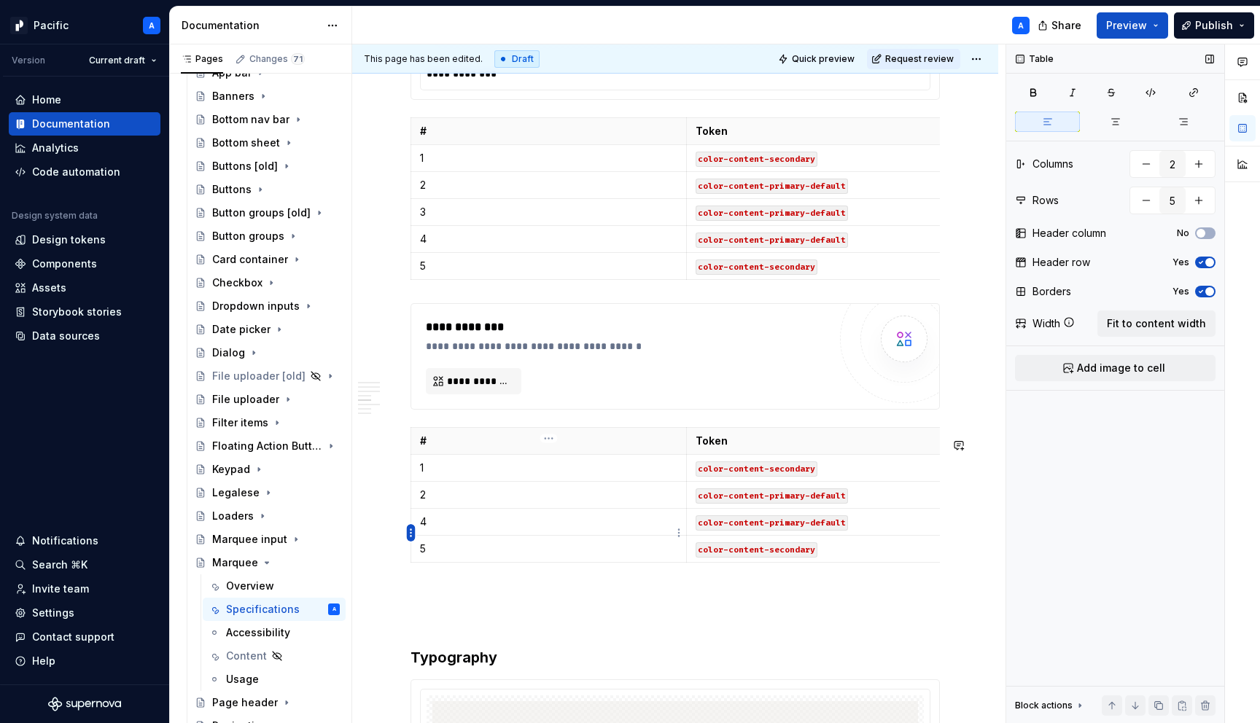
click at [409, 528] on html "Pacific A Version Current draft Home Documentation Analytics Code automation De…" at bounding box center [630, 361] width 1260 height 723
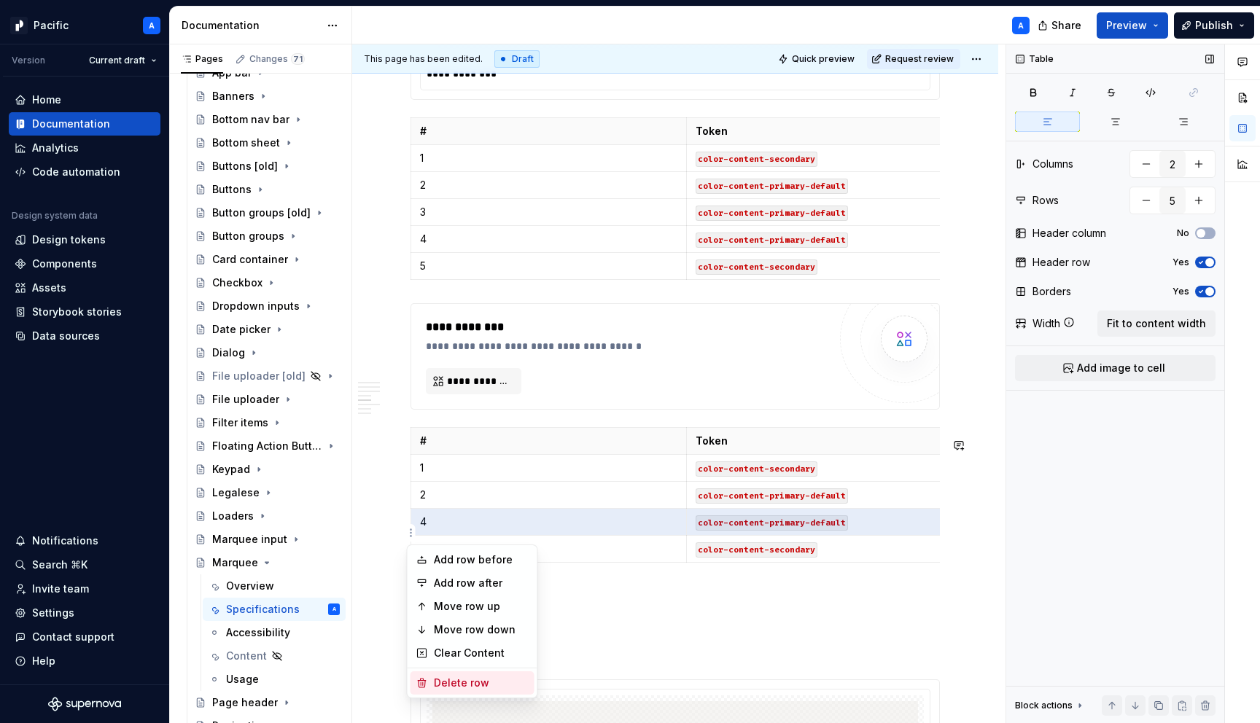
click at [445, 687] on div "Delete row" at bounding box center [481, 683] width 95 height 15
type input "4"
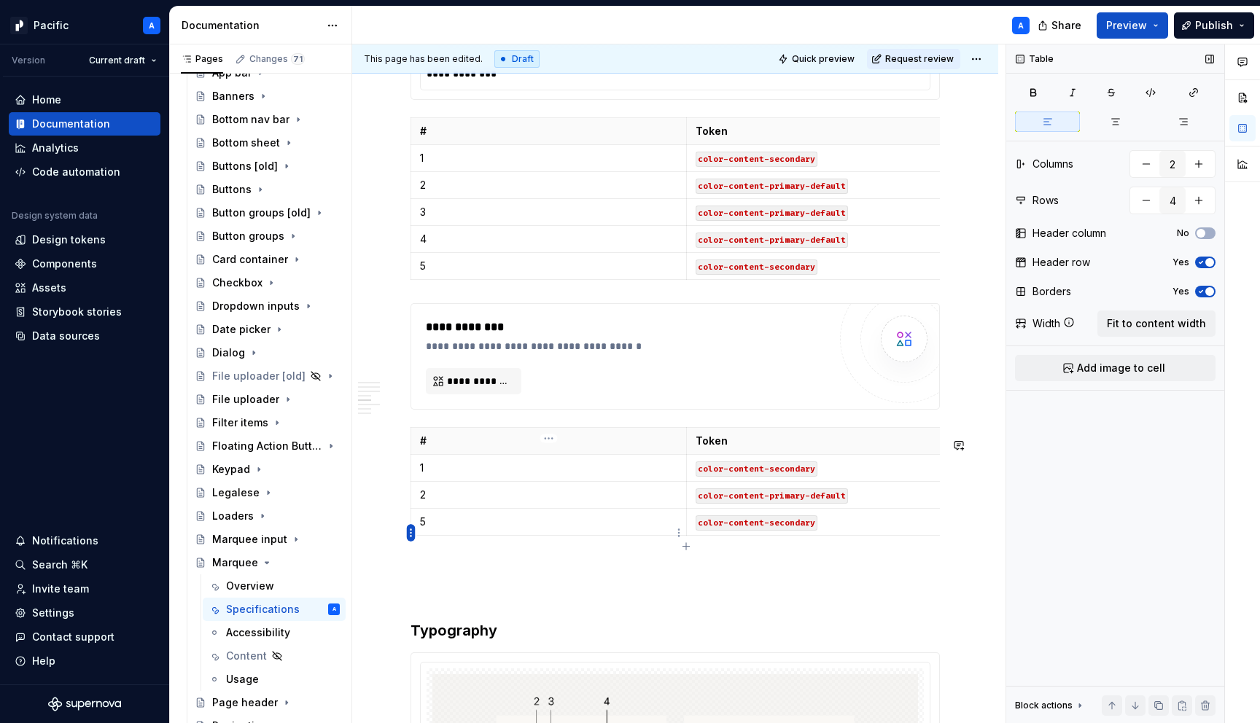
click at [411, 534] on html "Pacific A Version Current draft Home Documentation Analytics Code automation De…" at bounding box center [630, 361] width 1260 height 723
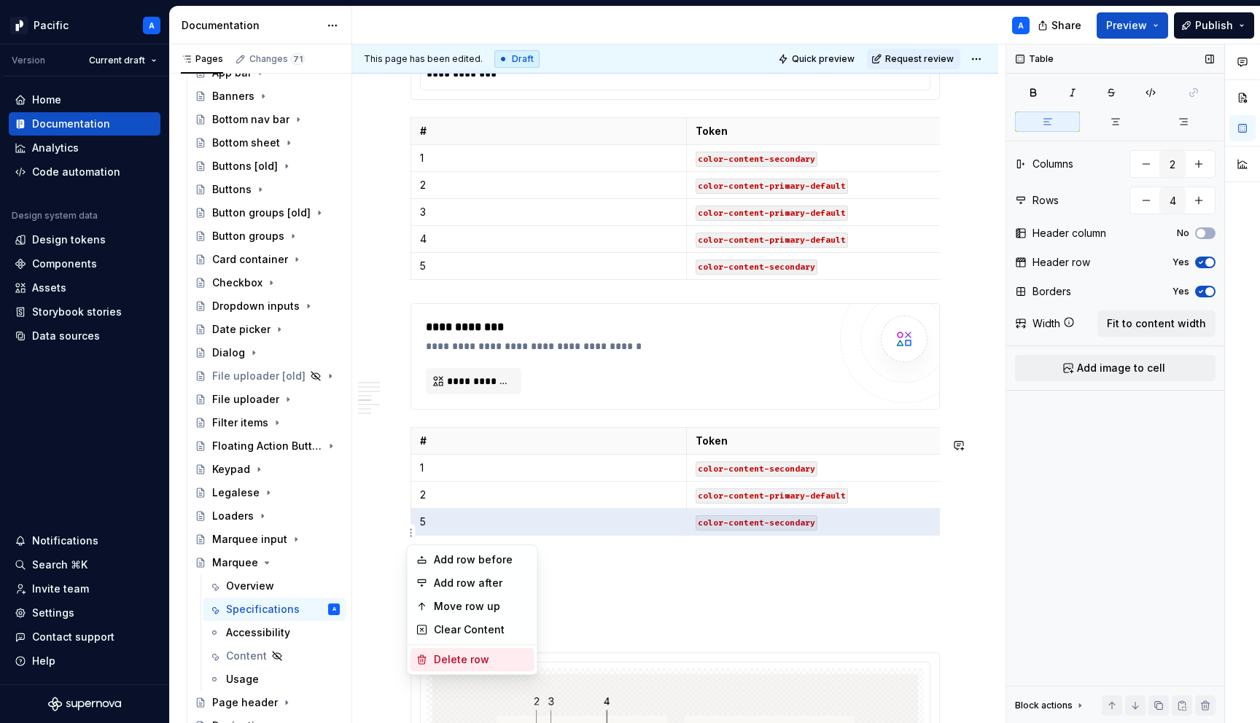
click at [481, 658] on div "Delete row" at bounding box center [481, 660] width 95 height 15
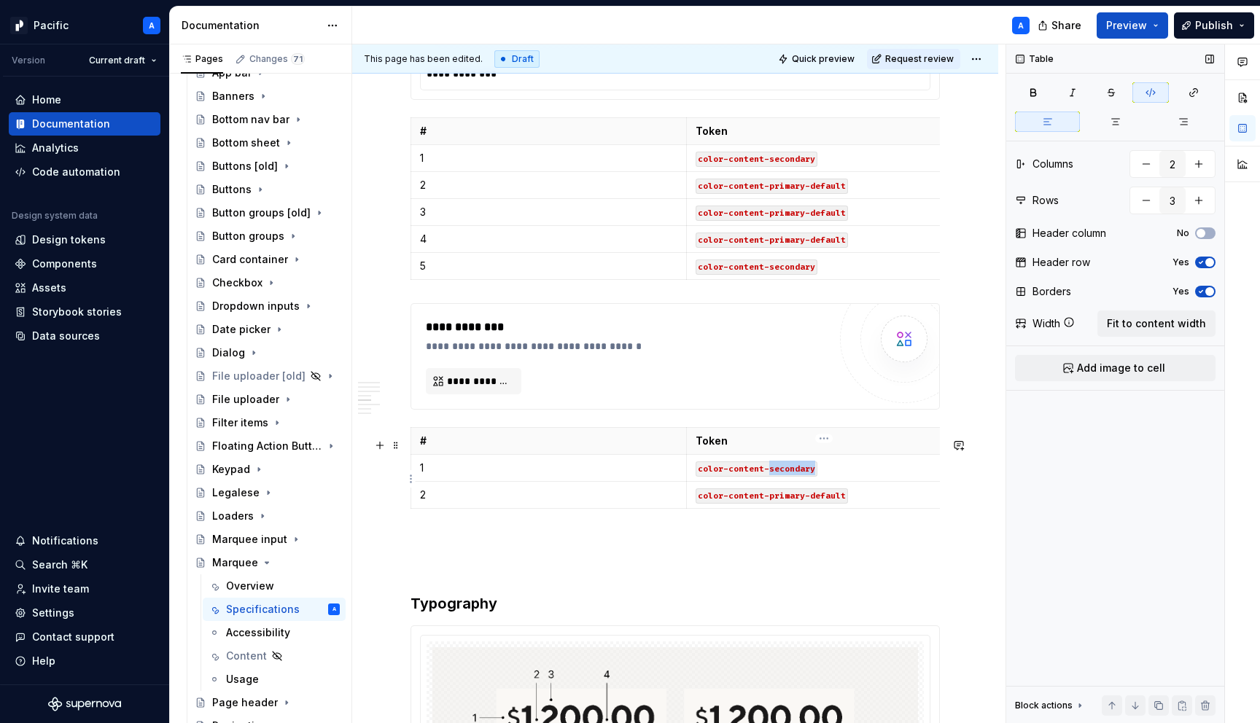
drag, startPoint x: 769, startPoint y: 479, endPoint x: 883, endPoint y: 481, distance: 113.8
click at [883, 475] on p "color-content-secondary" at bounding box center [824, 468] width 257 height 15
copy code "color-content-disabled"
click at [824, 504] on code "color-content-primary-default" at bounding box center [772, 496] width 152 height 15
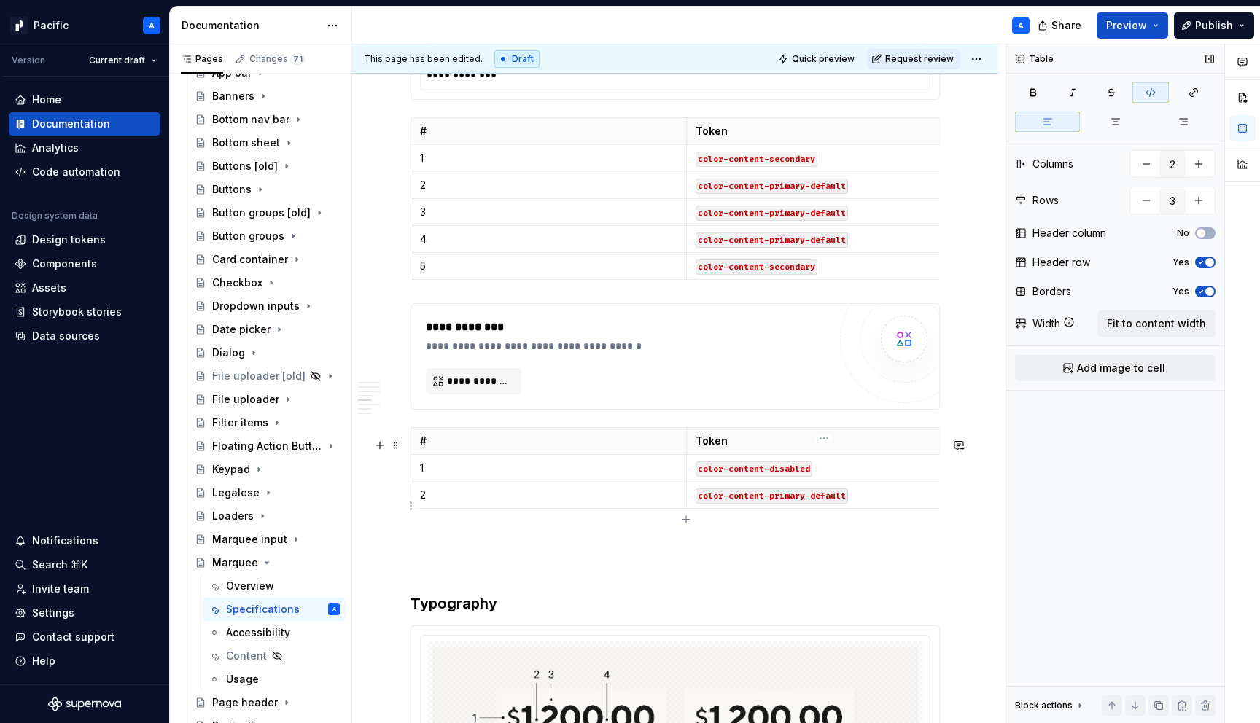
click at [824, 504] on code "color-content-primary-default" at bounding box center [772, 496] width 152 height 15
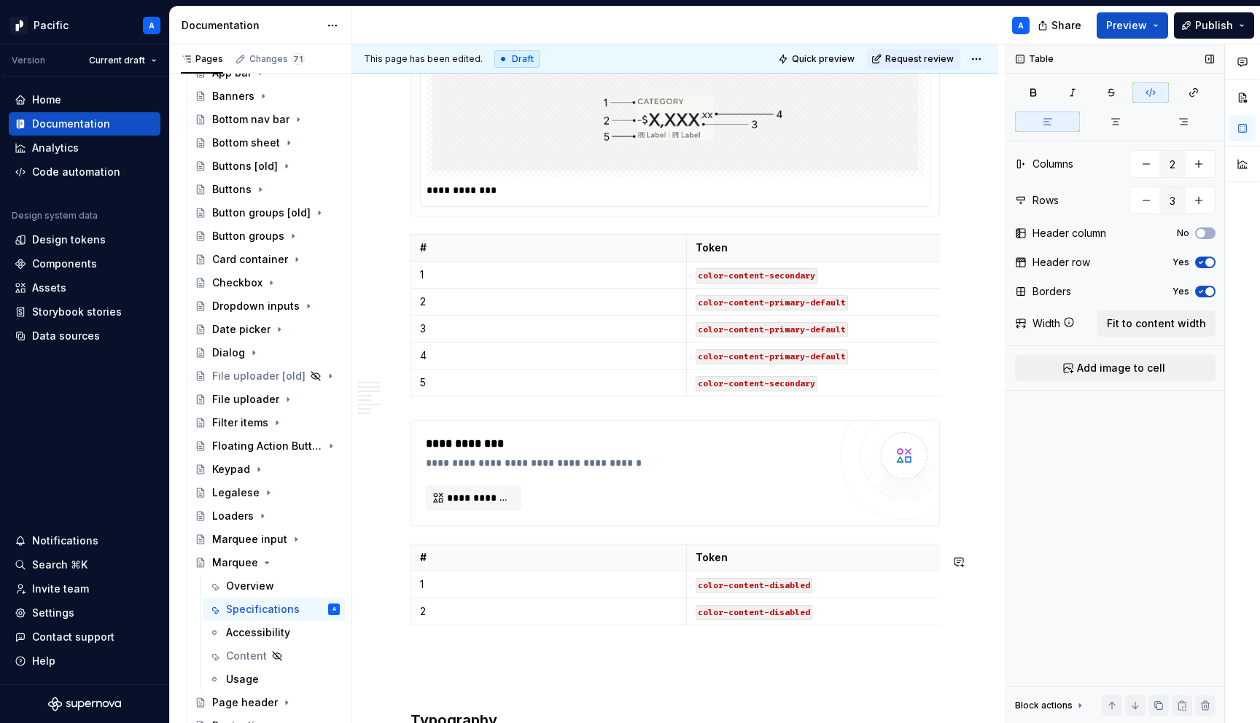
scroll to position [3395, 0]
click at [699, 472] on div "**********" at bounding box center [631, 464] width 410 height 15
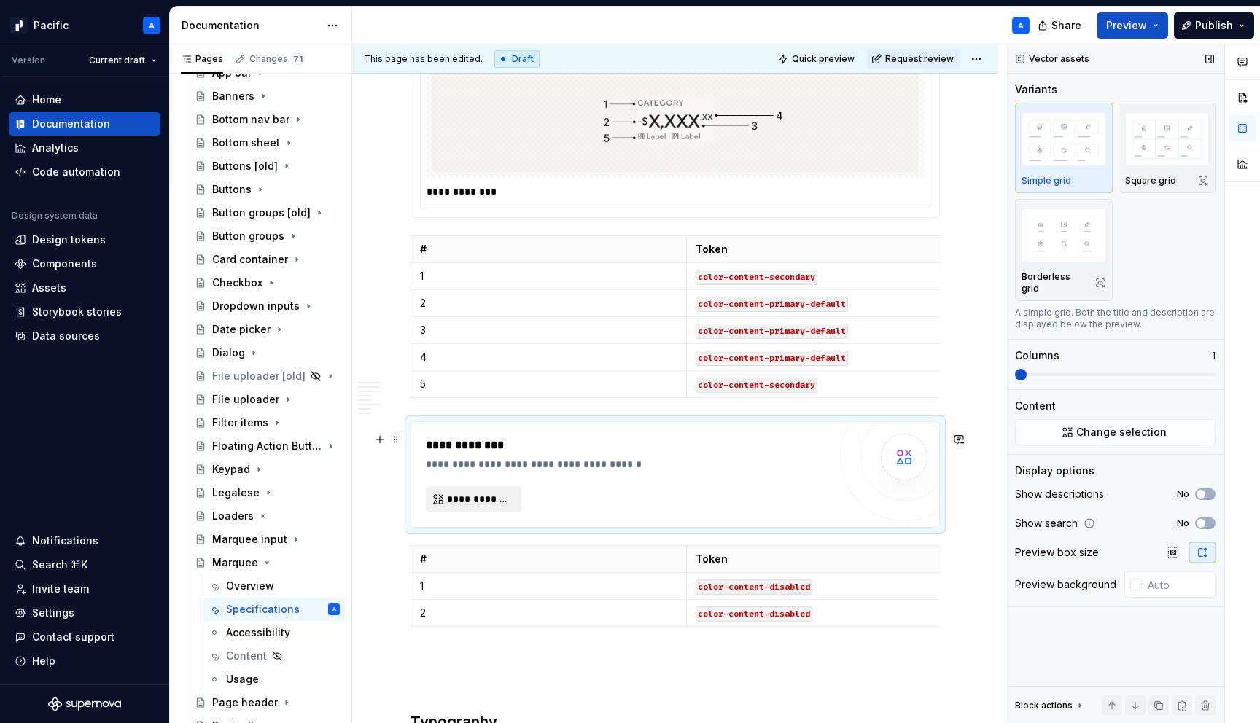
click at [494, 506] on span "**********" at bounding box center [479, 499] width 65 height 15
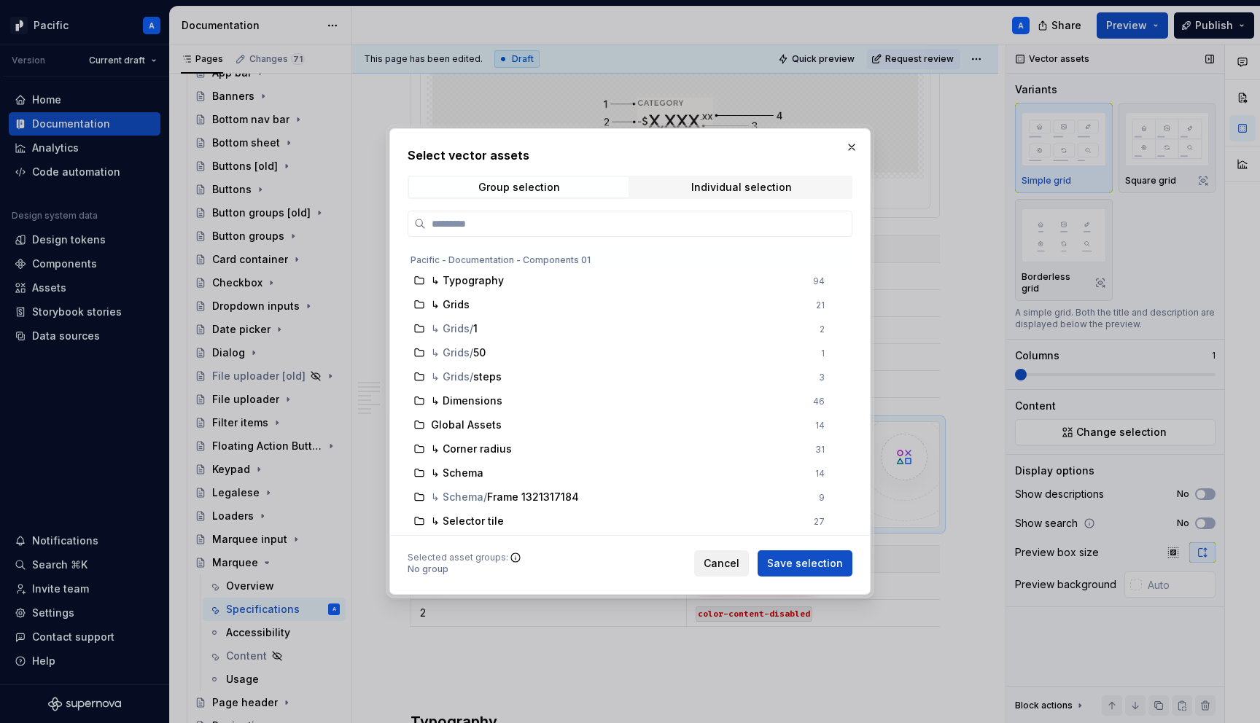
click at [728, 564] on span "Cancel" at bounding box center [722, 563] width 36 height 15
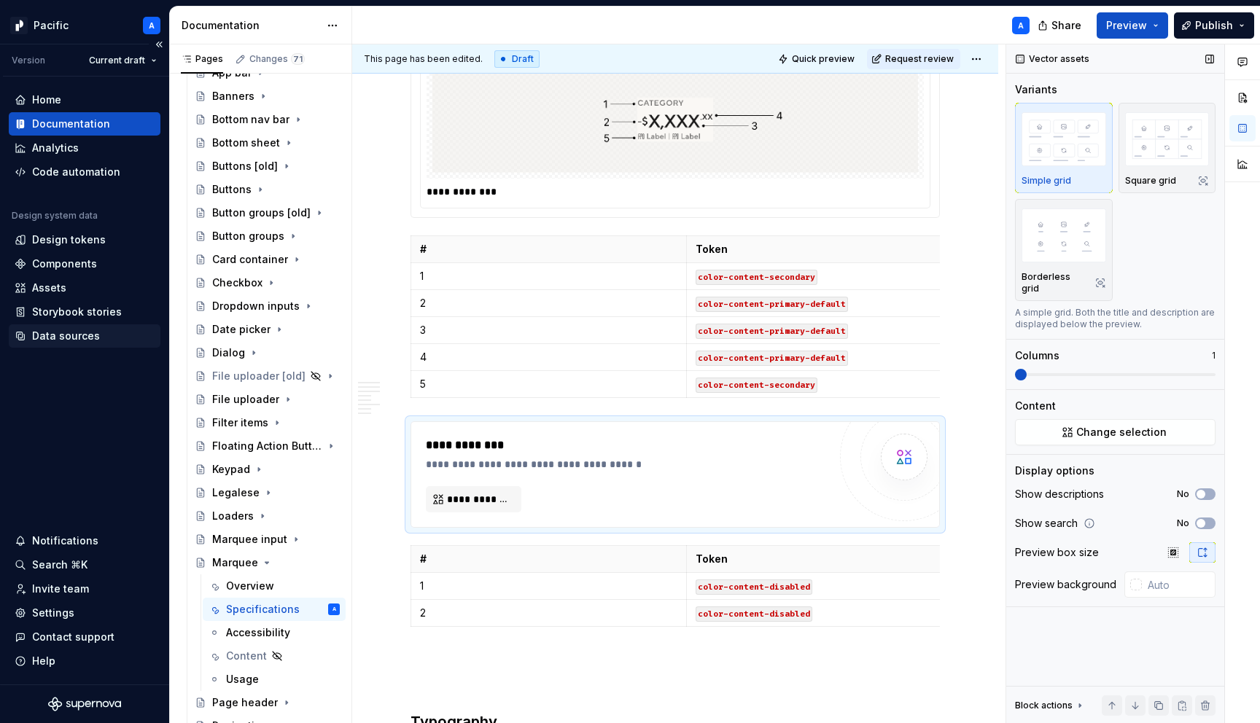
click at [114, 332] on div "Data sources" at bounding box center [85, 336] width 140 height 15
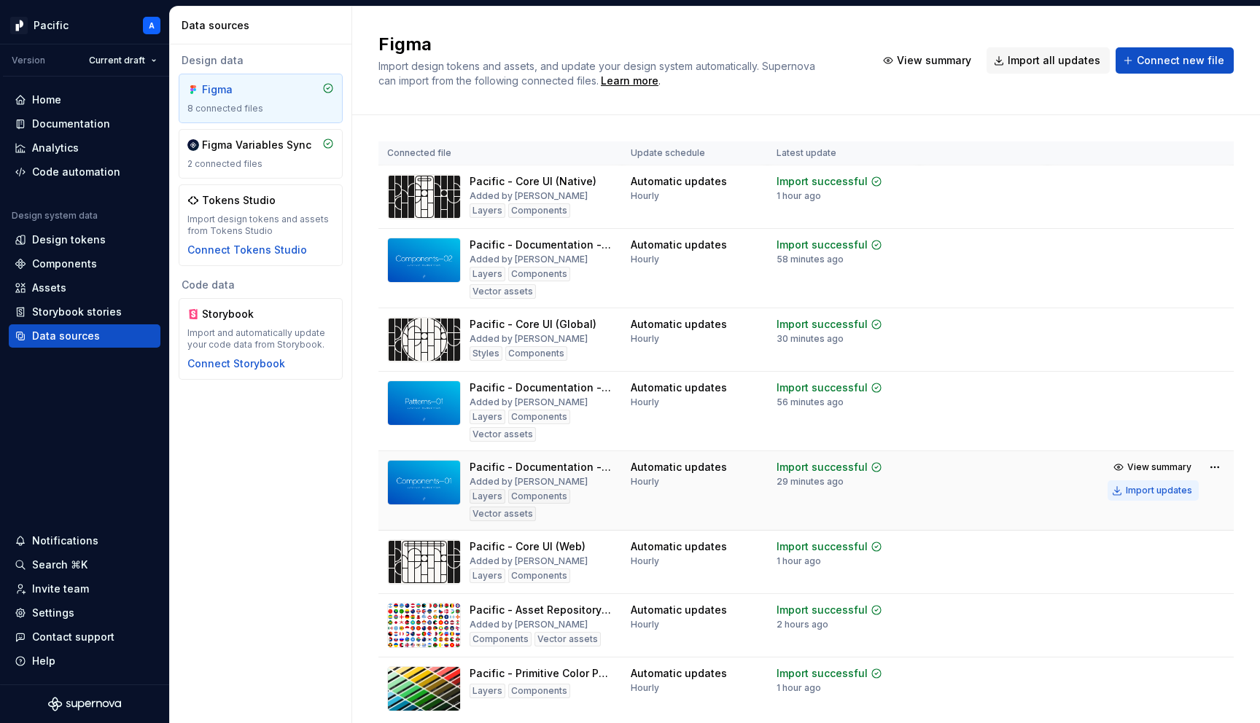
click at [1146, 489] on div "Import updates" at bounding box center [1159, 491] width 66 height 12
click at [1144, 489] on div "Import updates" at bounding box center [1159, 491] width 66 height 12
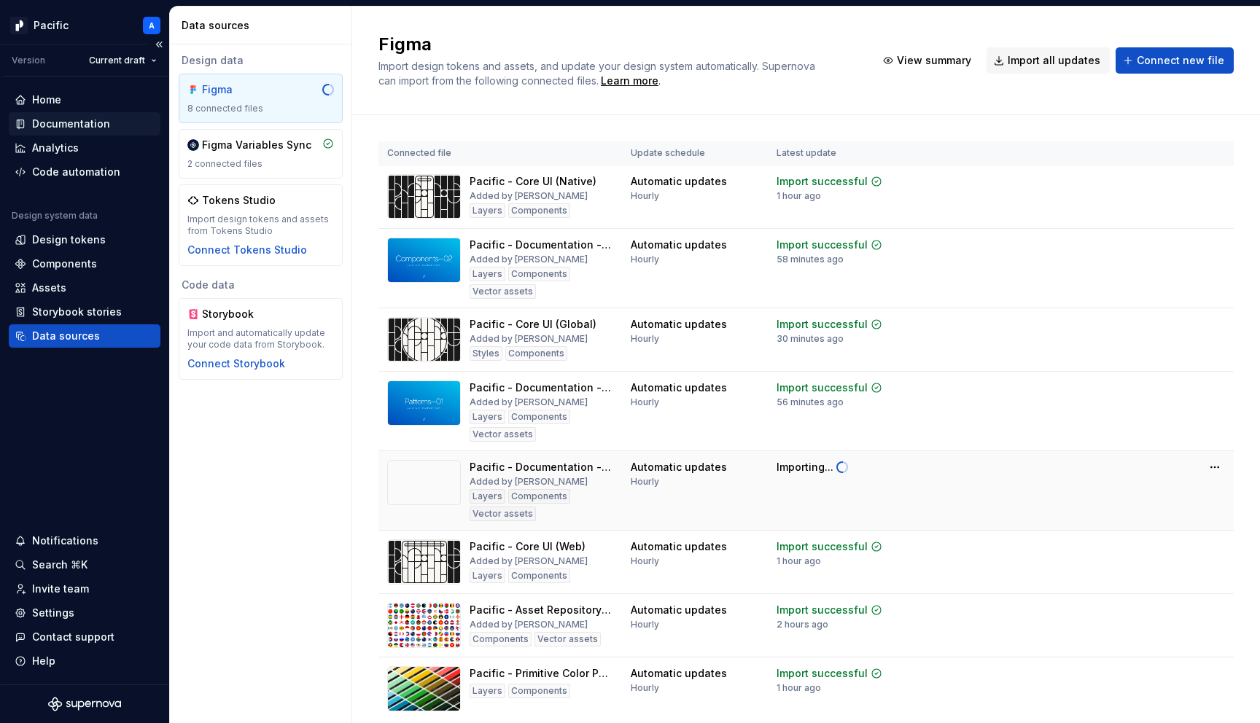
click at [101, 124] on div "Documentation" at bounding box center [71, 124] width 78 height 15
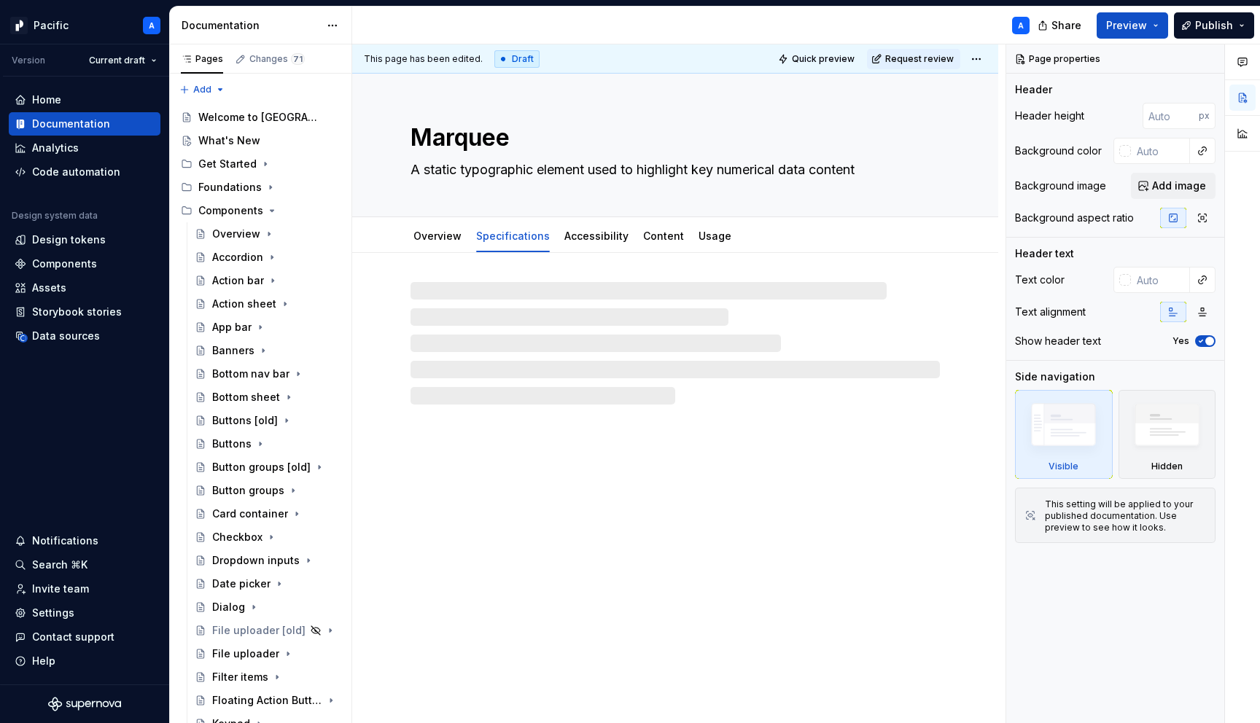
type textarea "*"
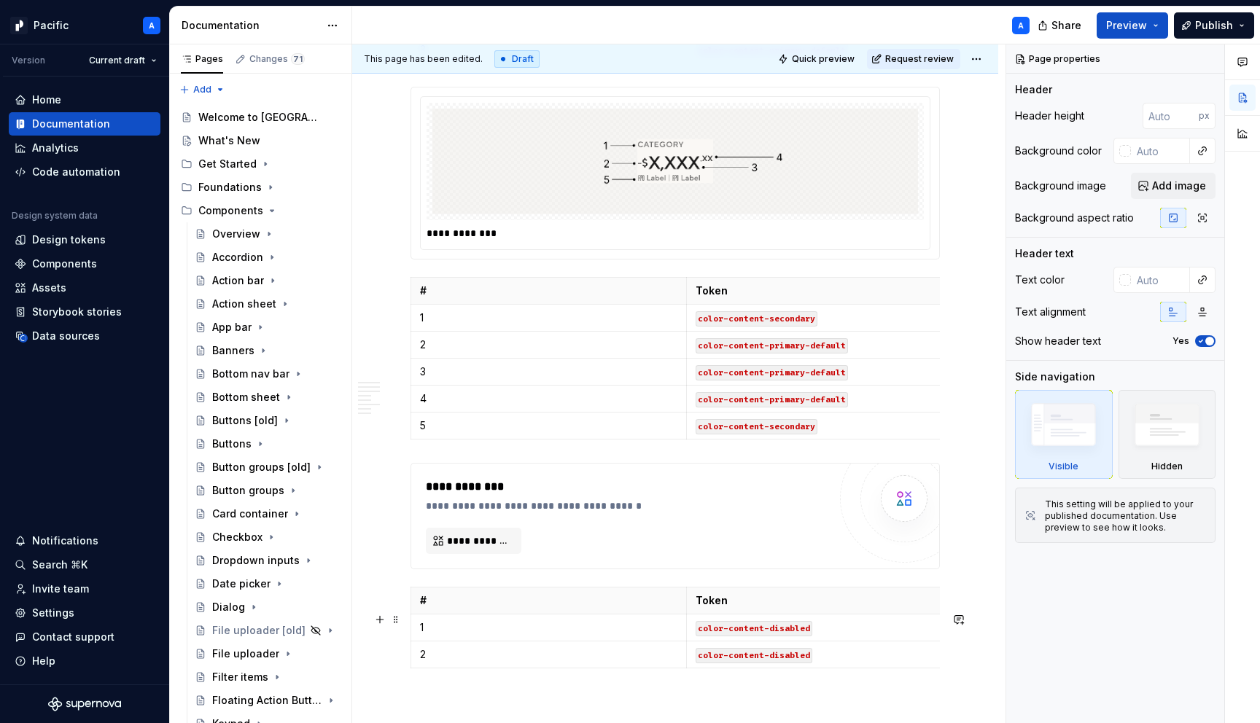
scroll to position [3345, 0]
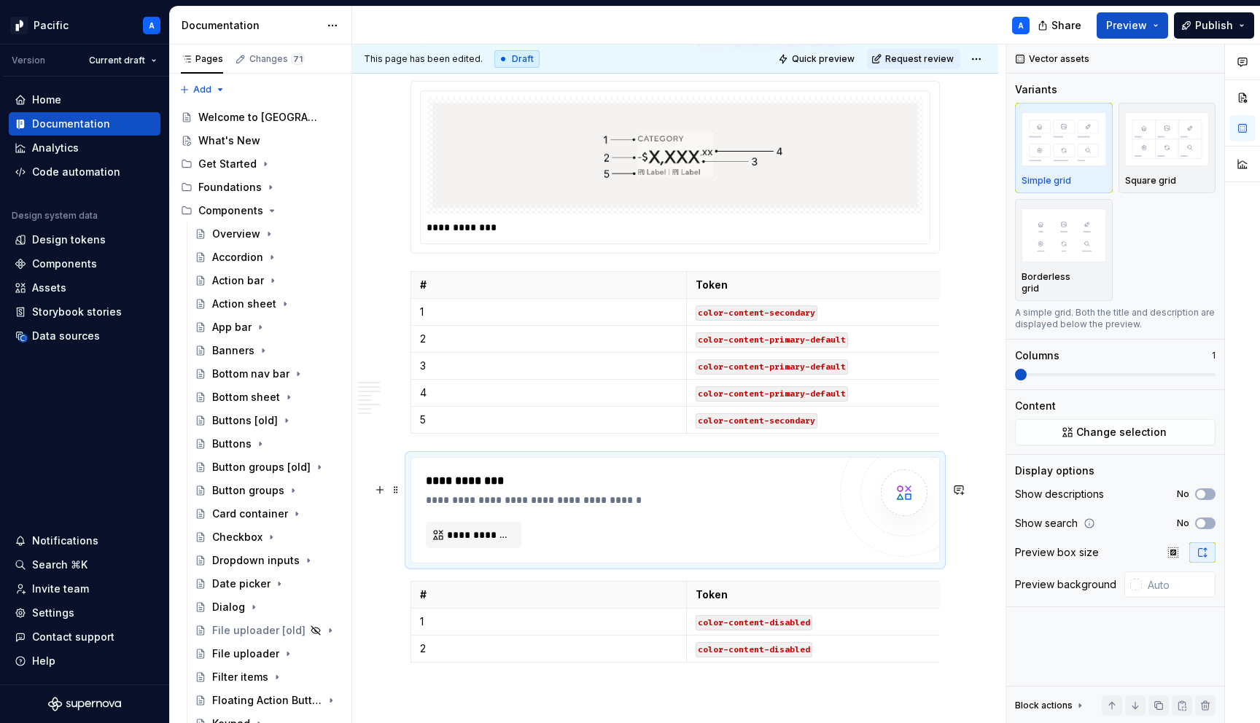
click at [629, 548] on div "**********" at bounding box center [627, 510] width 402 height 76
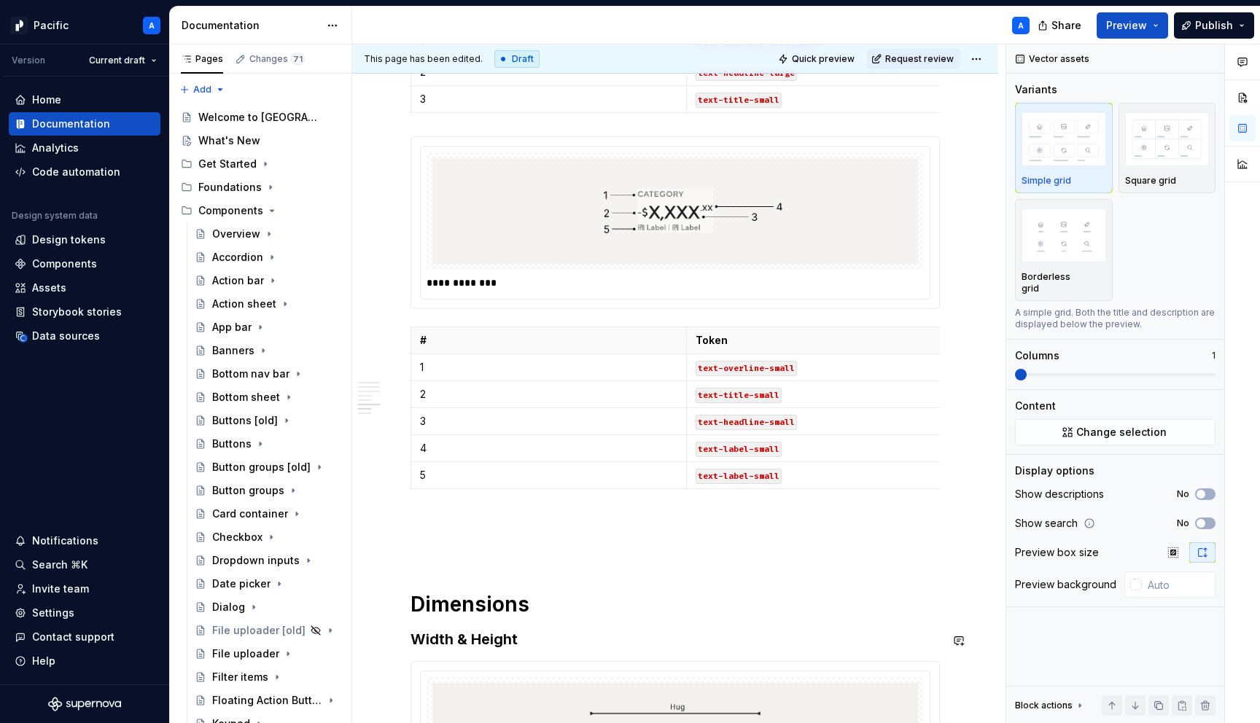
scroll to position [5666, 0]
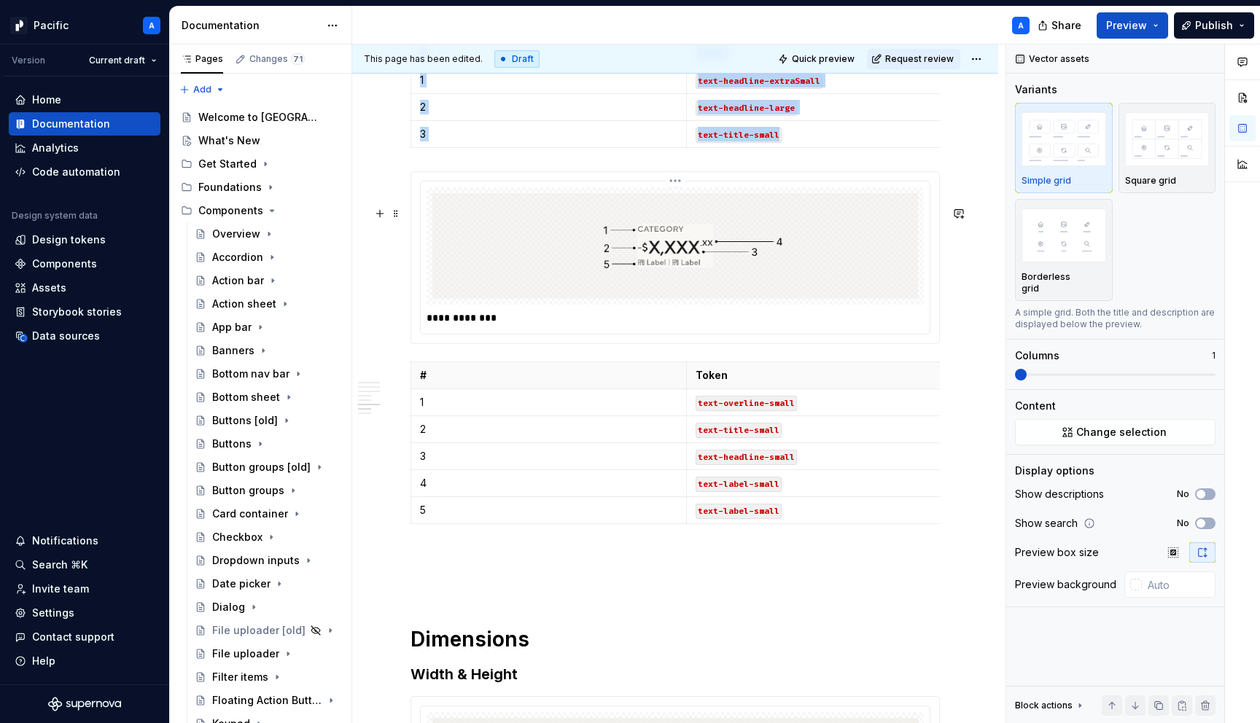
click at [586, 299] on img at bounding box center [675, 246] width 486 height 106
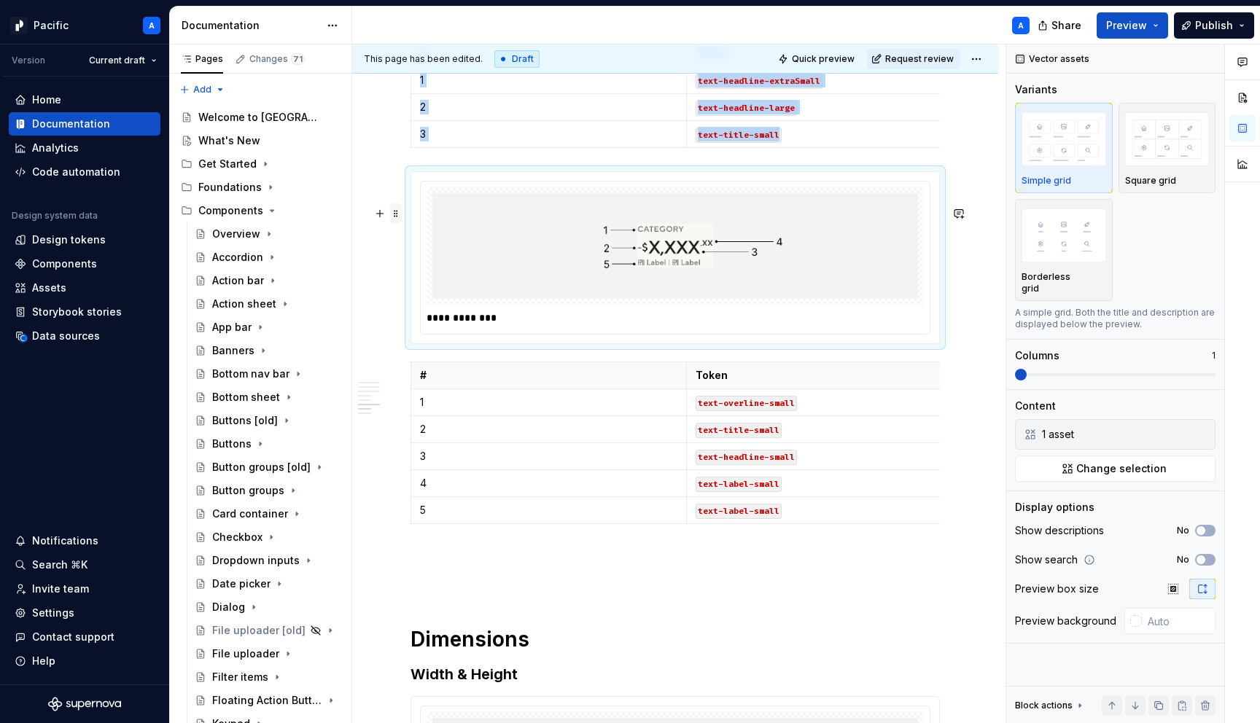
click at [398, 216] on span at bounding box center [396, 213] width 12 height 20
click at [459, 240] on div "Duplicate" at bounding box center [464, 237] width 95 height 15
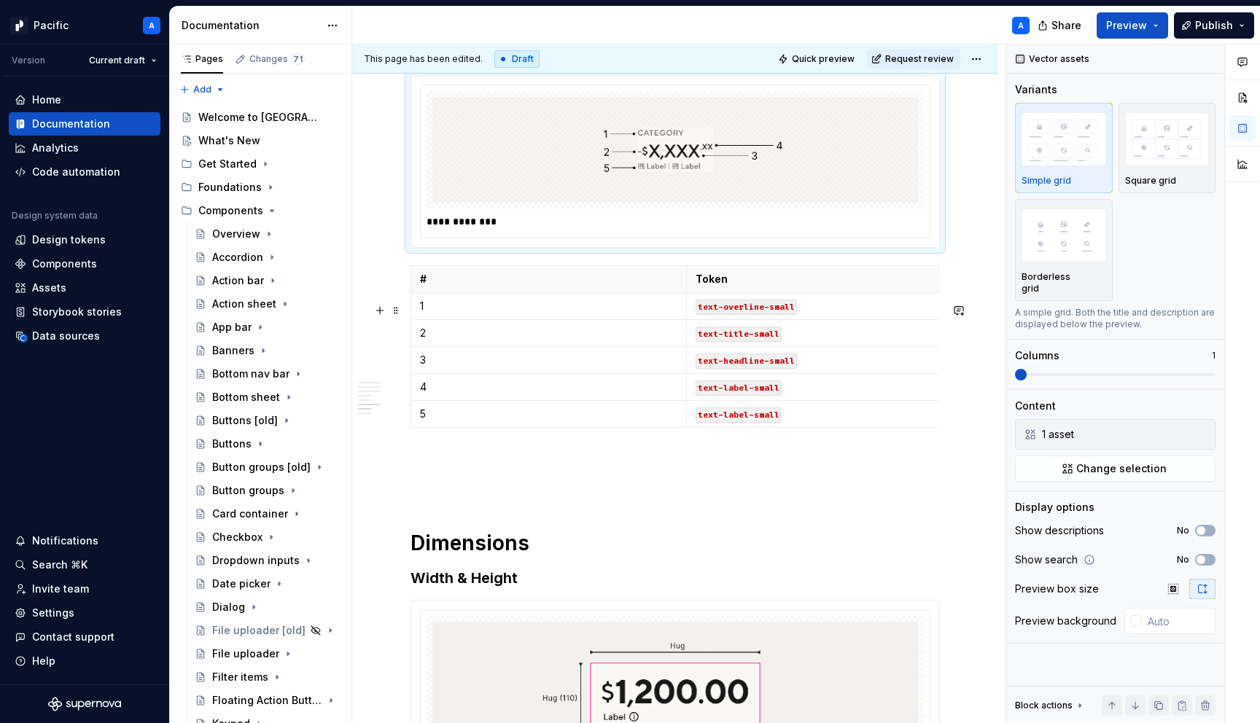
scroll to position [5965, 0]
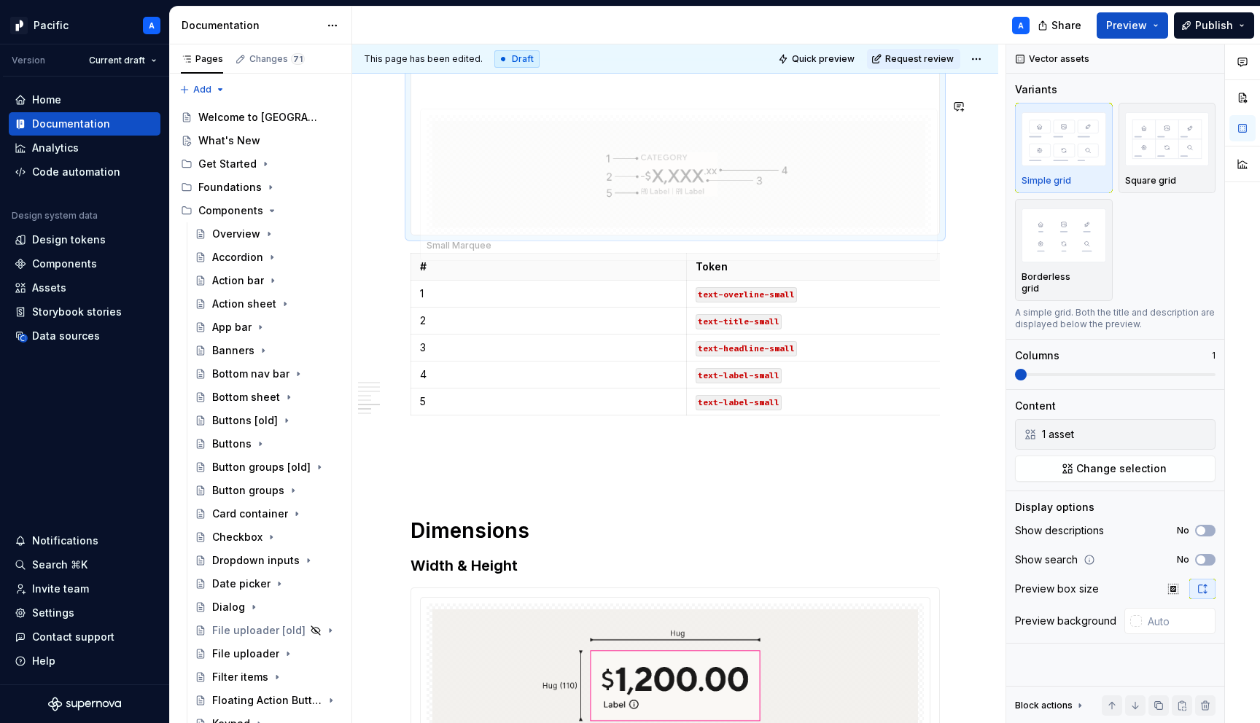
drag, startPoint x: 522, startPoint y: 182, endPoint x: 474, endPoint y: 503, distance: 325.1
click at [474, 503] on body "Pacific A Version Current draft Home Documentation Analytics Code automation De…" at bounding box center [630, 361] width 1260 height 723
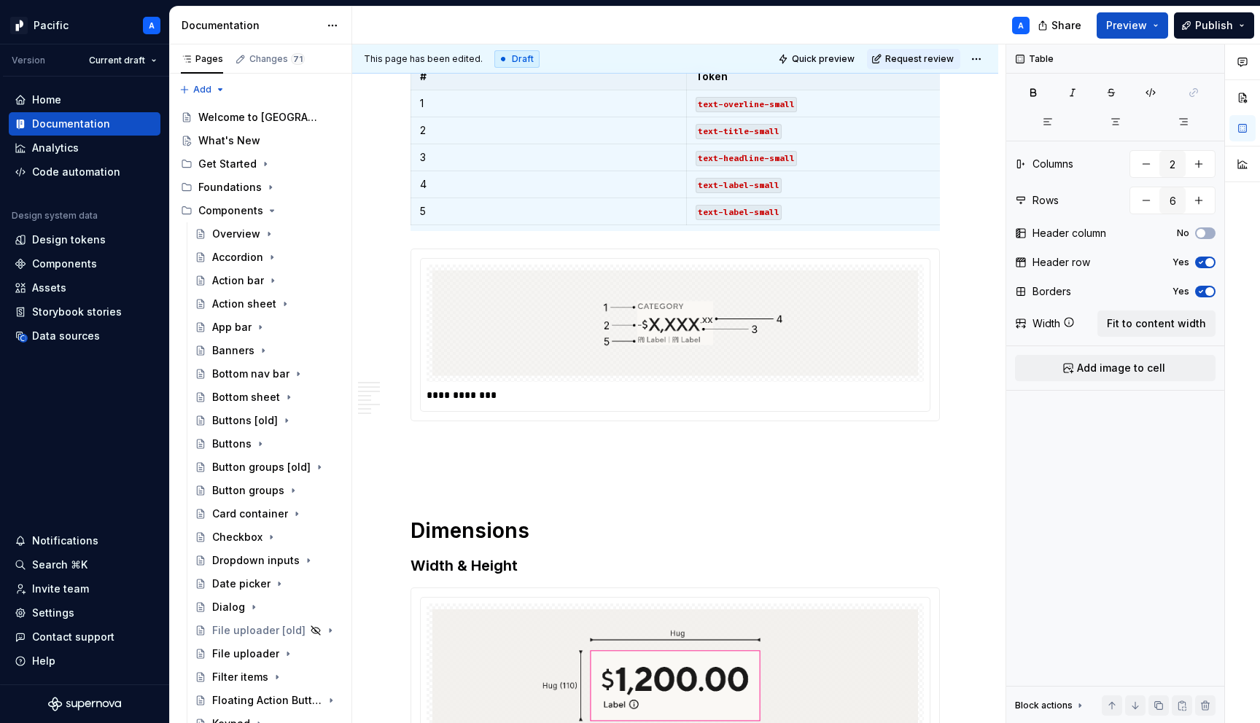
scroll to position [5773, 0]
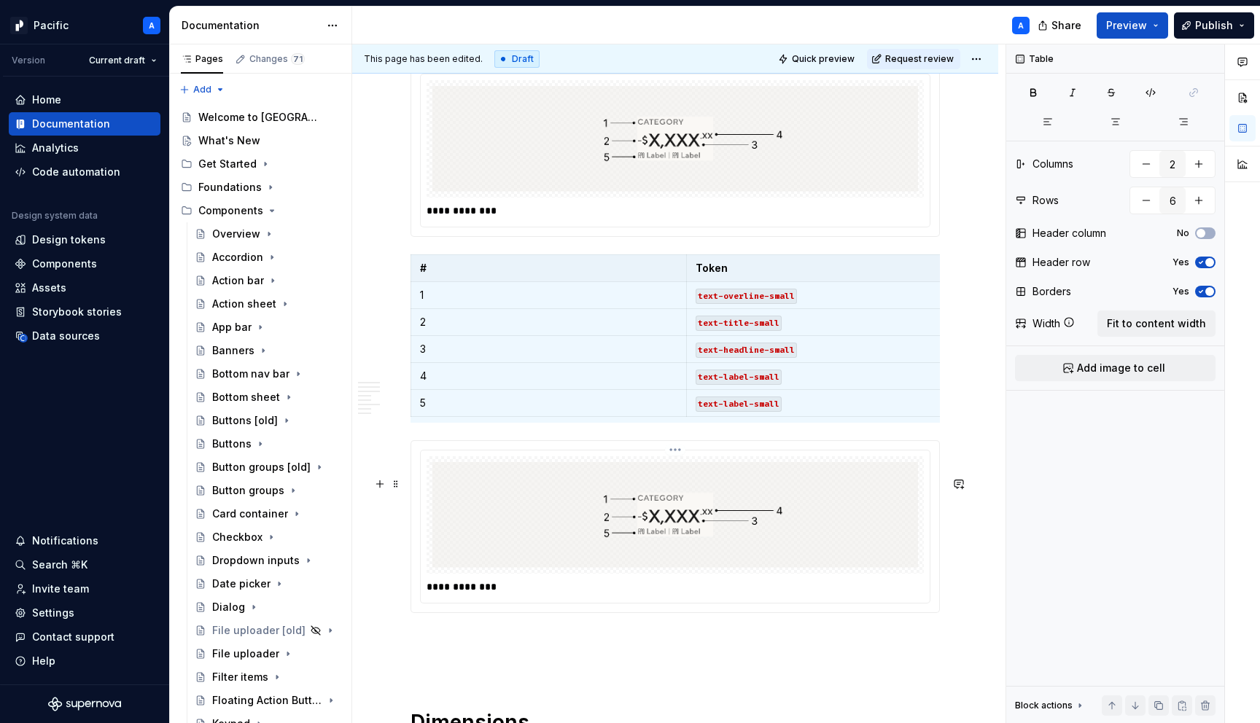
click at [500, 594] on p "**********" at bounding box center [679, 587] width 505 height 15
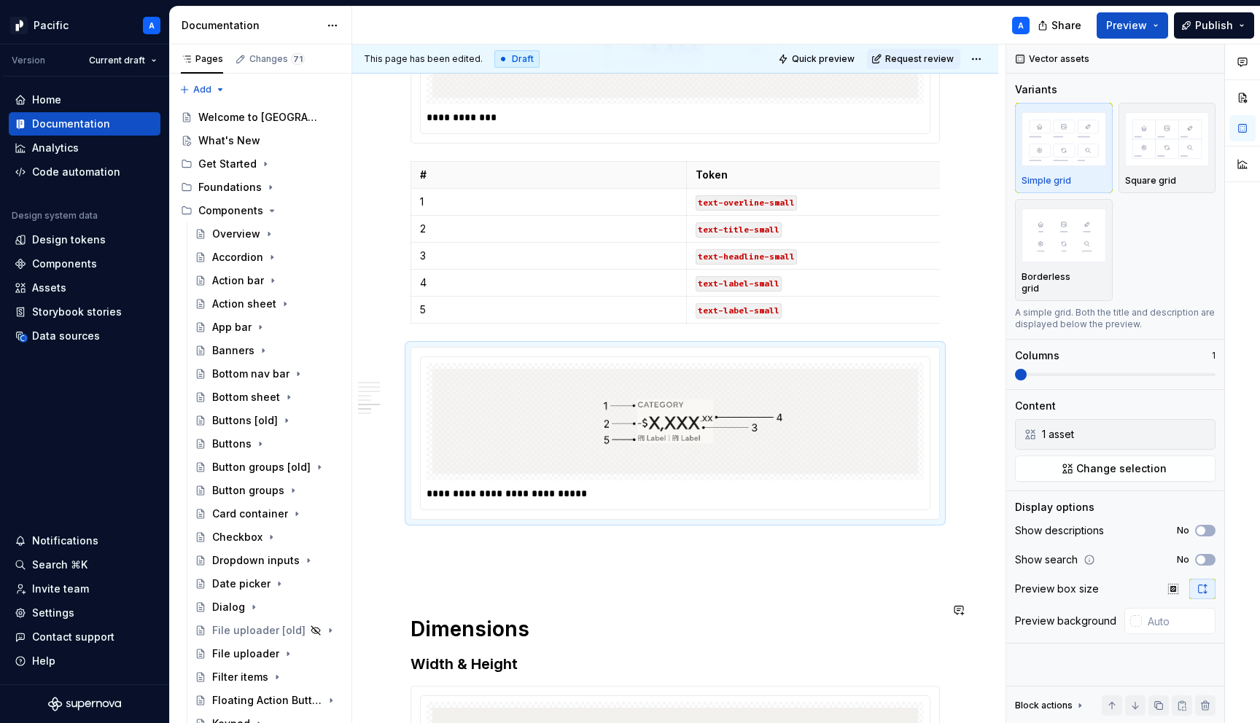
scroll to position [5869, 0]
click at [677, 472] on img at bounding box center [675, 420] width 486 height 106
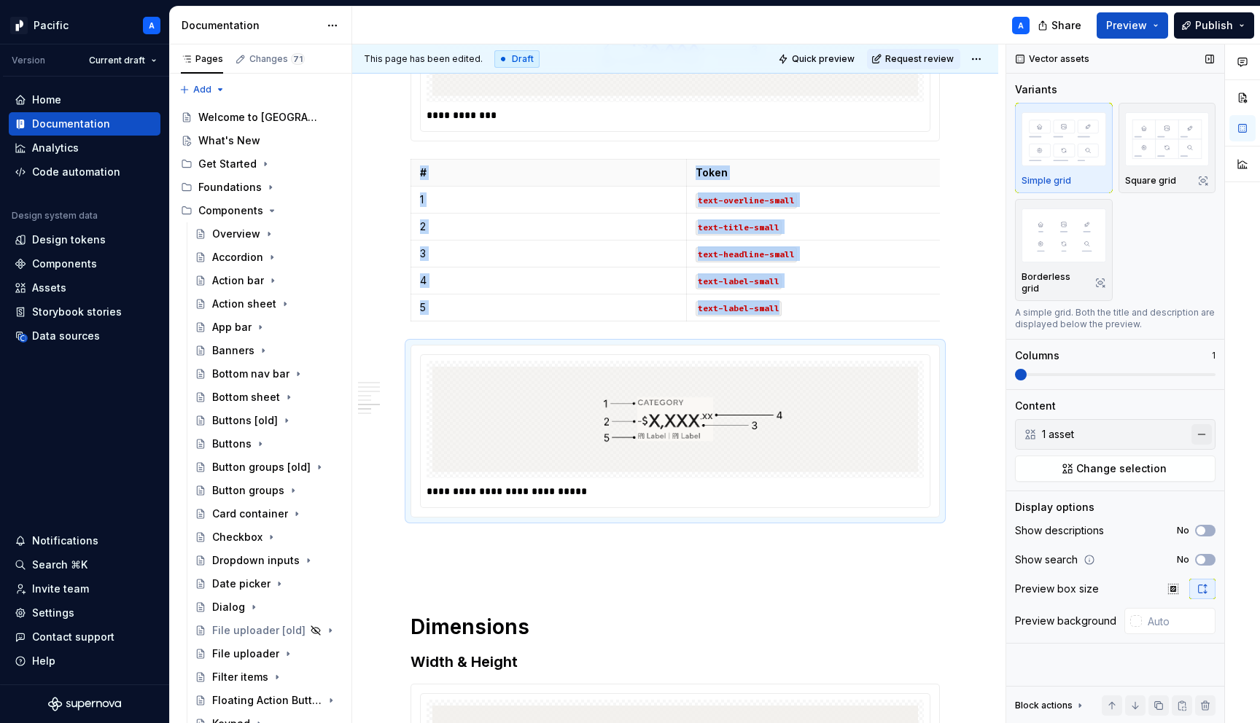
click at [1205, 425] on button "button" at bounding box center [1201, 434] width 20 height 20
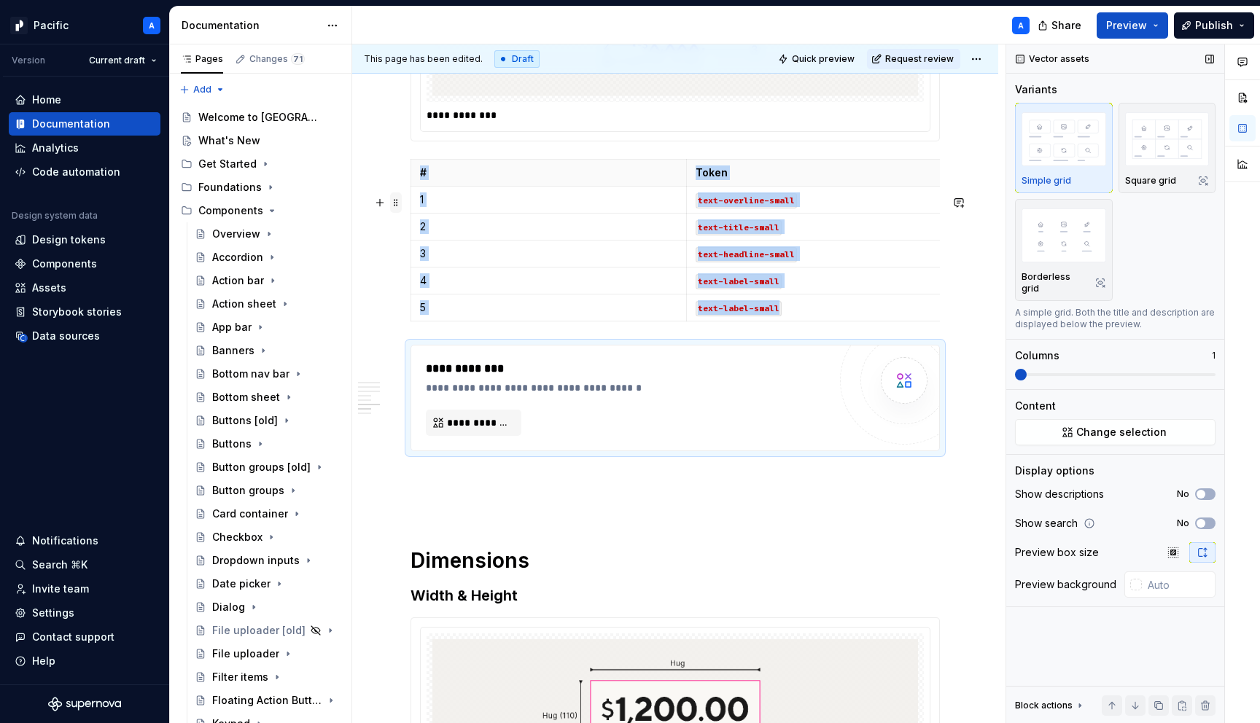
type textarea "*"
click at [399, 201] on span at bounding box center [396, 202] width 12 height 20
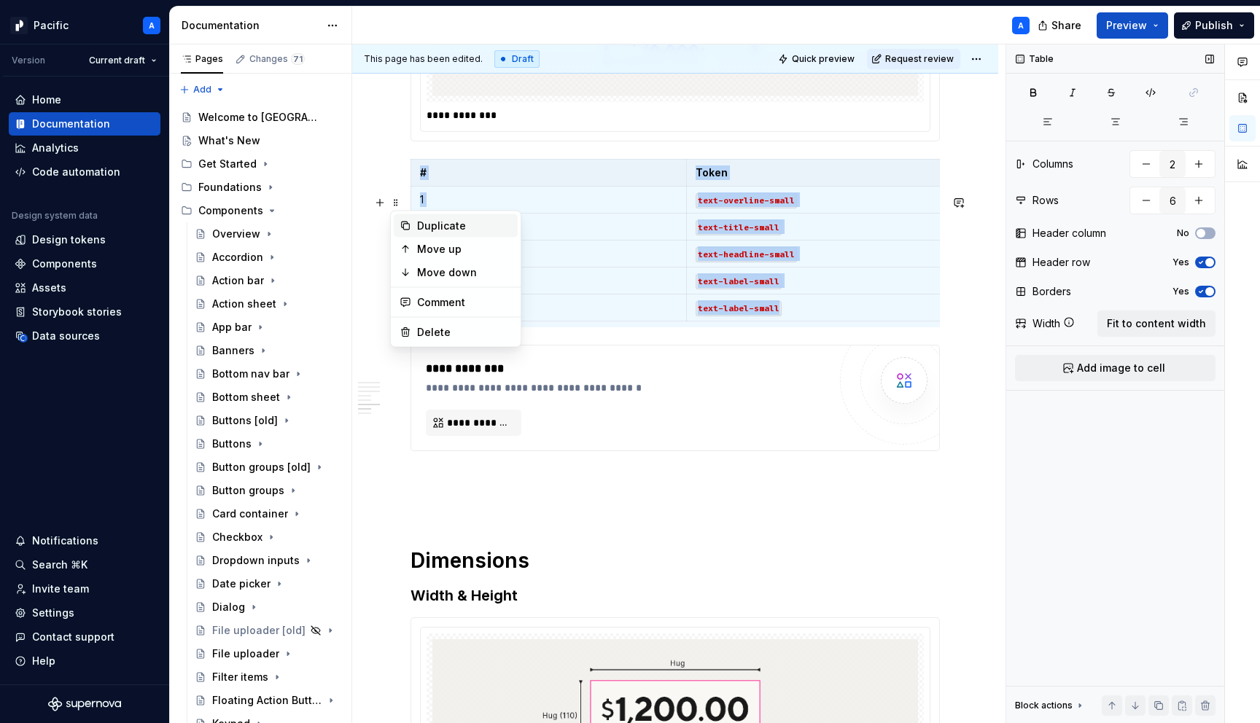
click at [457, 227] on div "Duplicate" at bounding box center [464, 226] width 95 height 15
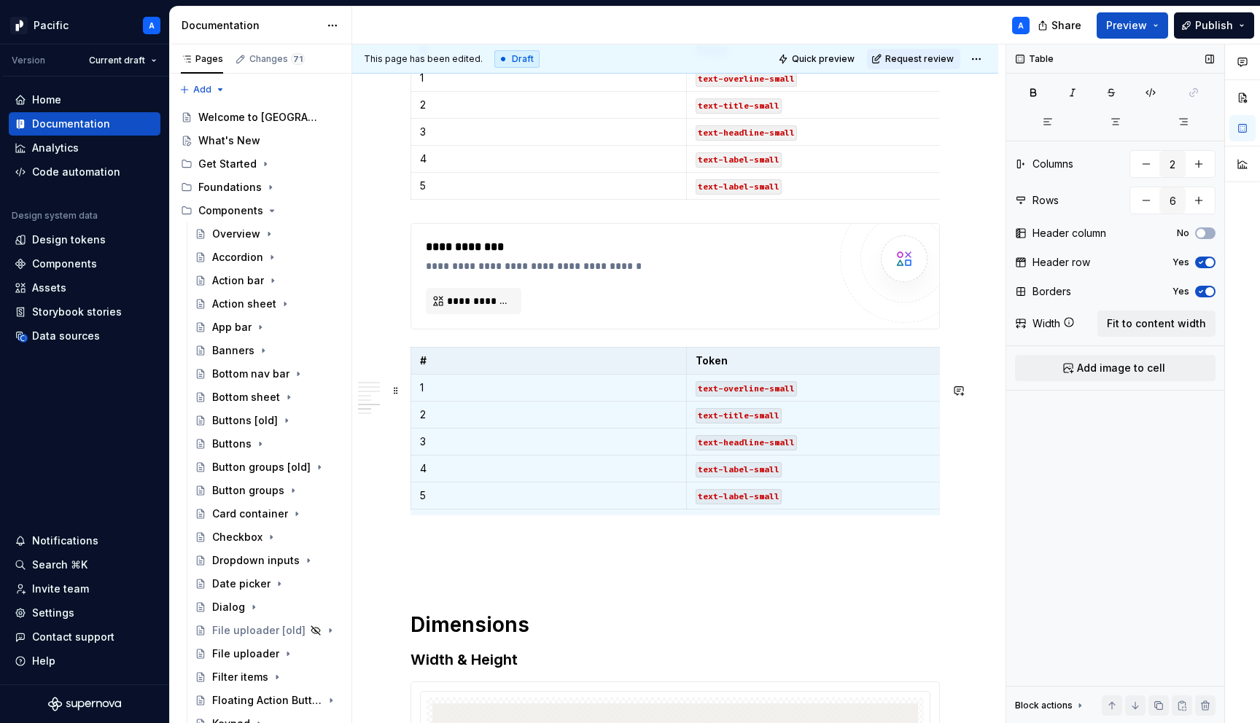
scroll to position [5999, 0]
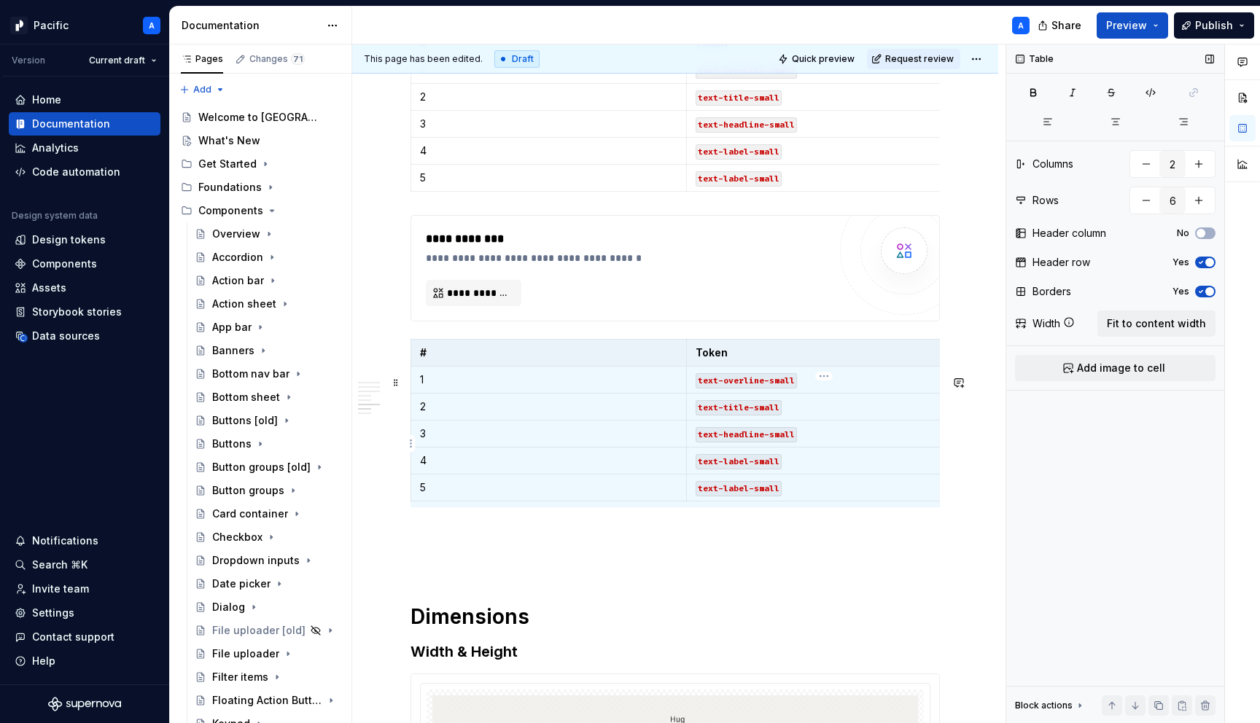
click at [766, 416] on code "text-title-small" at bounding box center [739, 407] width 86 height 15
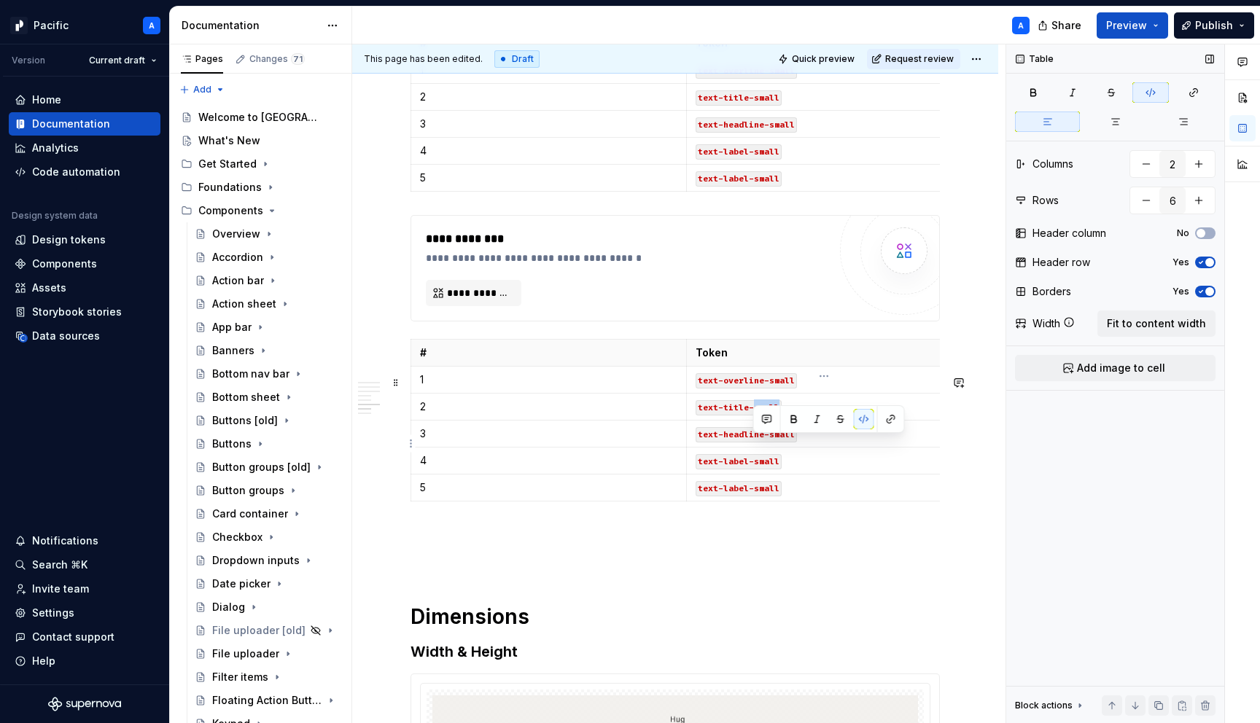
click at [766, 416] on code "text-title-small" at bounding box center [739, 407] width 86 height 15
click at [782, 443] on code "text-headline-small" at bounding box center [746, 434] width 101 height 15
type textarea "*"
click at [746, 416] on code "text-title-medium" at bounding box center [741, 407] width 91 height 15
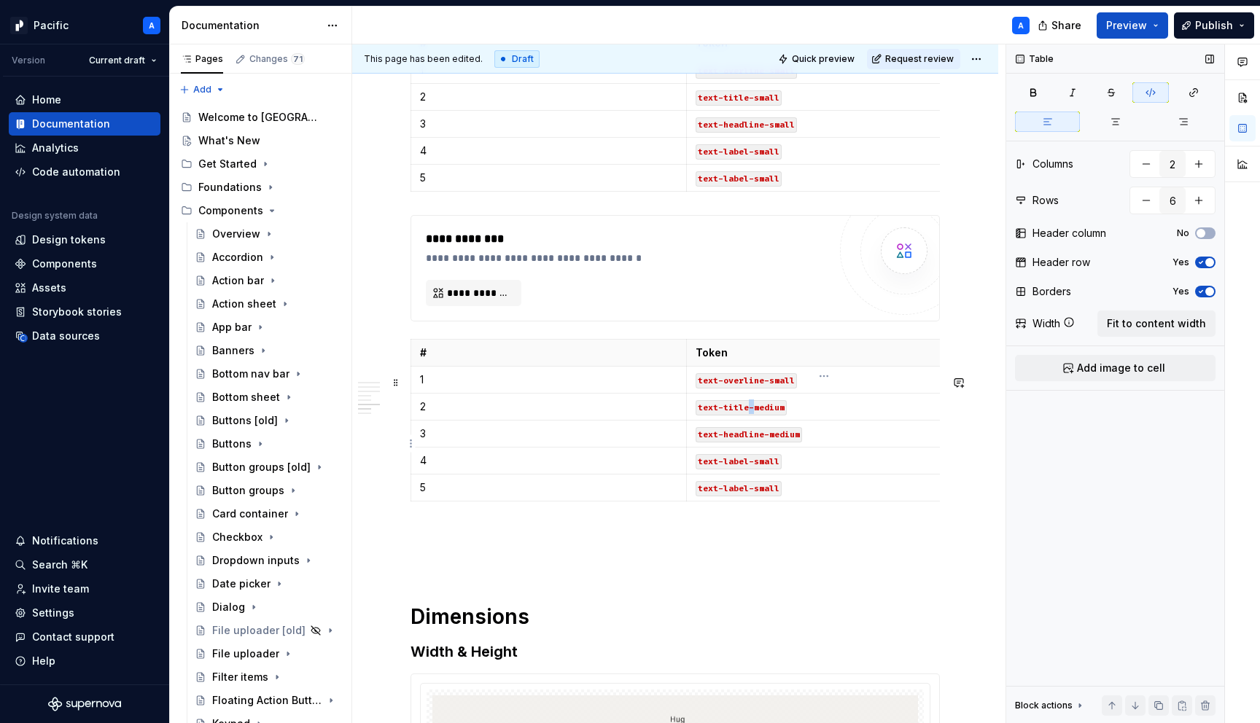
click at [746, 416] on code "text-title-medium" at bounding box center [741, 407] width 91 height 15
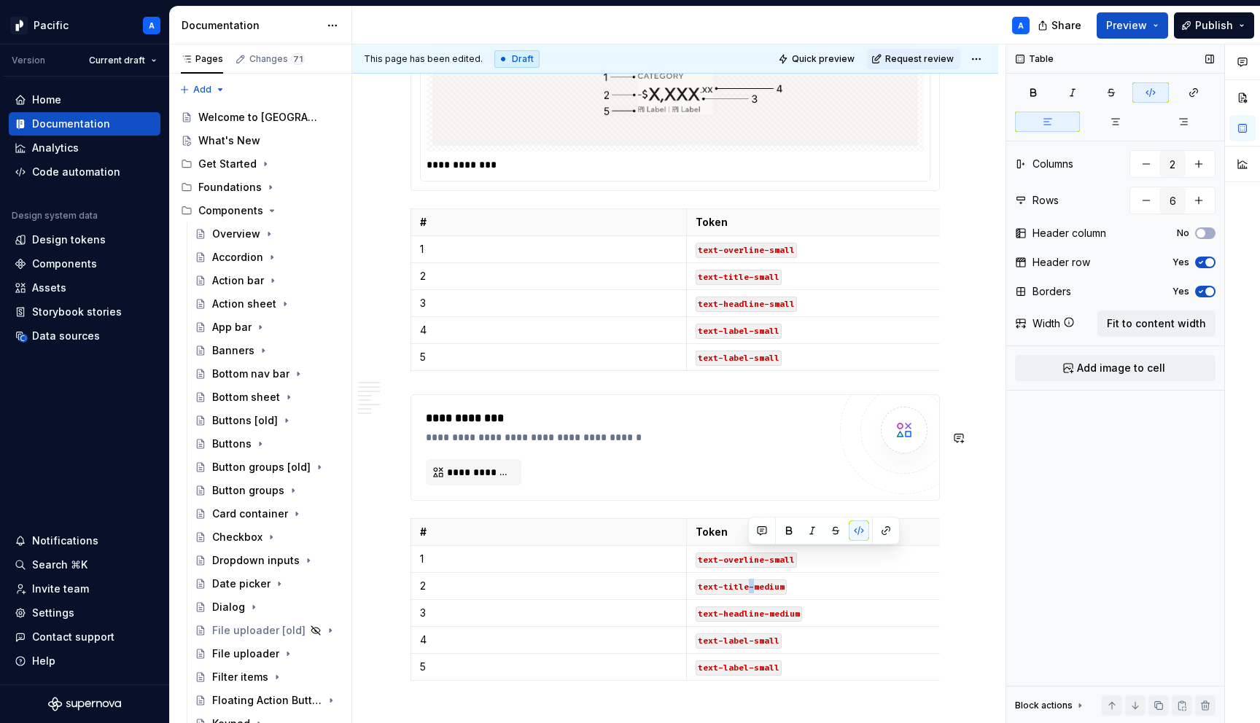
scroll to position [5939, 0]
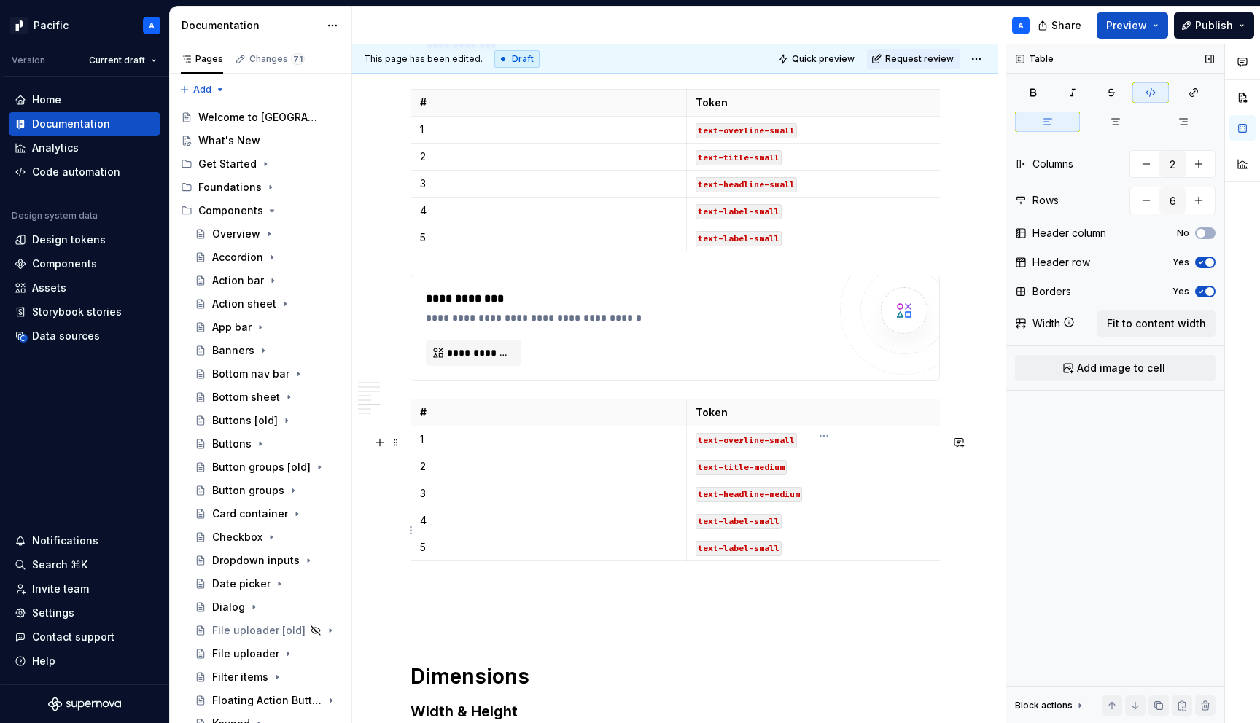
click at [777, 502] on code "text-headline-medium" at bounding box center [749, 494] width 106 height 15
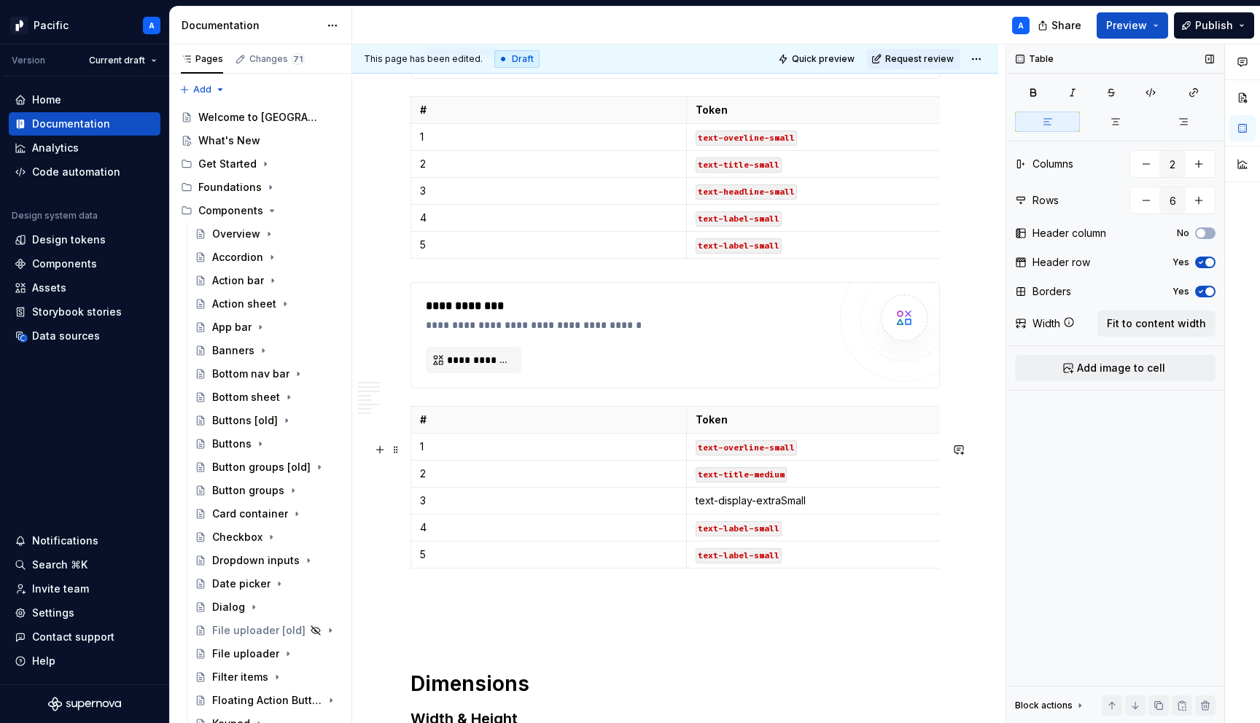
scroll to position [5945, 0]
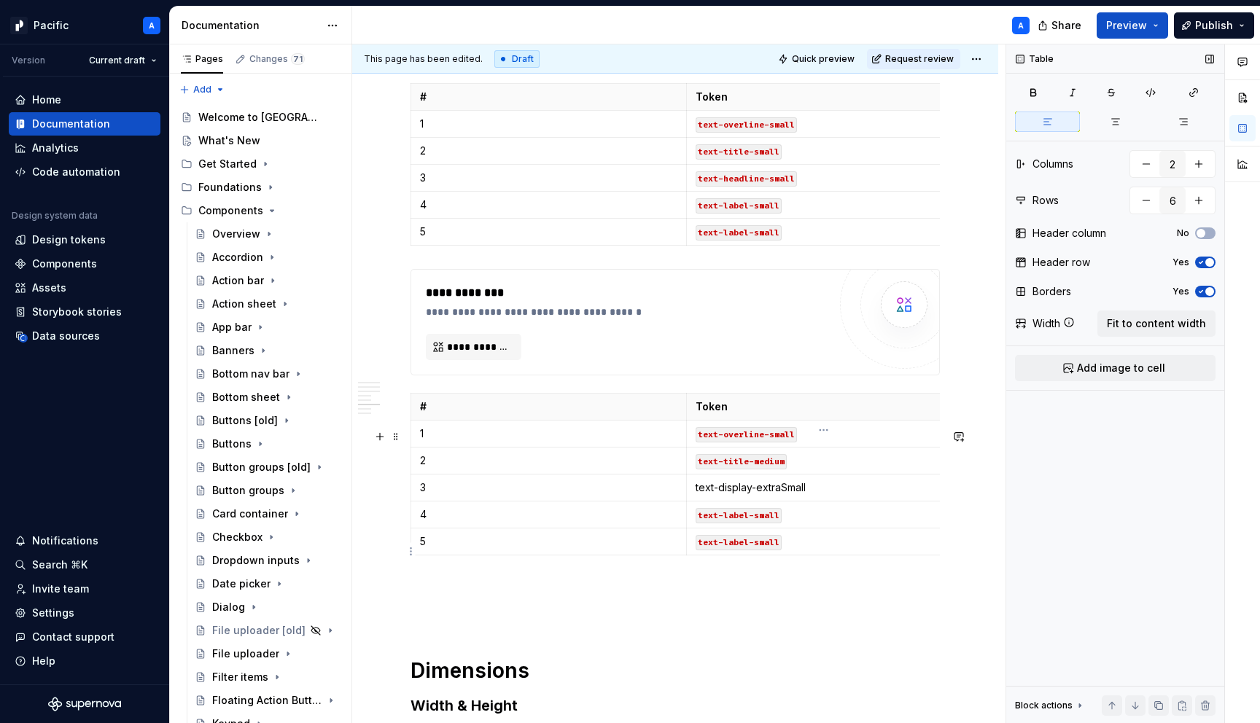
click at [789, 522] on p "text-label-small" at bounding box center [824, 514] width 257 height 15
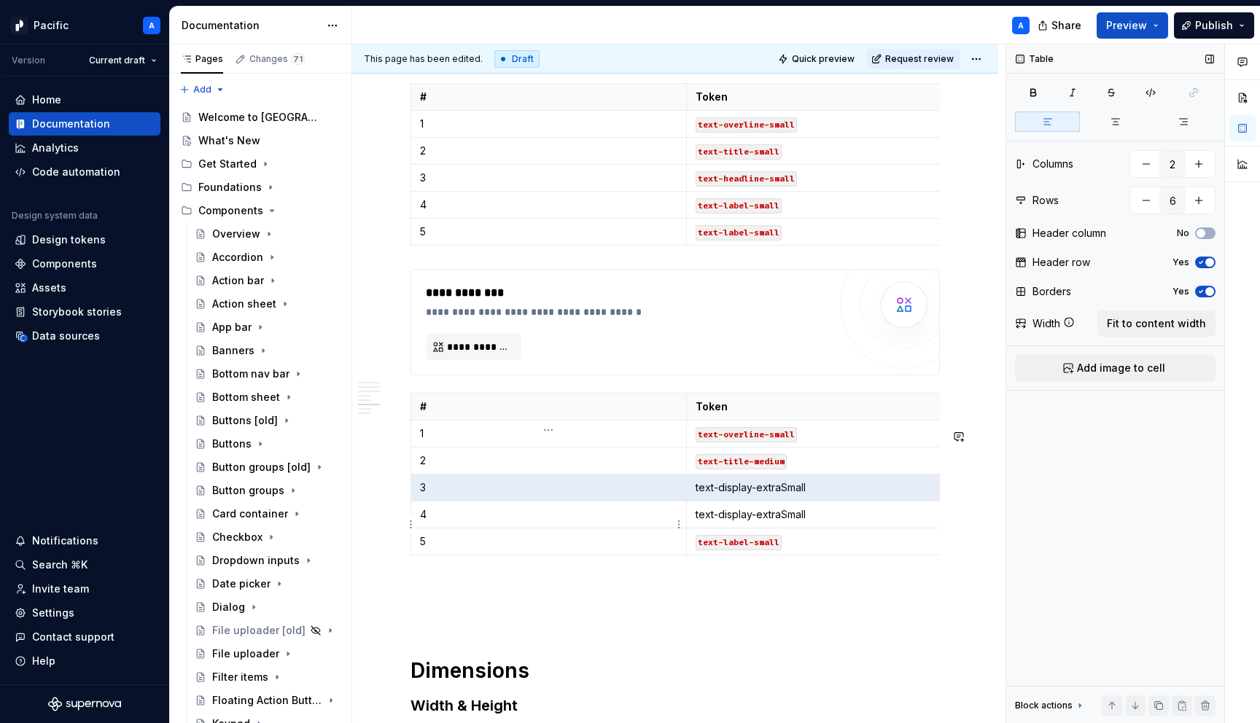
drag, startPoint x: 814, startPoint y: 521, endPoint x: 685, endPoint y: 517, distance: 129.1
click at [680, 516] on body "Pacific A Version Current draft Home Documentation Analytics Code automation De…" at bounding box center [630, 361] width 1260 height 723
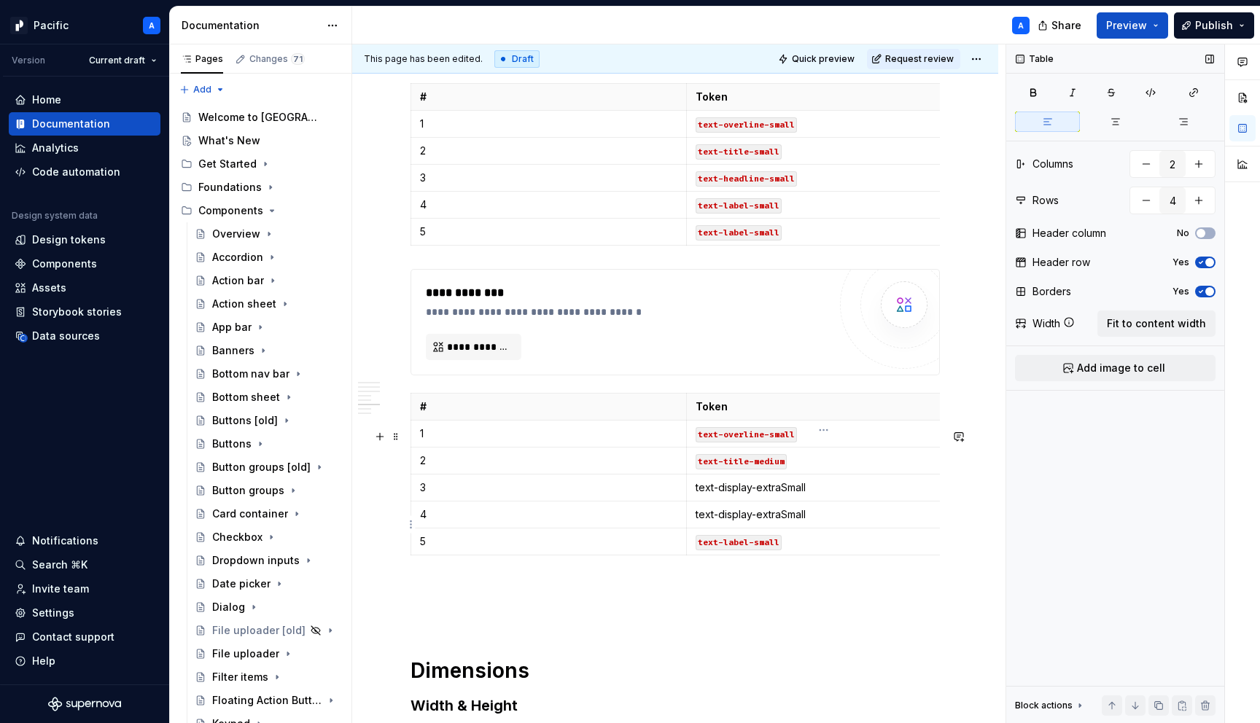
type input "6"
click at [747, 495] on p "text-display-extraSmall" at bounding box center [824, 488] width 257 height 15
click at [719, 551] on code "text-label-small" at bounding box center [739, 542] width 86 height 15
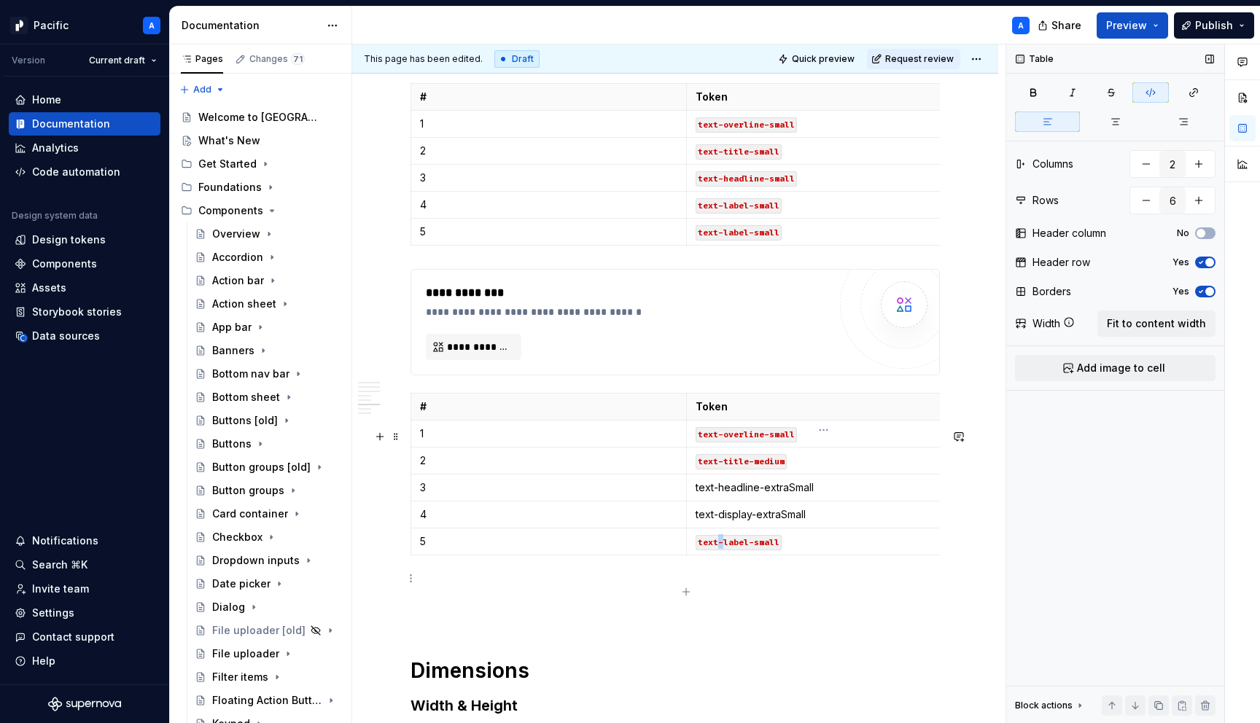
click at [719, 551] on code "text-label-small" at bounding box center [739, 542] width 86 height 15
click at [758, 551] on code "text-label-small" at bounding box center [739, 542] width 86 height 15
click at [766, 549] on p "text-label-medium" at bounding box center [824, 541] width 257 height 15
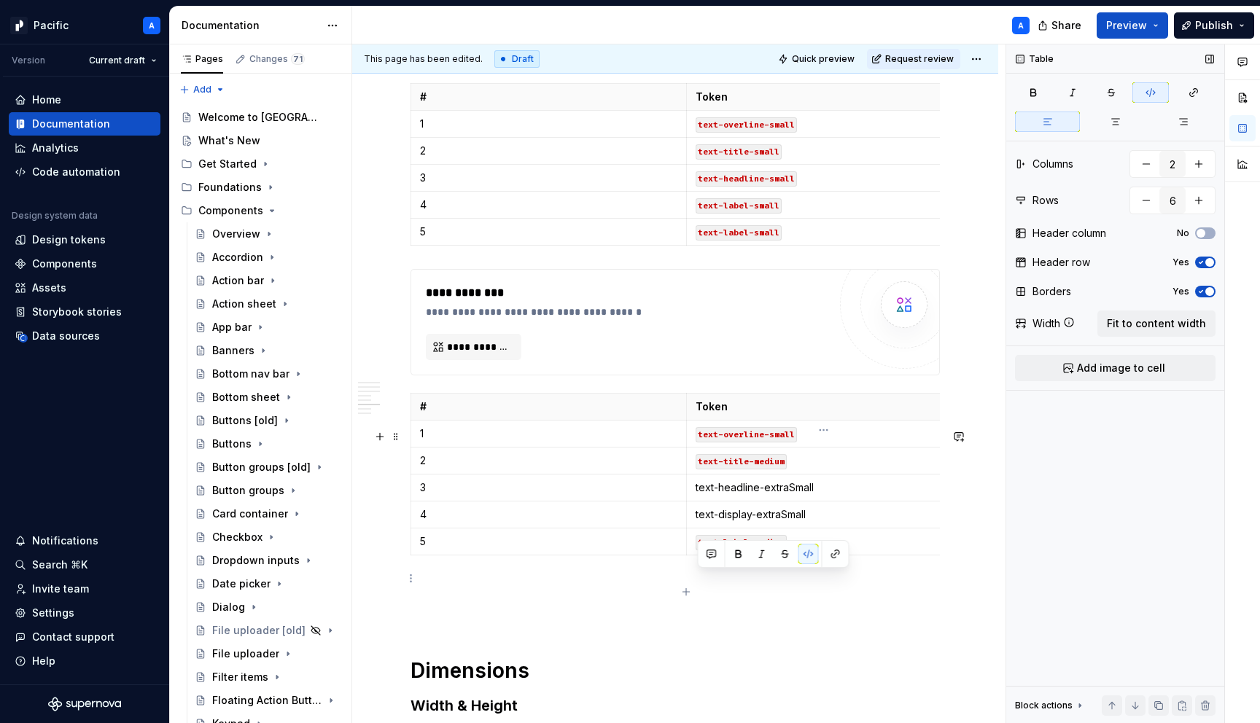
click at [766, 549] on p "text-label-medium" at bounding box center [824, 541] width 257 height 15
drag, startPoint x: 874, startPoint y: 577, endPoint x: 695, endPoint y: 575, distance: 178.7
click at [696, 549] on p "text-body-emphasized-medium" at bounding box center [824, 541] width 257 height 15
click at [801, 549] on button "button" at bounding box center [806, 552] width 20 height 20
drag, startPoint x: 825, startPoint y: 518, endPoint x: 692, endPoint y: 523, distance: 133.5
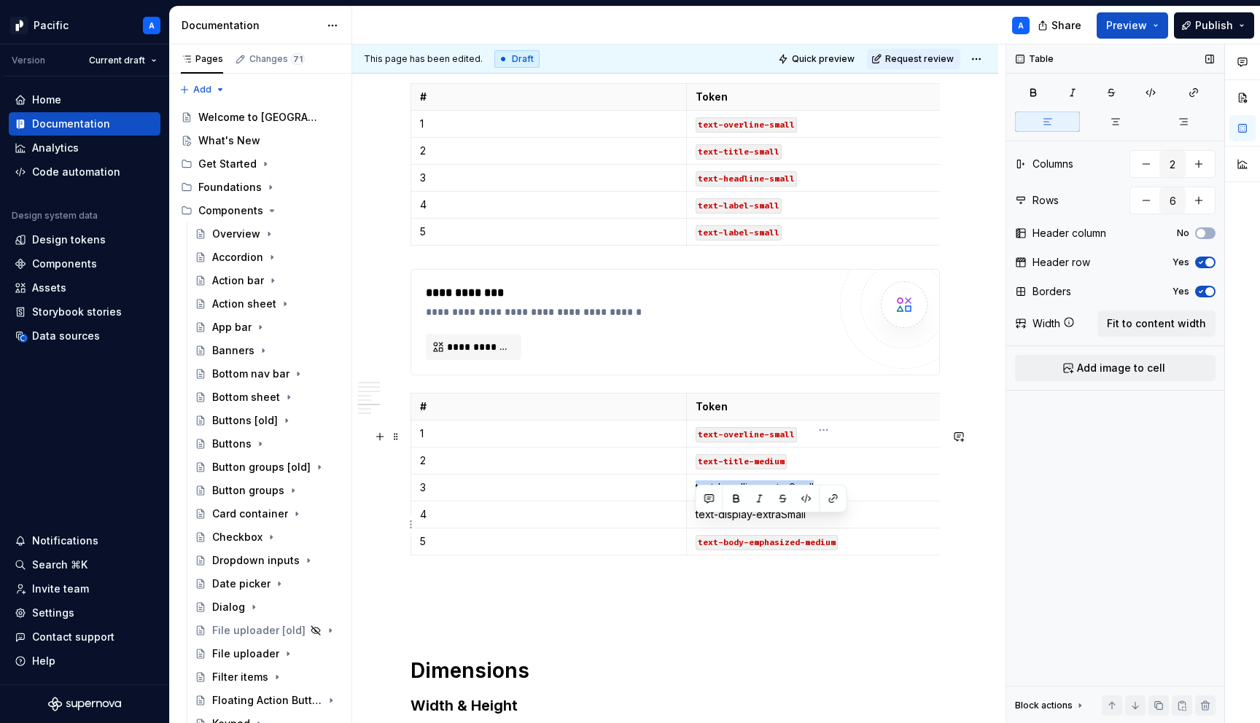
click at [692, 501] on td "text-headline-extraSmall" at bounding box center [824, 487] width 276 height 27
click at [804, 502] on button "button" at bounding box center [806, 499] width 20 height 20
drag, startPoint x: 819, startPoint y: 549, endPoint x: 711, endPoint y: 541, distance: 108.2
click at [711, 528] on td "text-display-extraSmall" at bounding box center [824, 514] width 276 height 27
click at [807, 523] on button "button" at bounding box center [806, 526] width 20 height 20
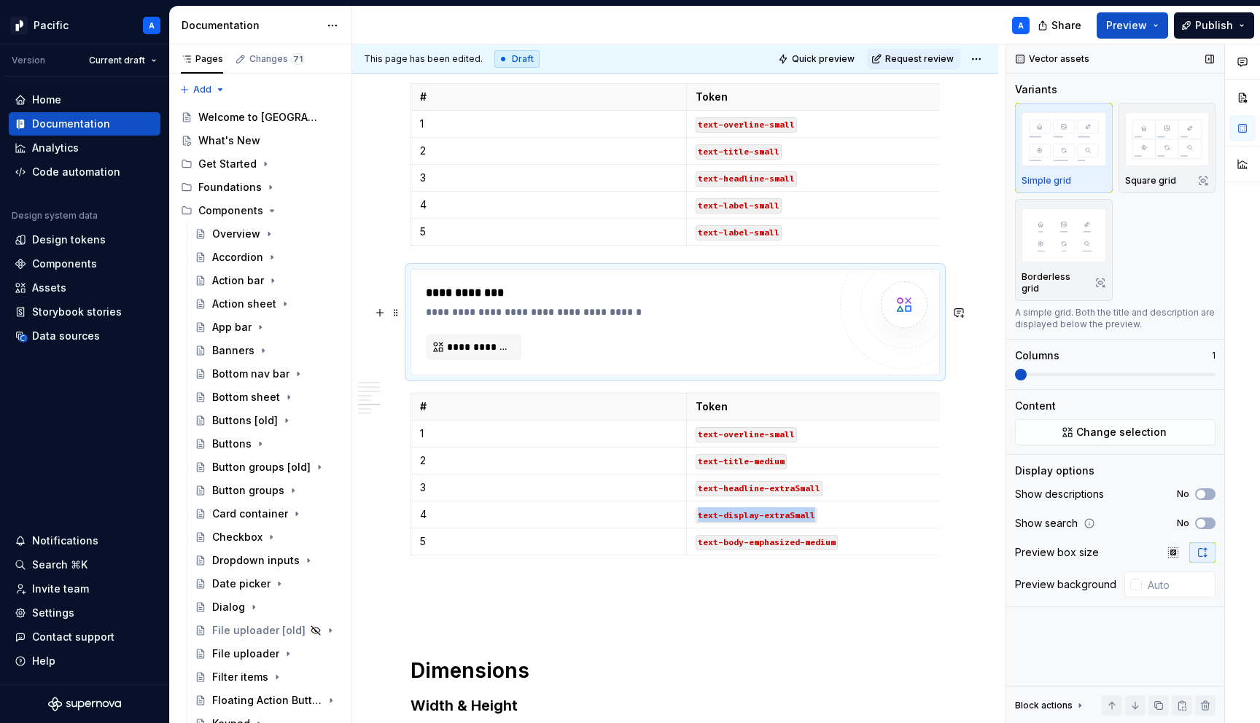
click at [581, 319] on div "**********" at bounding box center [631, 312] width 410 height 15
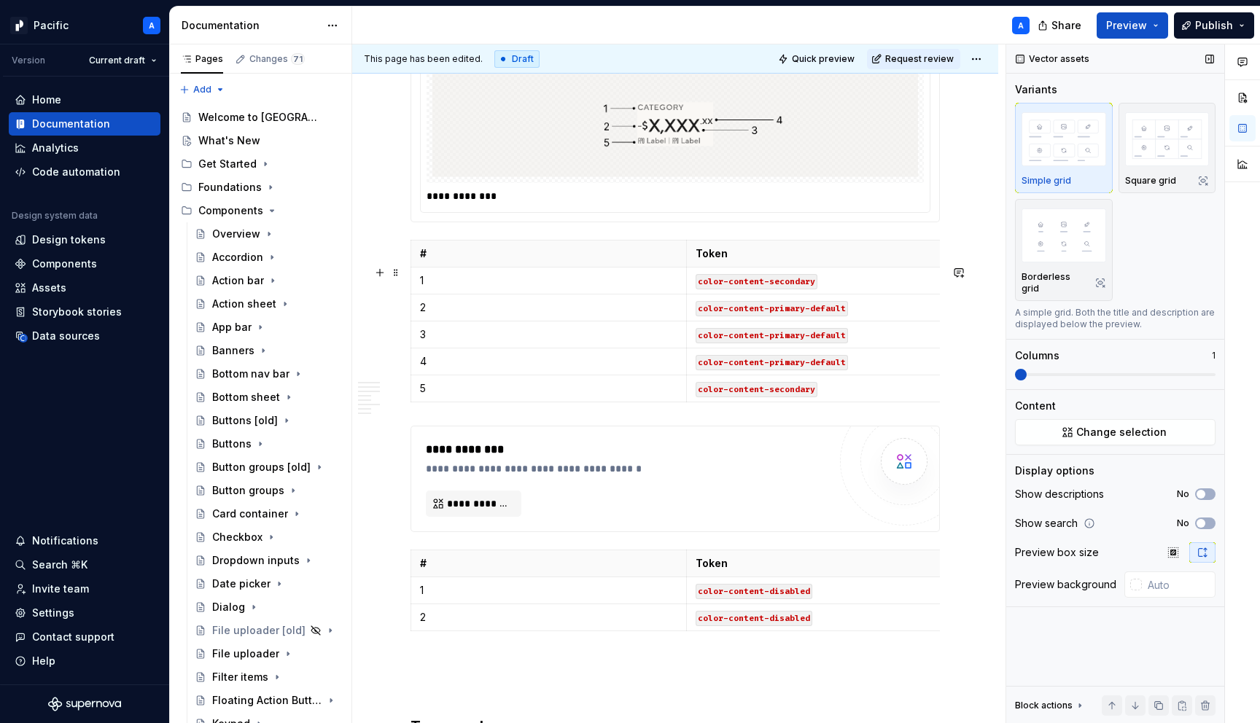
scroll to position [3390, 0]
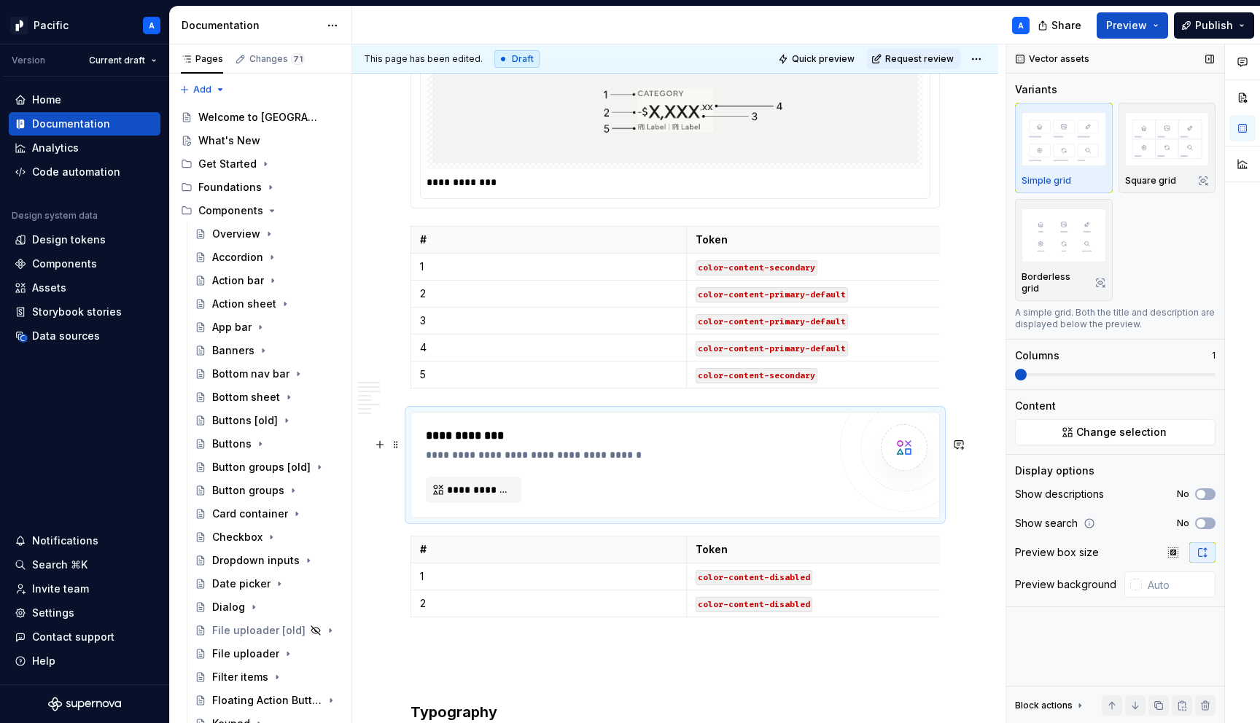
click at [478, 443] on div "**********" at bounding box center [675, 465] width 528 height 105
type textarea "*"
click at [482, 497] on span "**********" at bounding box center [479, 490] width 65 height 15
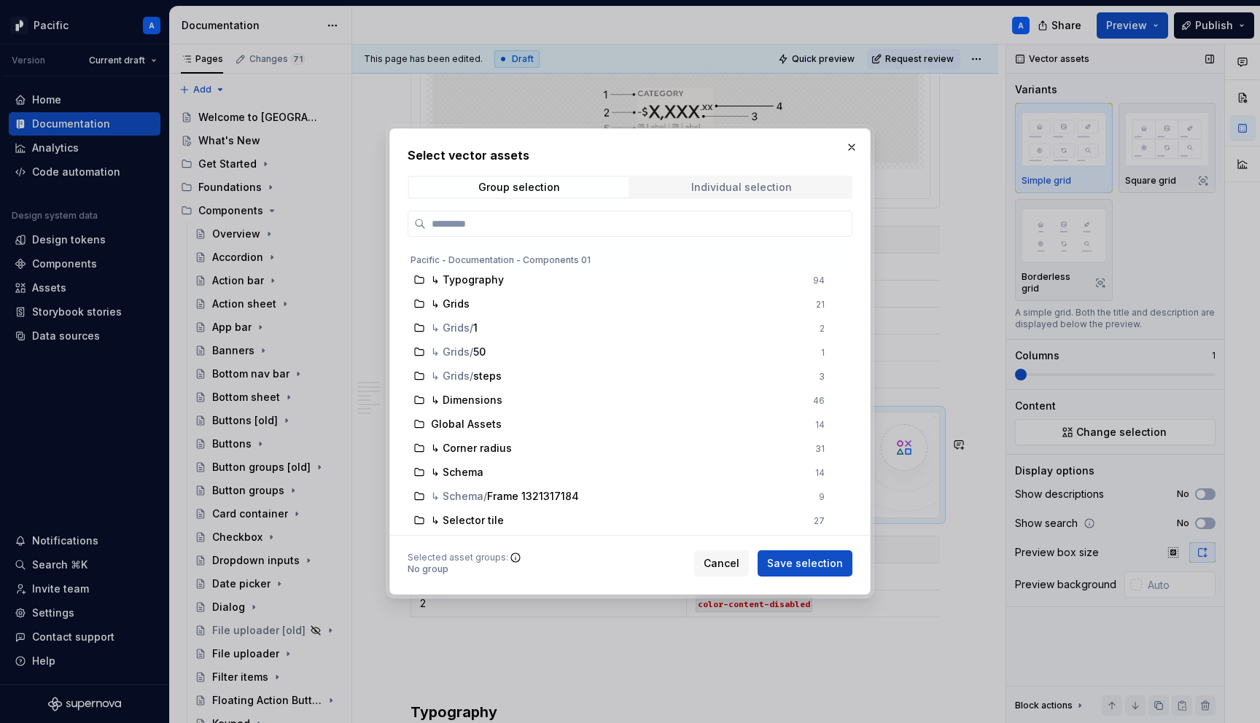
click at [742, 186] on div "Individual selection" at bounding box center [741, 188] width 101 height 12
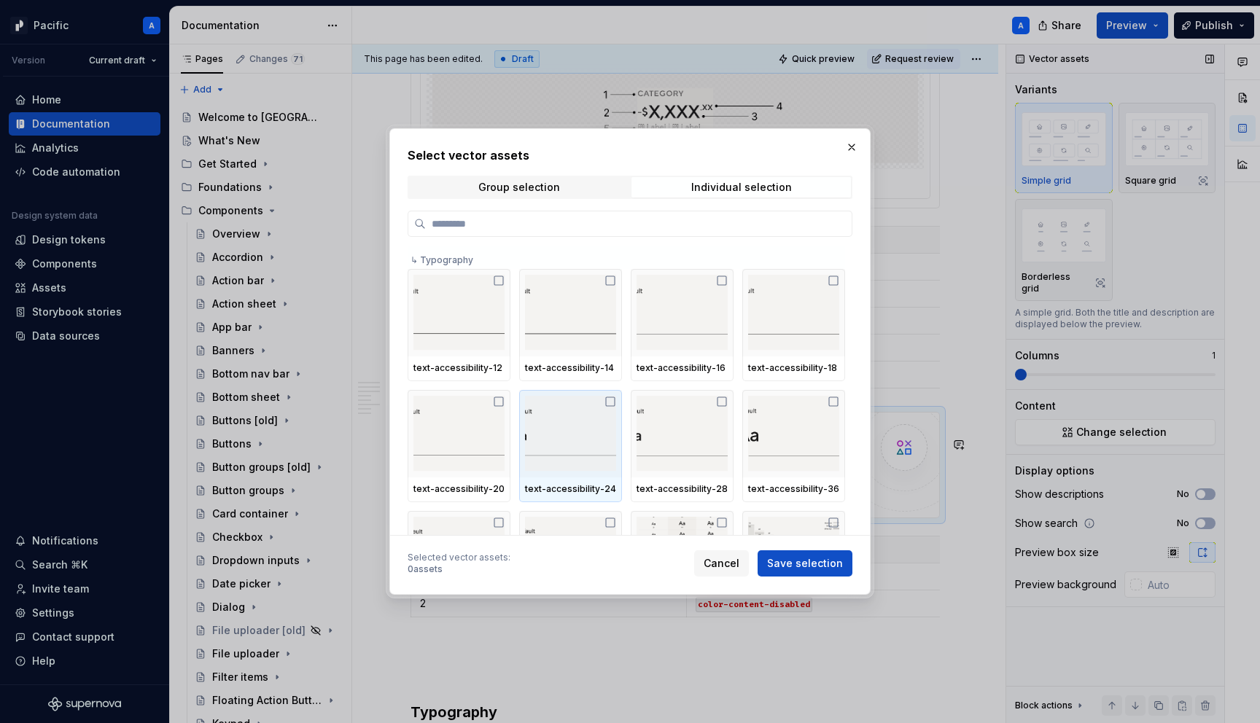
type input "*"
type textarea "*"
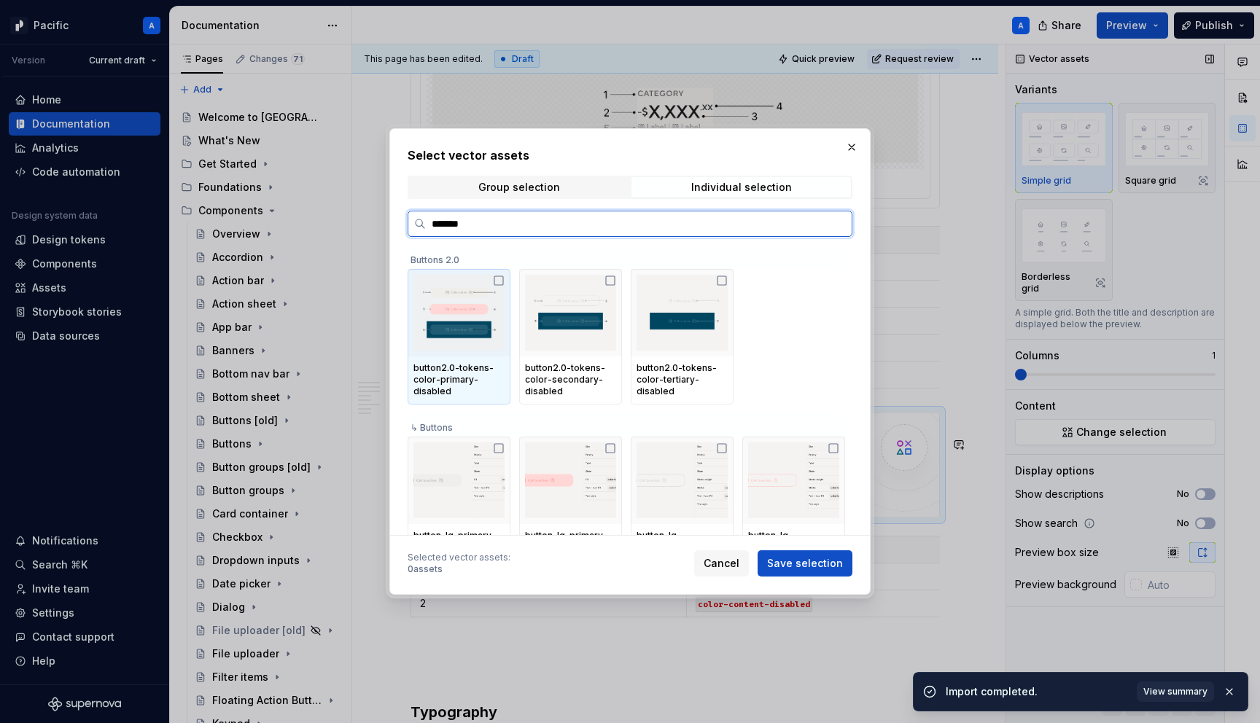
type input "********"
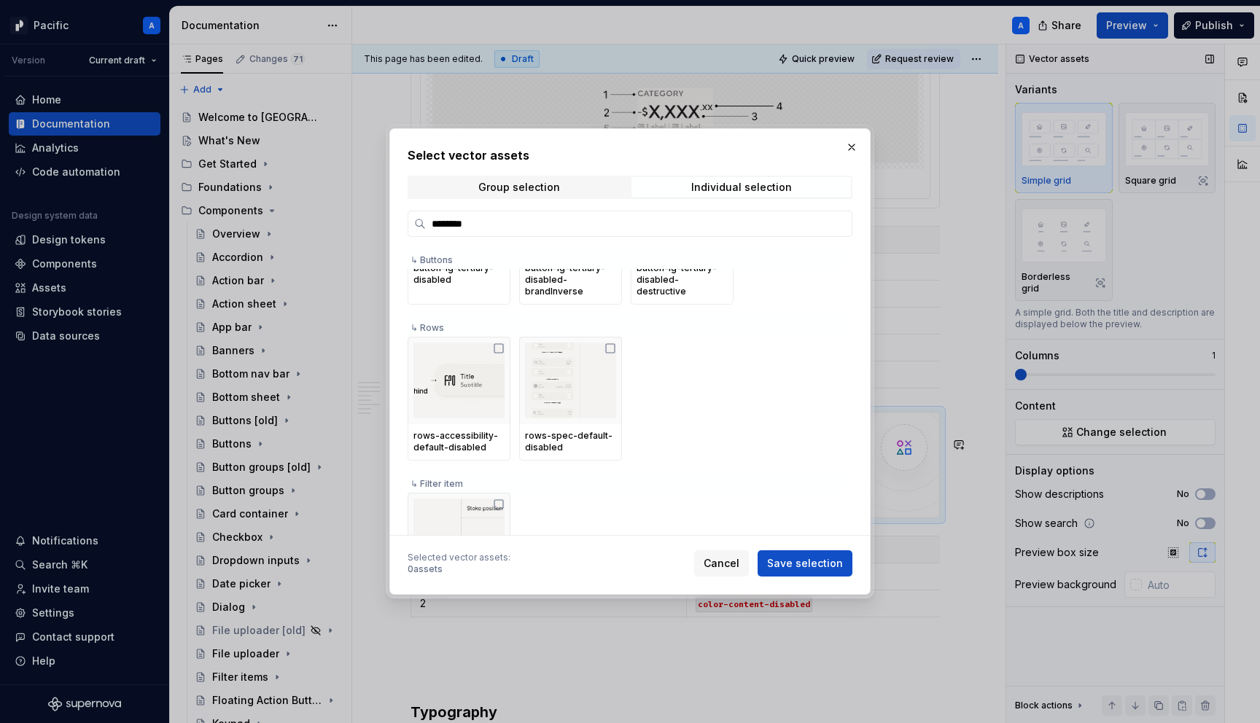
type textarea "*"
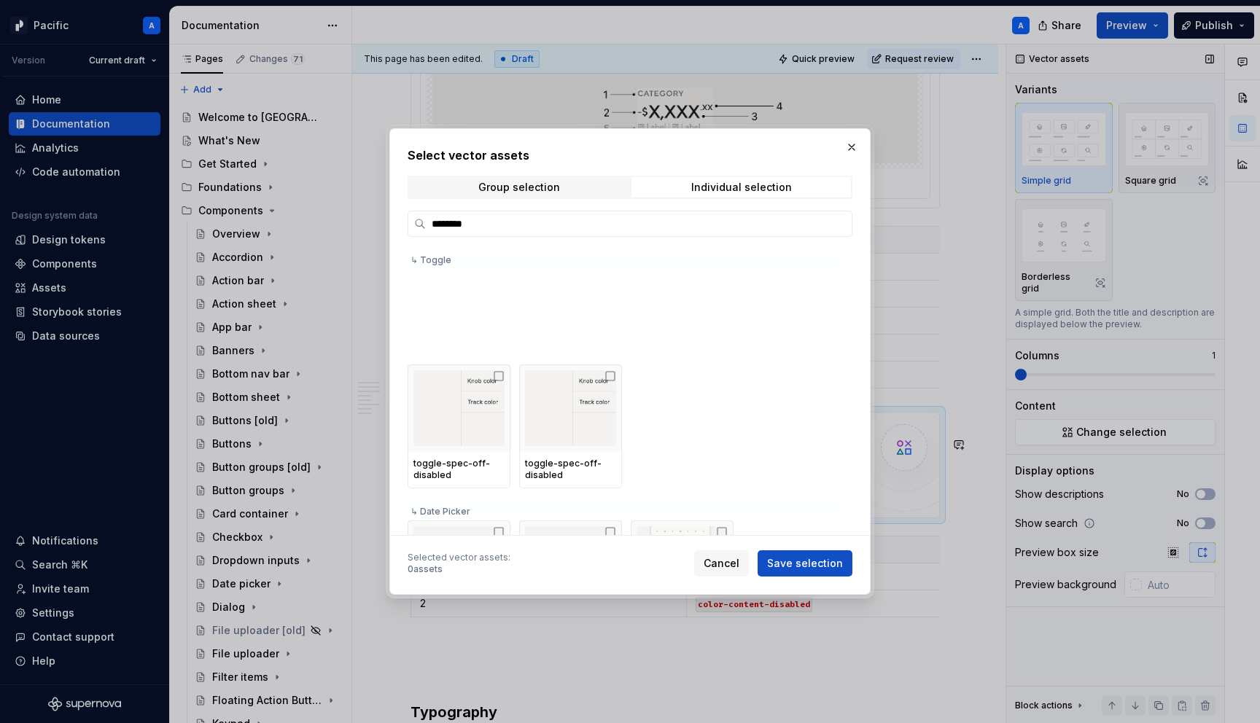
scroll to position [1781, 0]
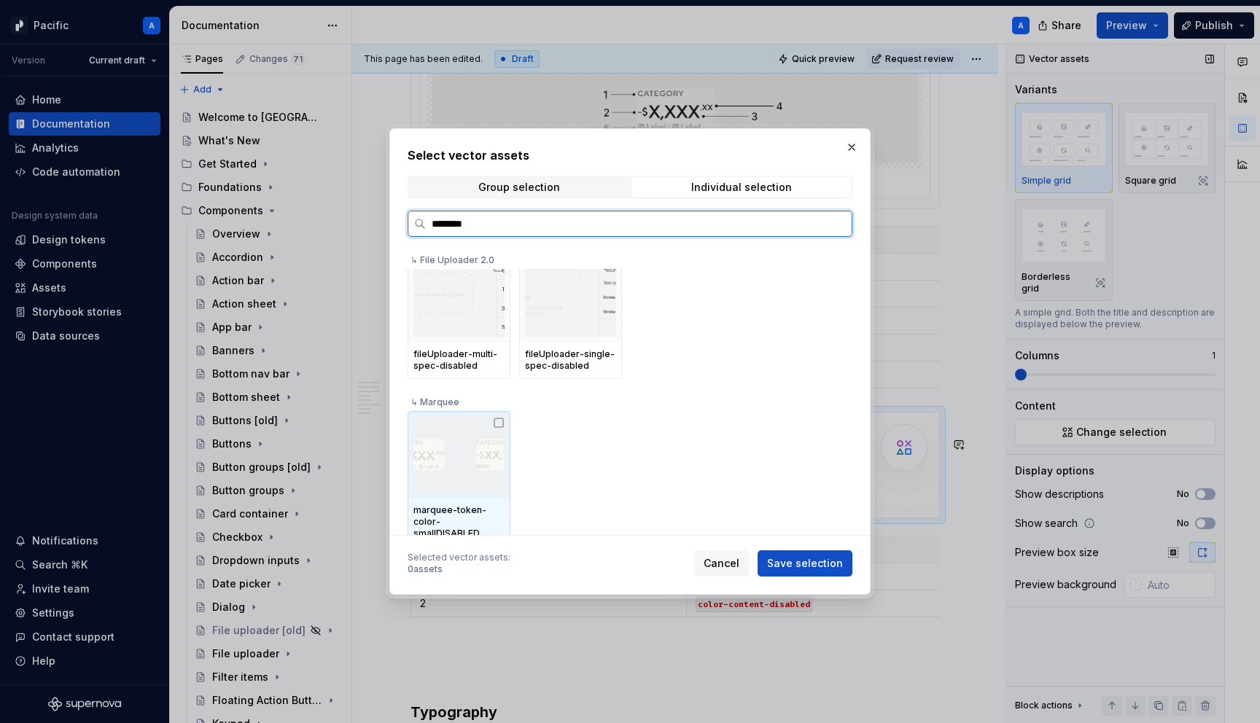
click at [486, 474] on img at bounding box center [458, 455] width 91 height 76
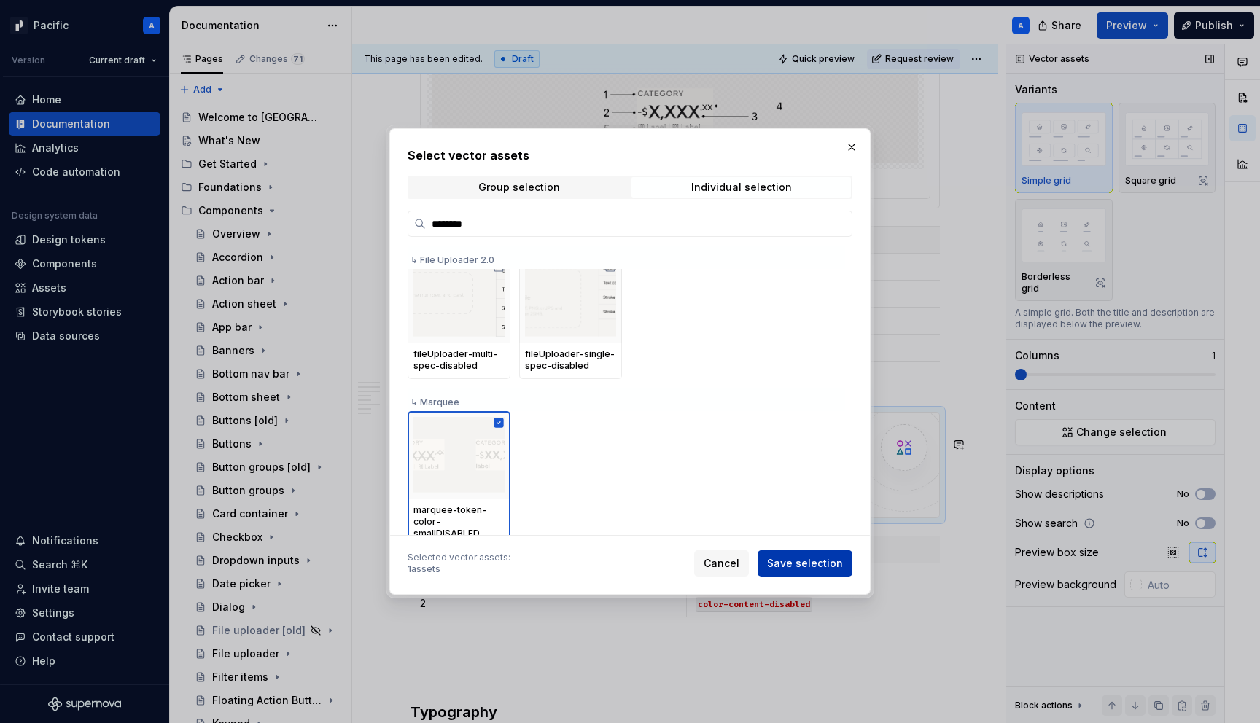
click at [823, 555] on button "Save selection" at bounding box center [805, 564] width 95 height 26
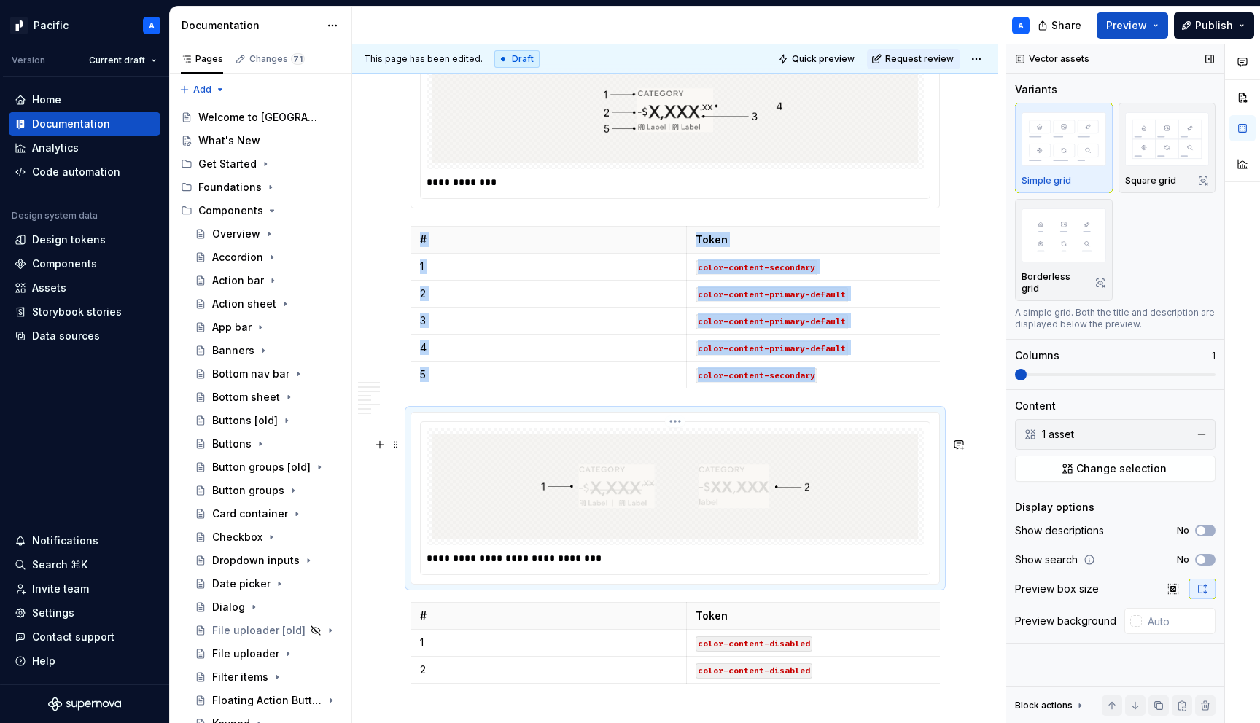
click at [593, 566] on p "**********" at bounding box center [679, 558] width 505 height 15
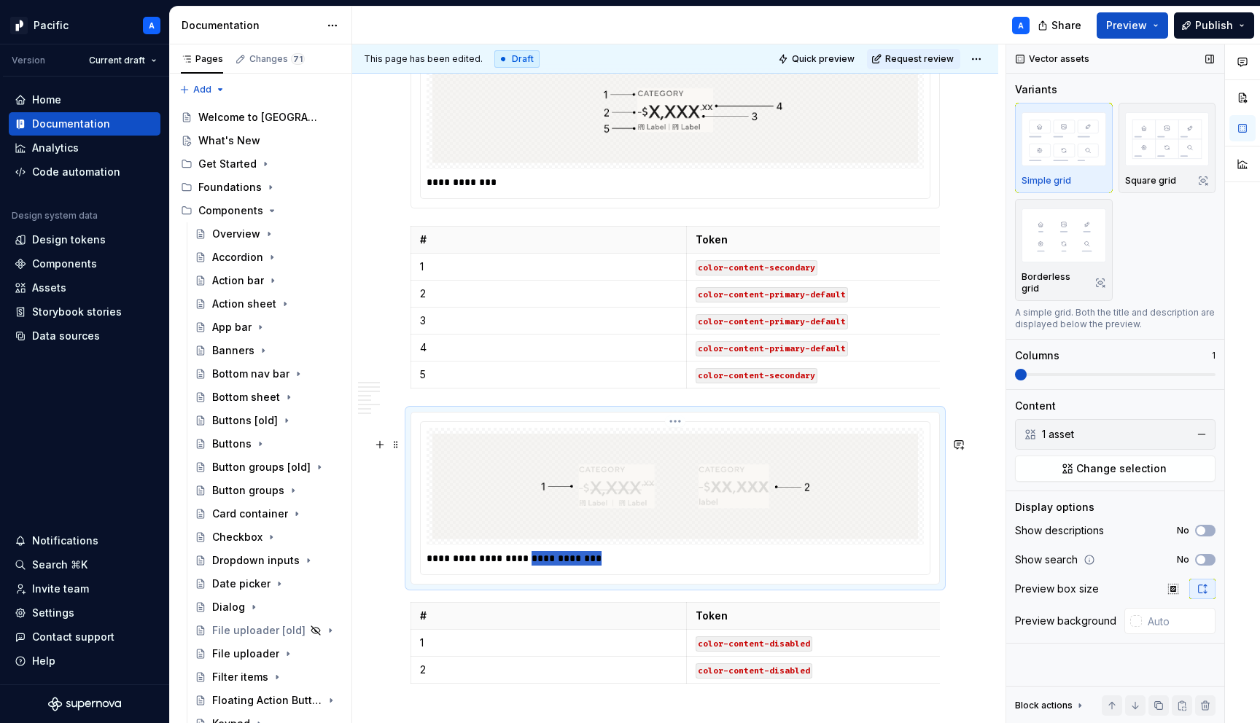
click at [593, 566] on p "**********" at bounding box center [679, 558] width 505 height 15
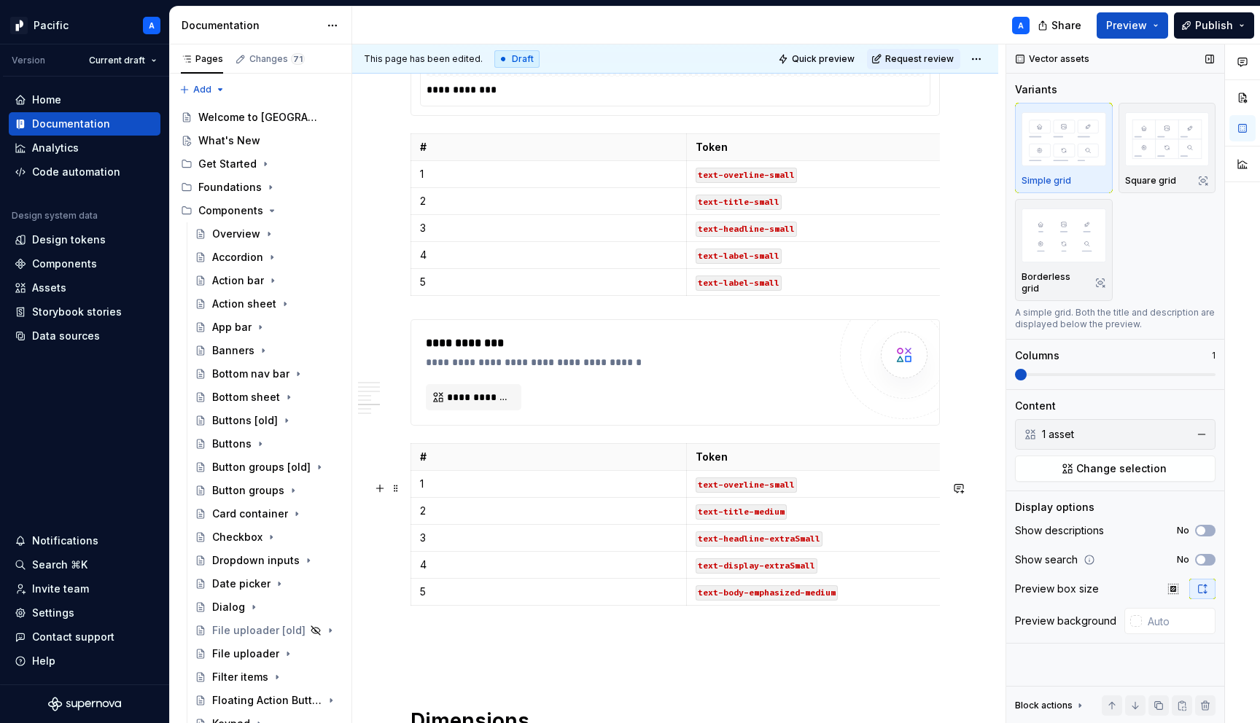
scroll to position [5959, 0]
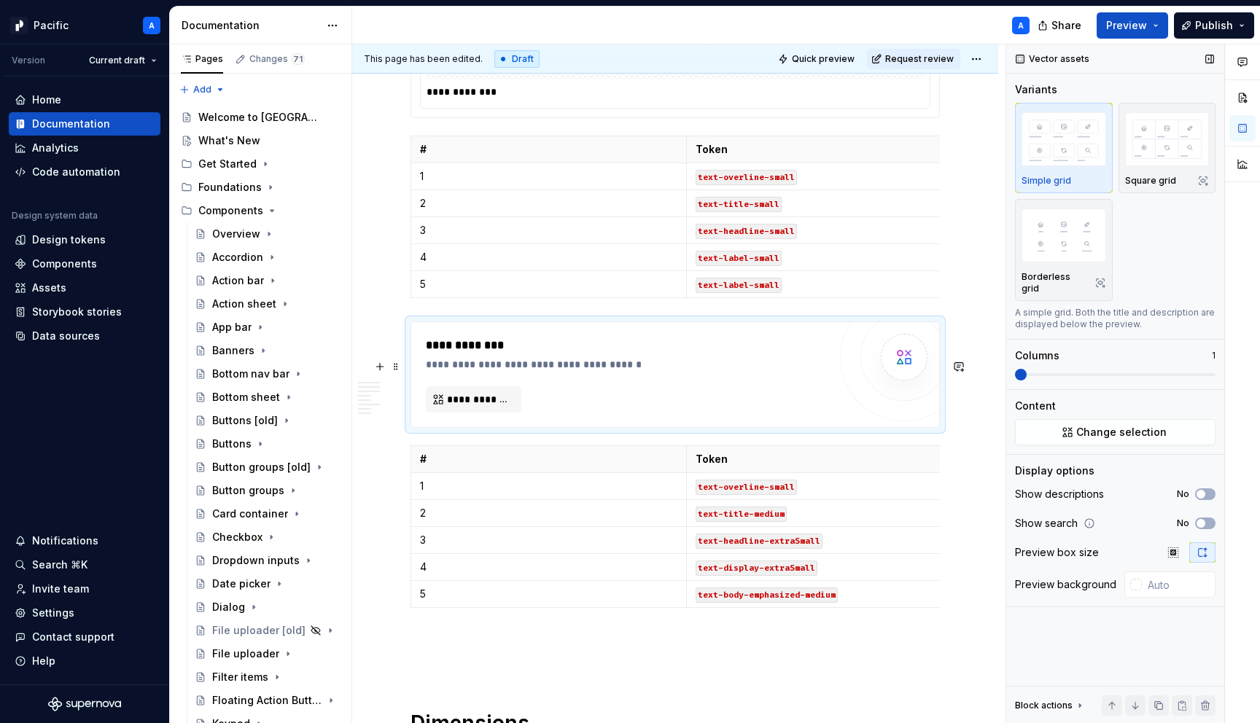
click at [575, 413] on div "**********" at bounding box center [627, 375] width 402 height 76
click at [505, 407] on span "**********" at bounding box center [479, 399] width 65 height 15
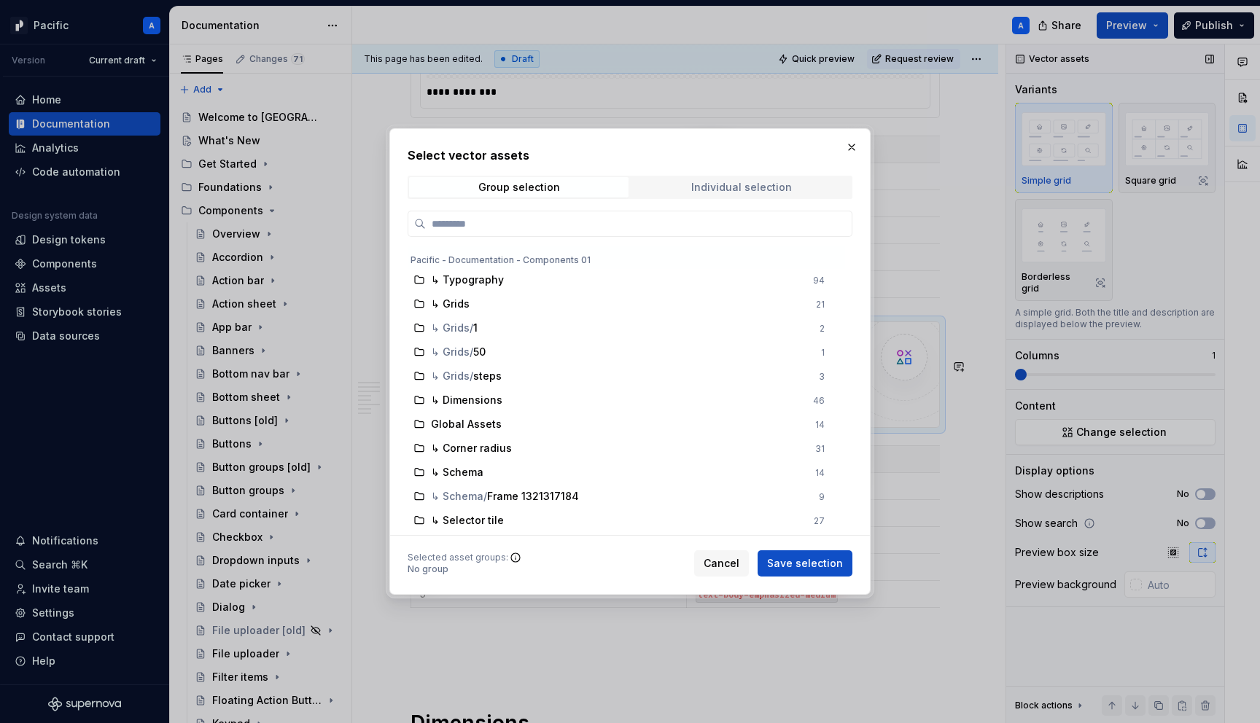
click at [753, 192] on div "Individual selection" at bounding box center [741, 188] width 101 height 12
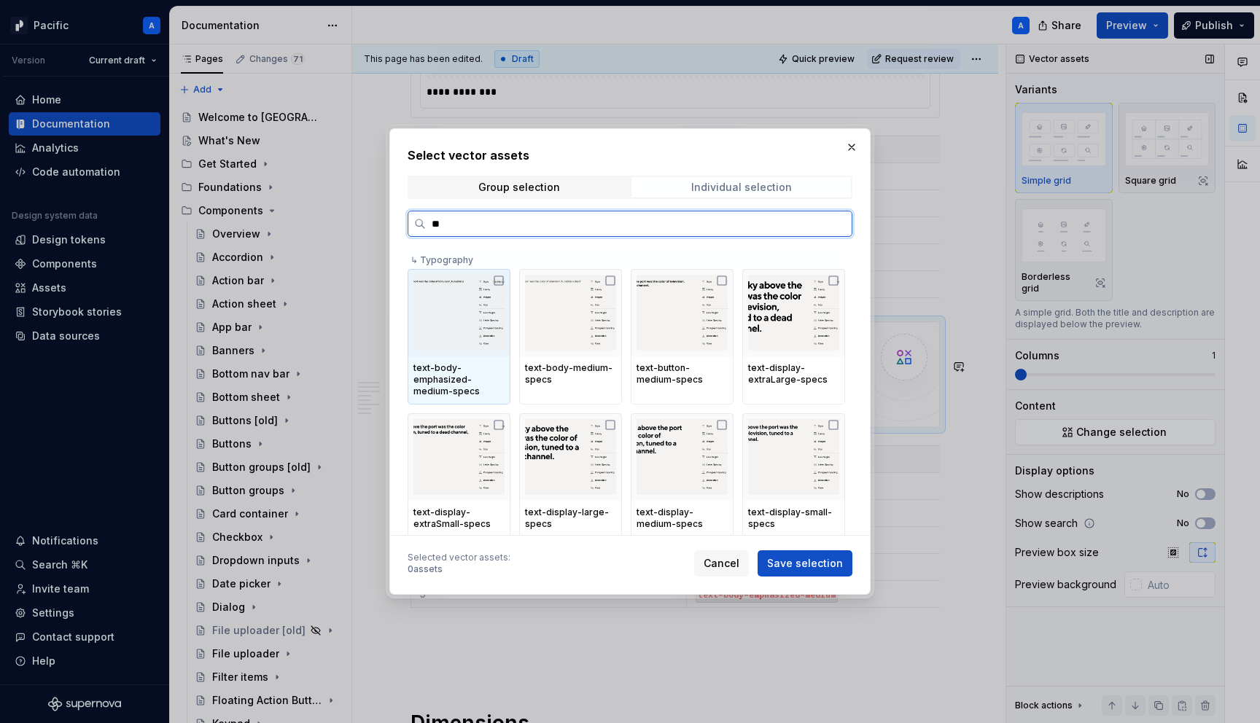
type input "*"
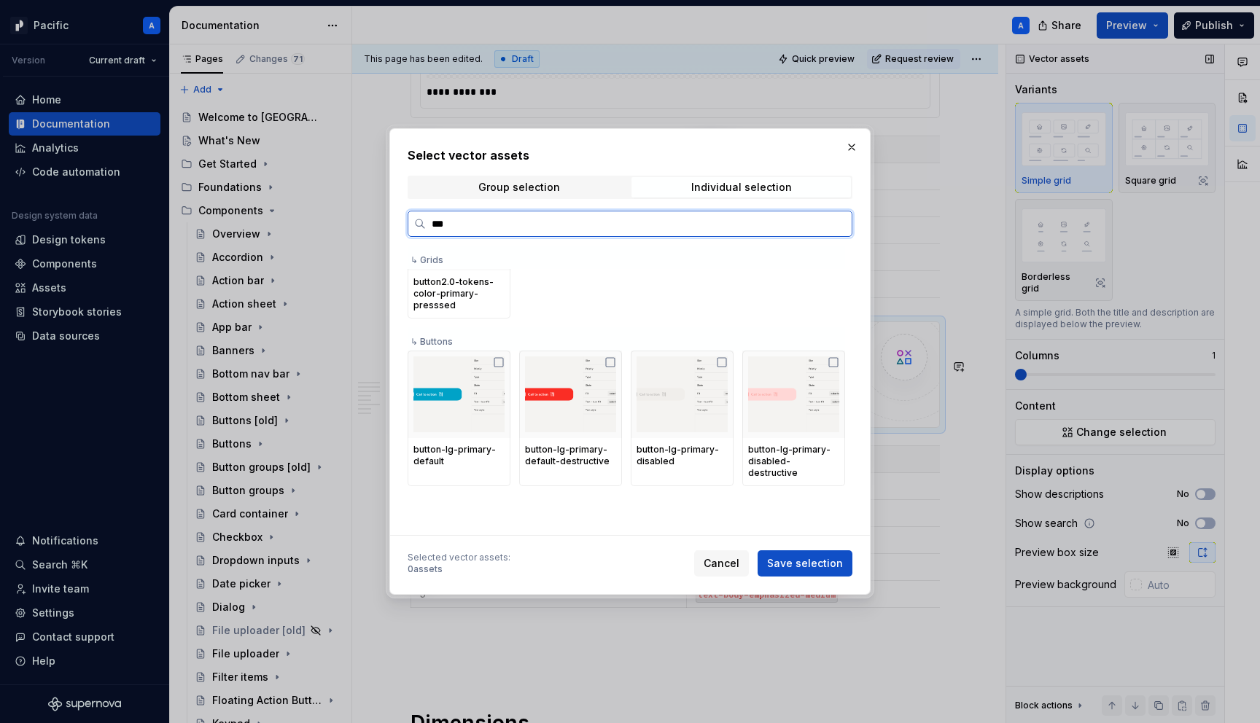
scroll to position [0, 0]
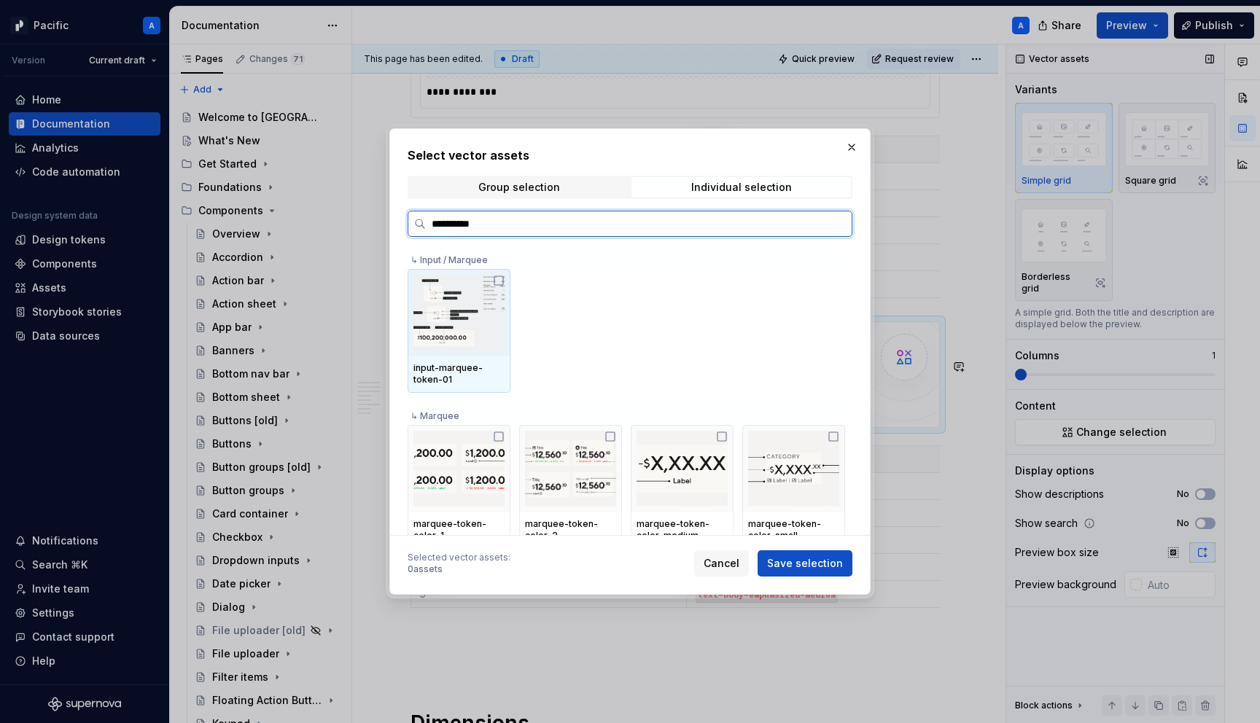
type input "**********"
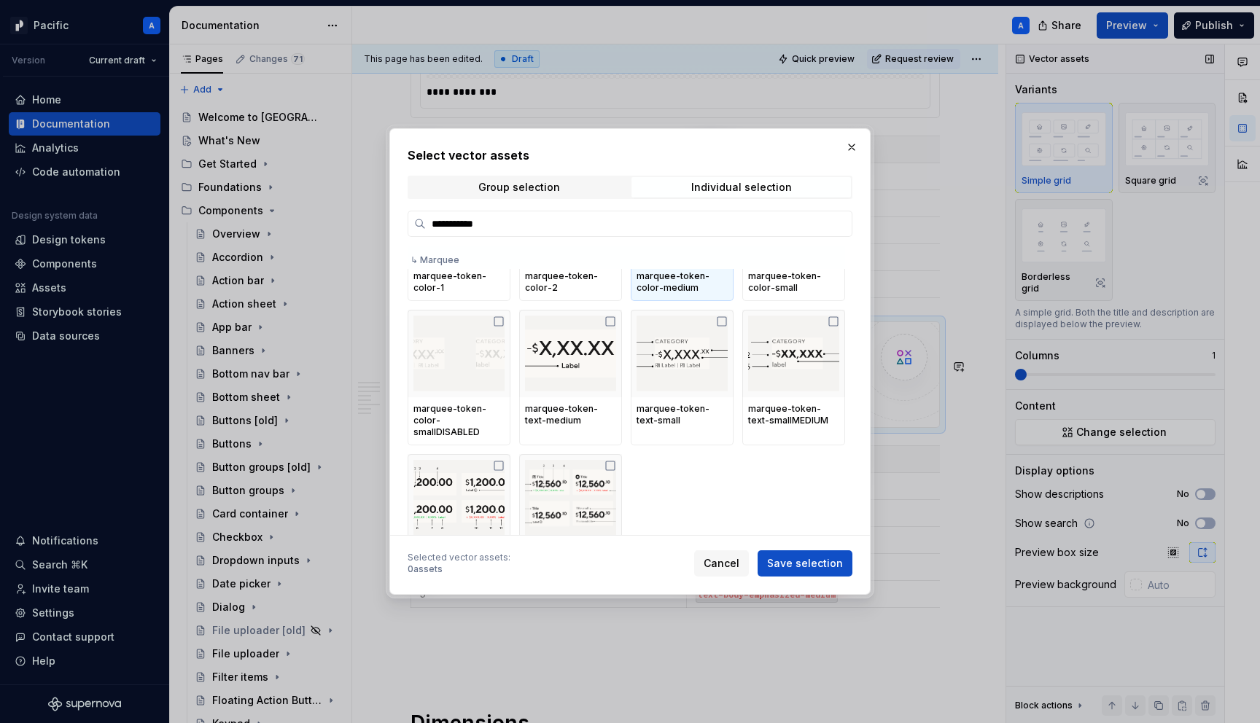
scroll to position [236, 0]
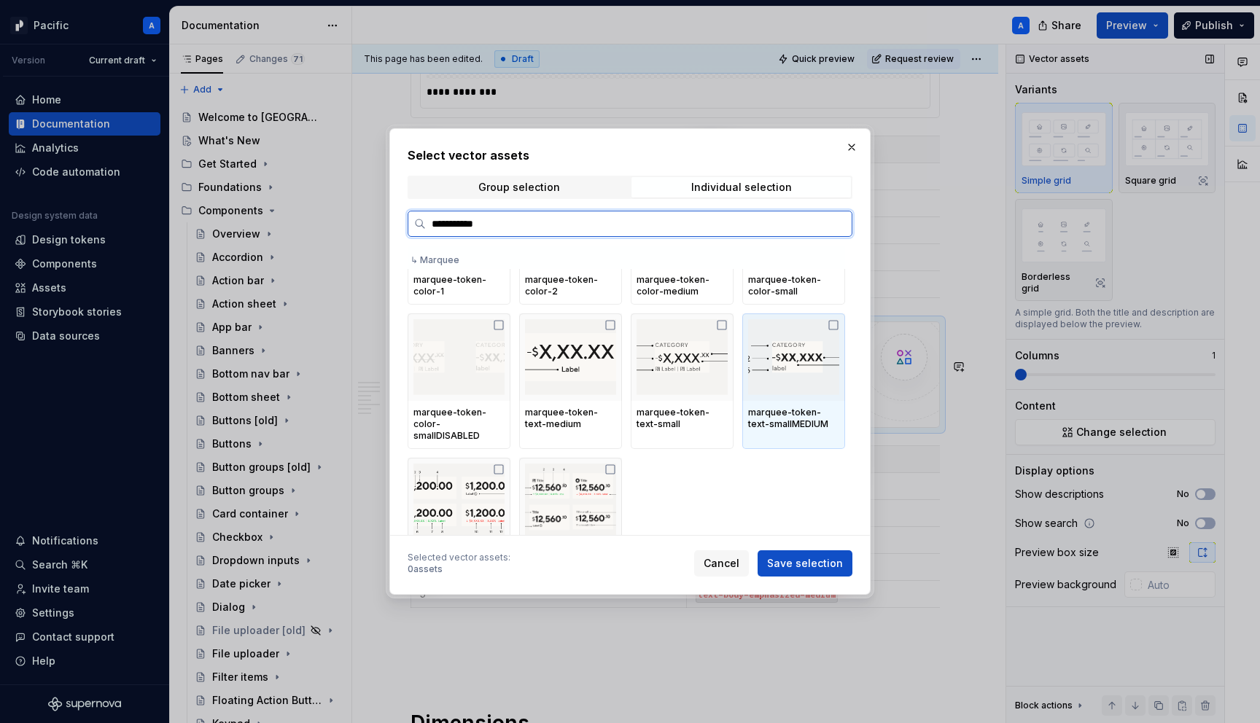
click at [796, 400] on div at bounding box center [793, 357] width 103 height 87
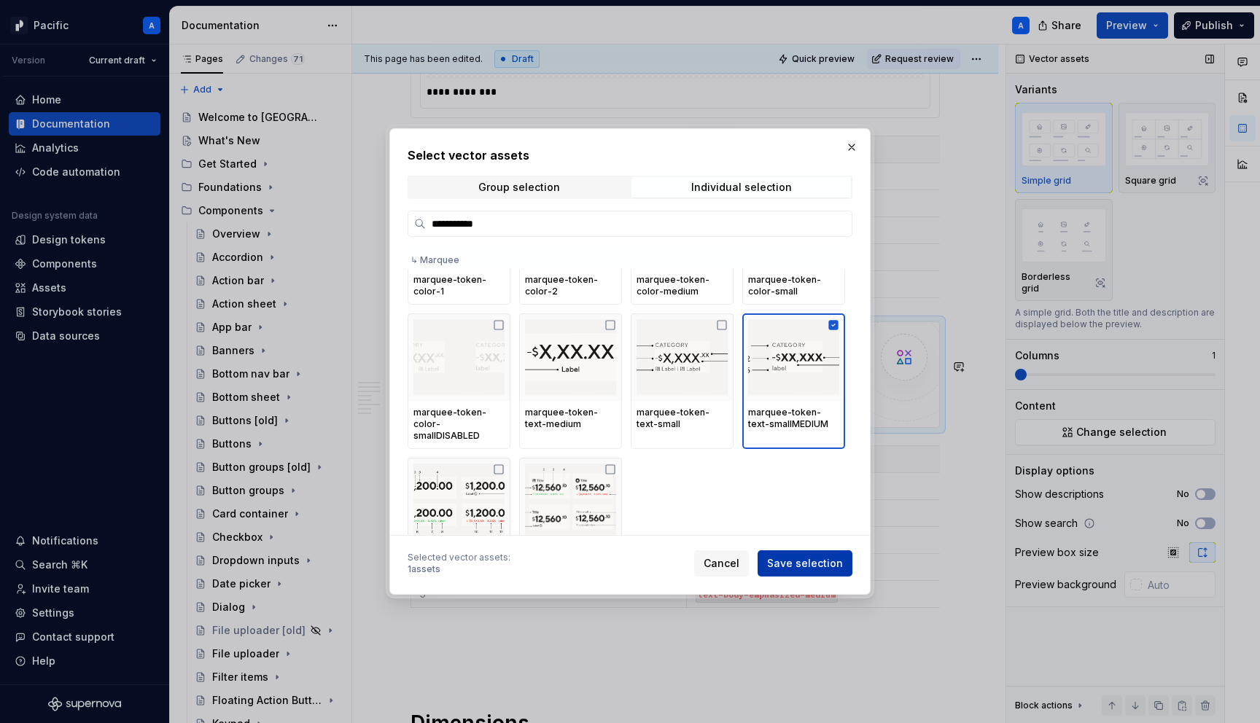
click at [824, 561] on span "Save selection" at bounding box center [805, 563] width 76 height 15
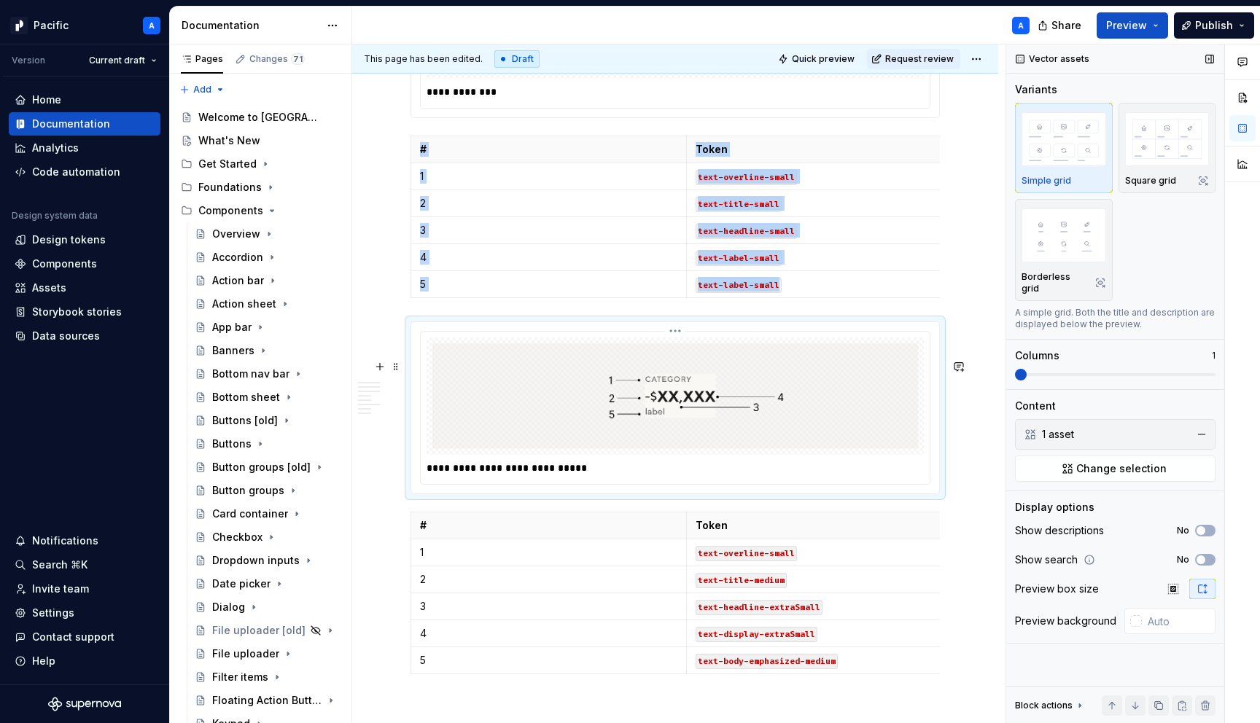
click at [892, 475] on p "**********" at bounding box center [679, 468] width 505 height 15
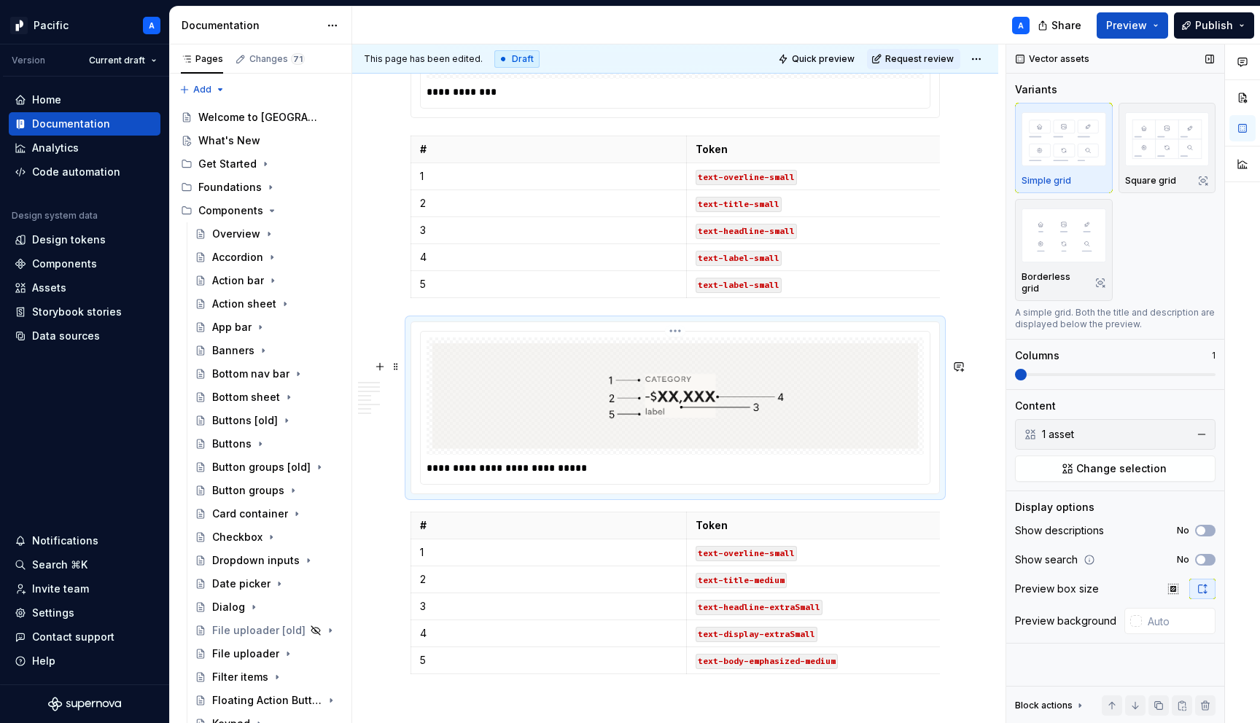
click at [892, 475] on p "**********" at bounding box center [679, 468] width 505 height 15
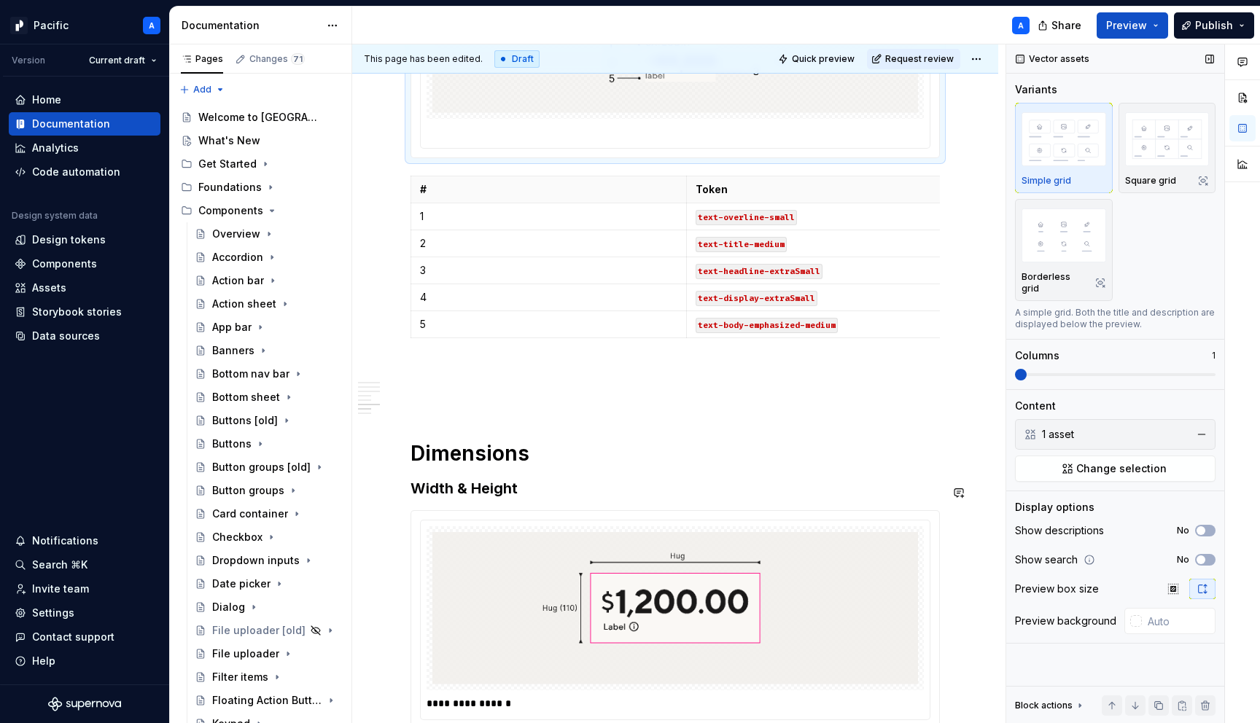
scroll to position [6312, 0]
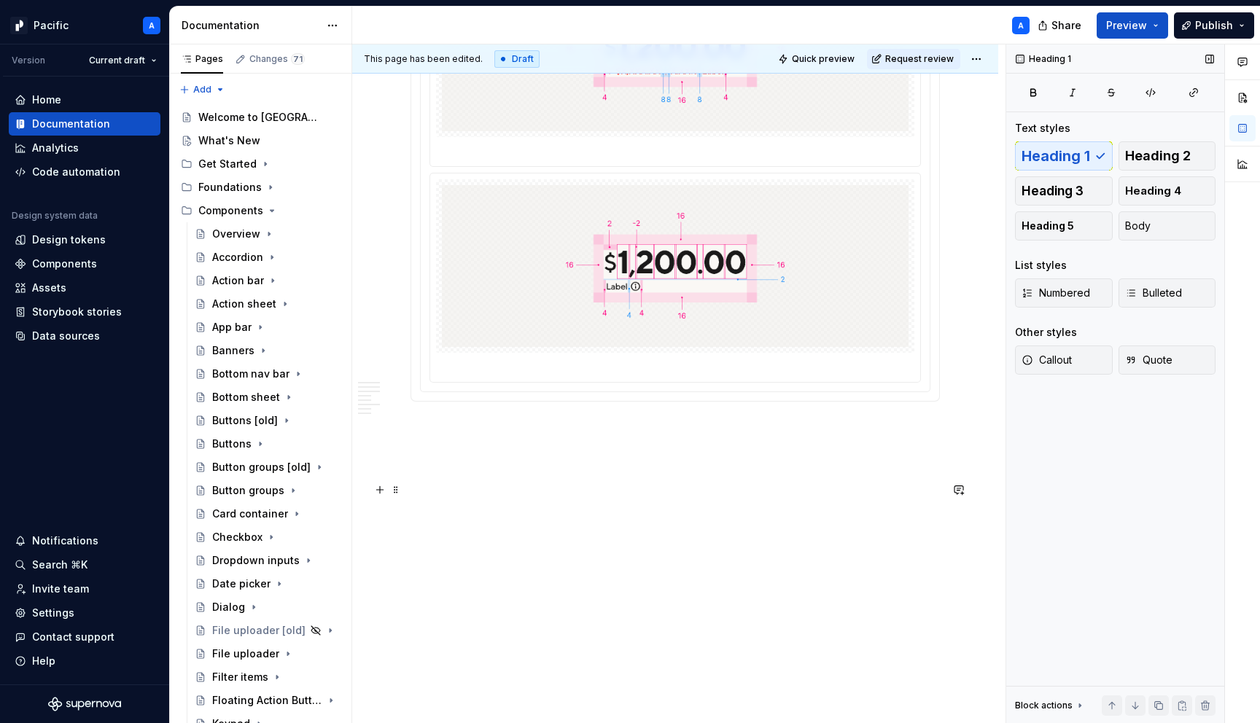
scroll to position [8541, 0]
click at [993, 58] on html "Pacific A Version Current draft Home Documentation Analytics Code automation De…" at bounding box center [630, 361] width 1260 height 723
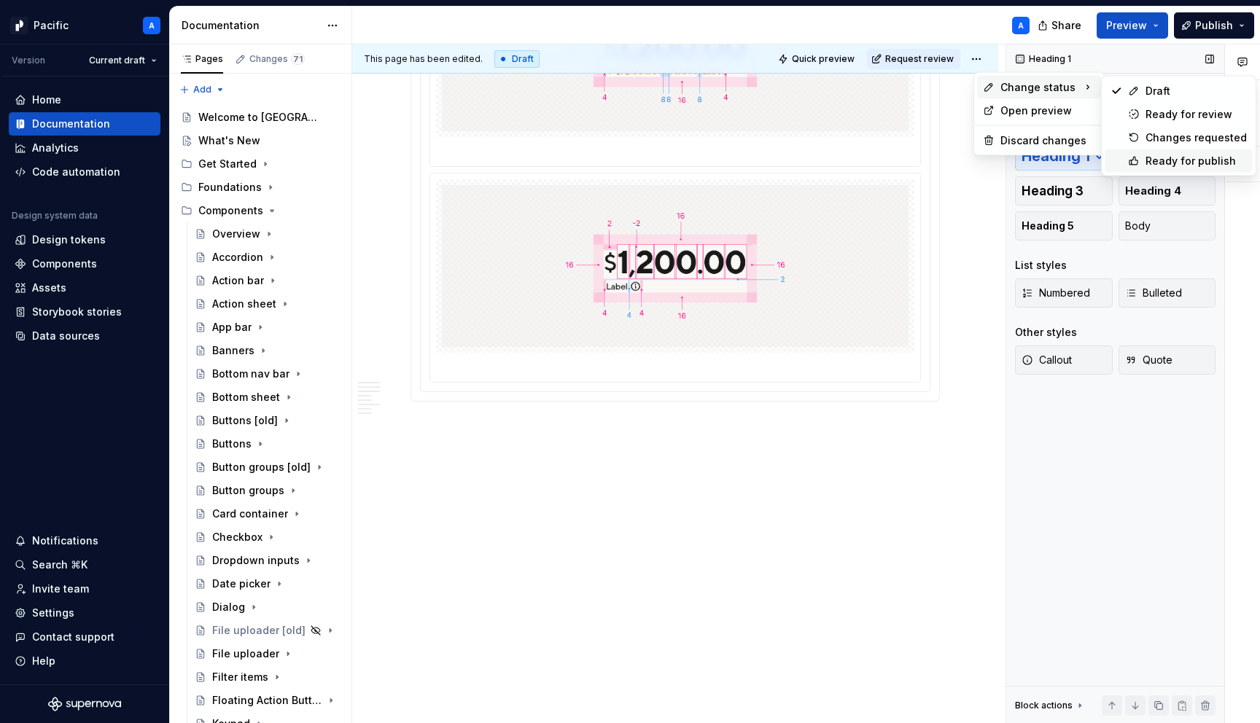
click at [1173, 160] on div "Ready for publish" at bounding box center [1196, 161] width 101 height 15
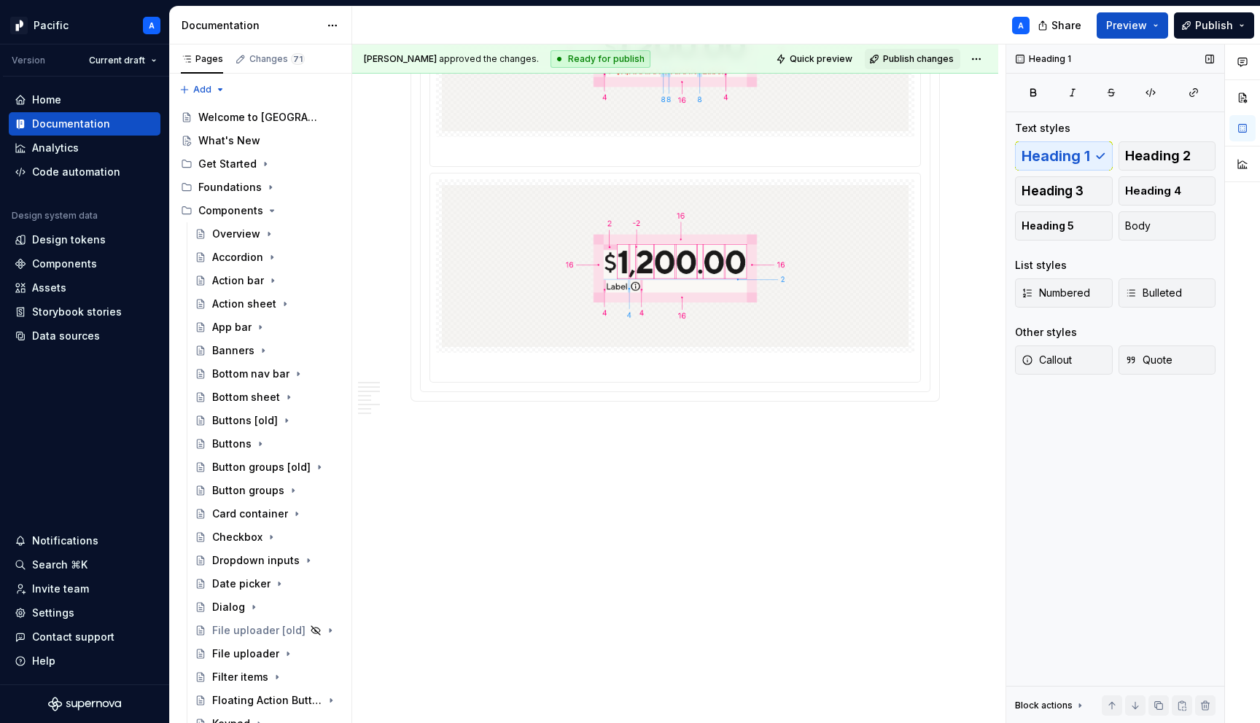
scroll to position [8215, 0]
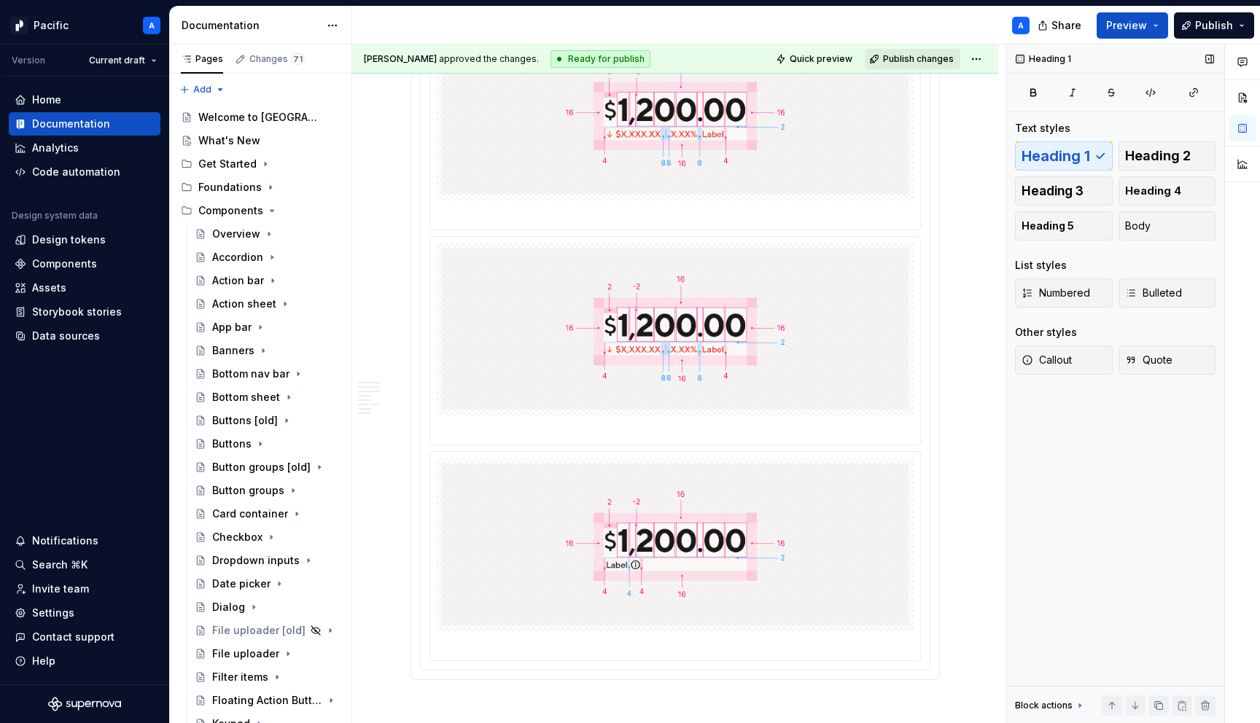
click at [910, 60] on span "Publish changes" at bounding box center [918, 59] width 71 height 12
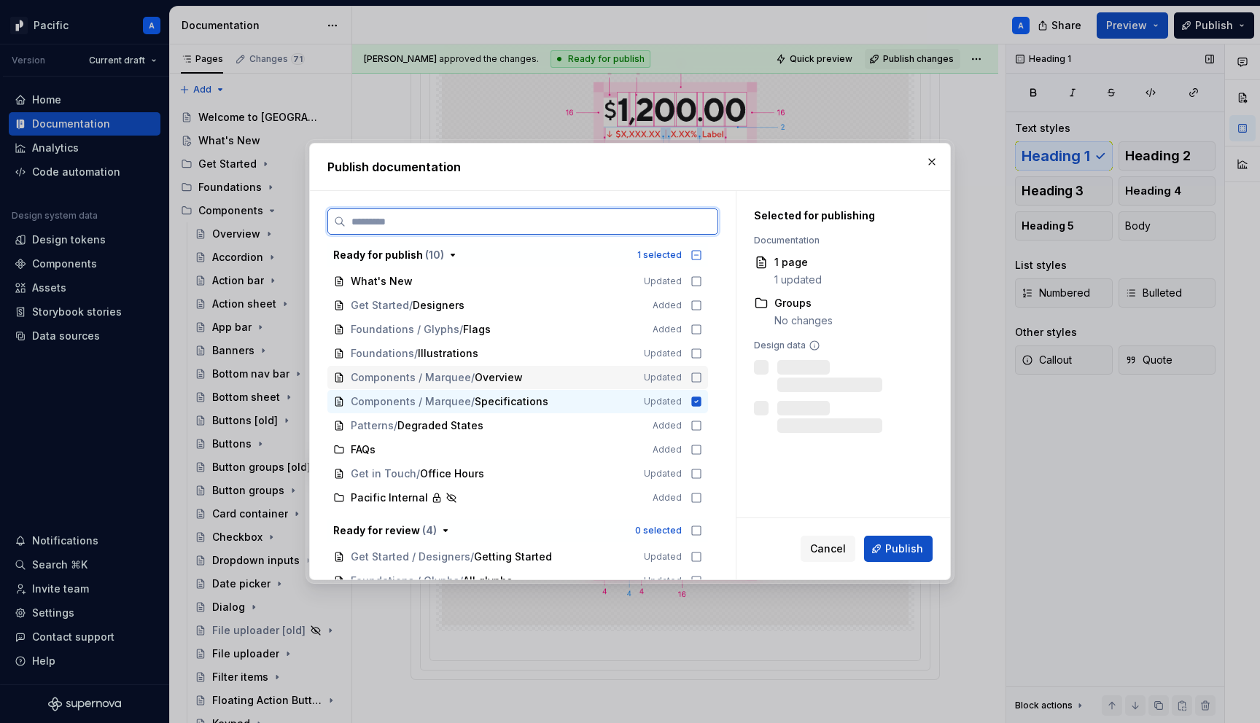
click at [597, 386] on div "Components / Marquee / Overview Updated" at bounding box center [517, 377] width 381 height 23
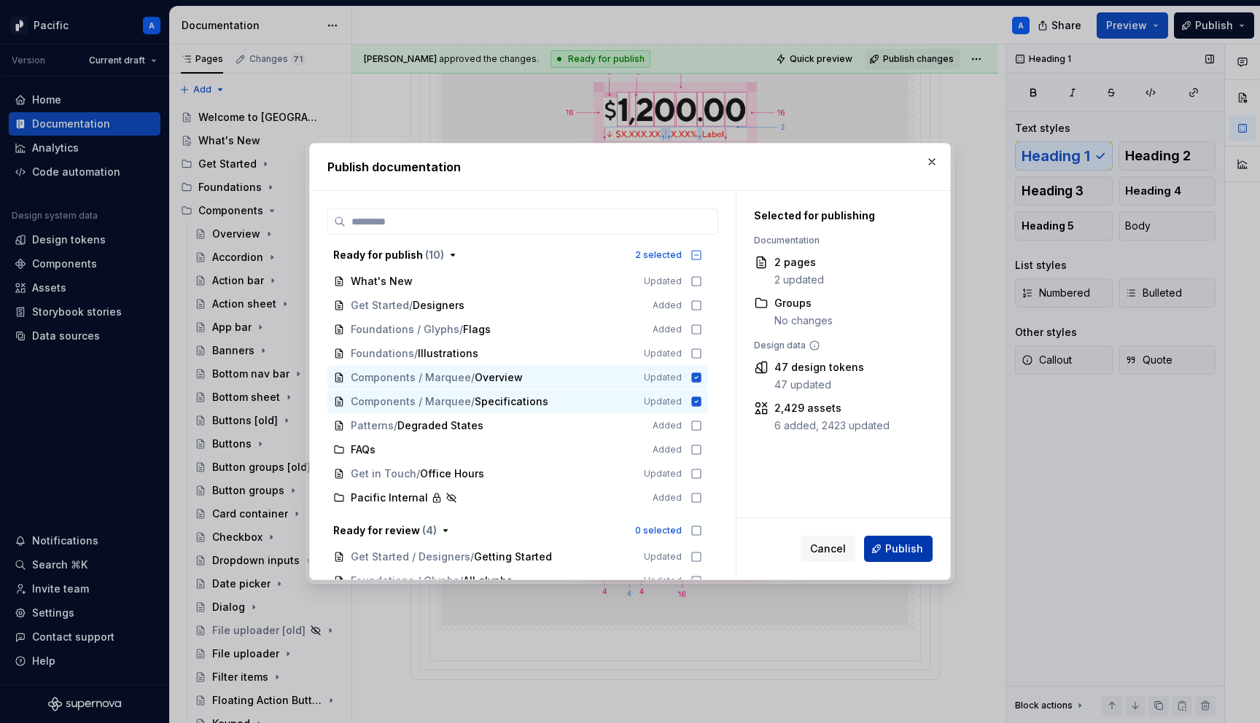
click at [892, 553] on span "Publish" at bounding box center [904, 549] width 38 height 15
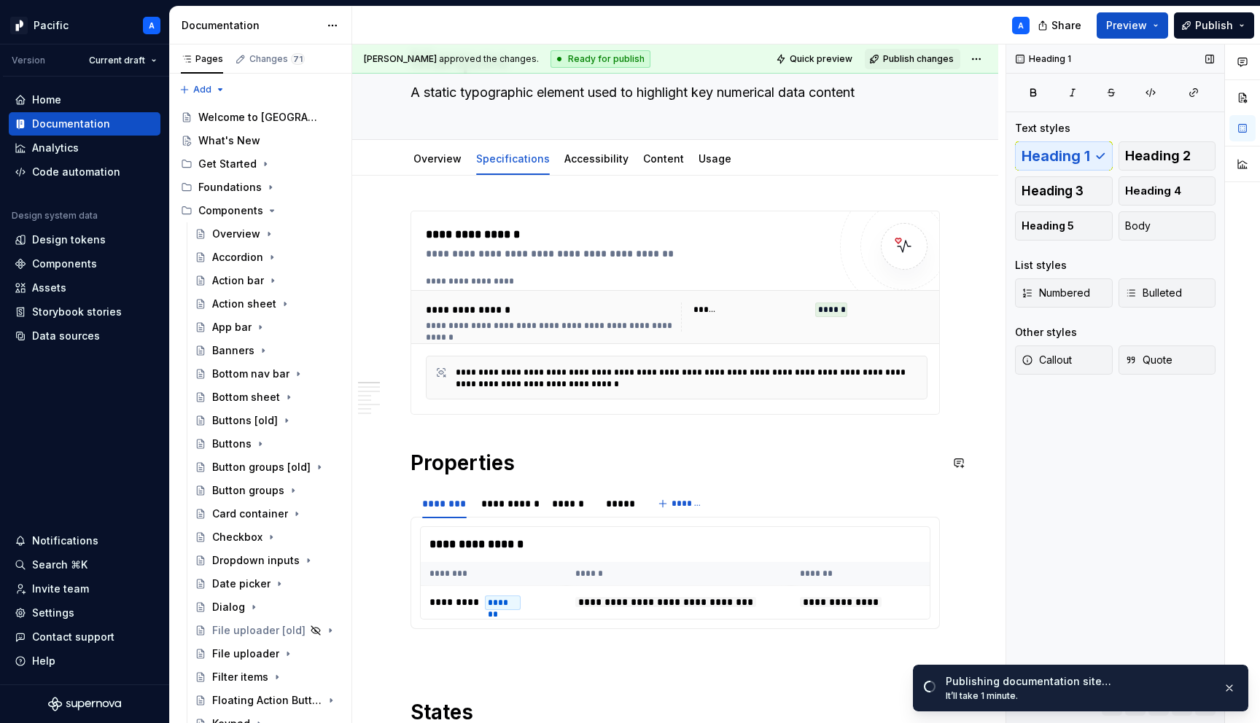
scroll to position [0, 0]
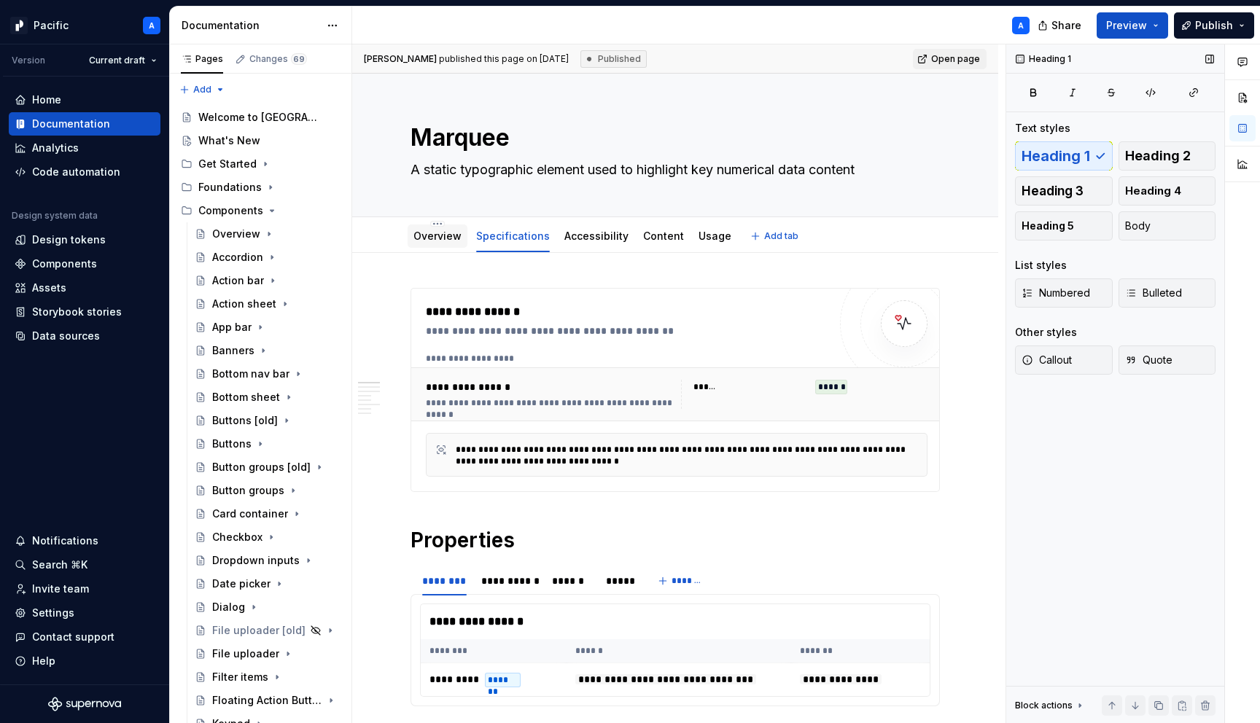
click at [432, 228] on div "Overview" at bounding box center [437, 235] width 48 height 17
click at [445, 241] on link "Overview" at bounding box center [437, 236] width 48 height 12
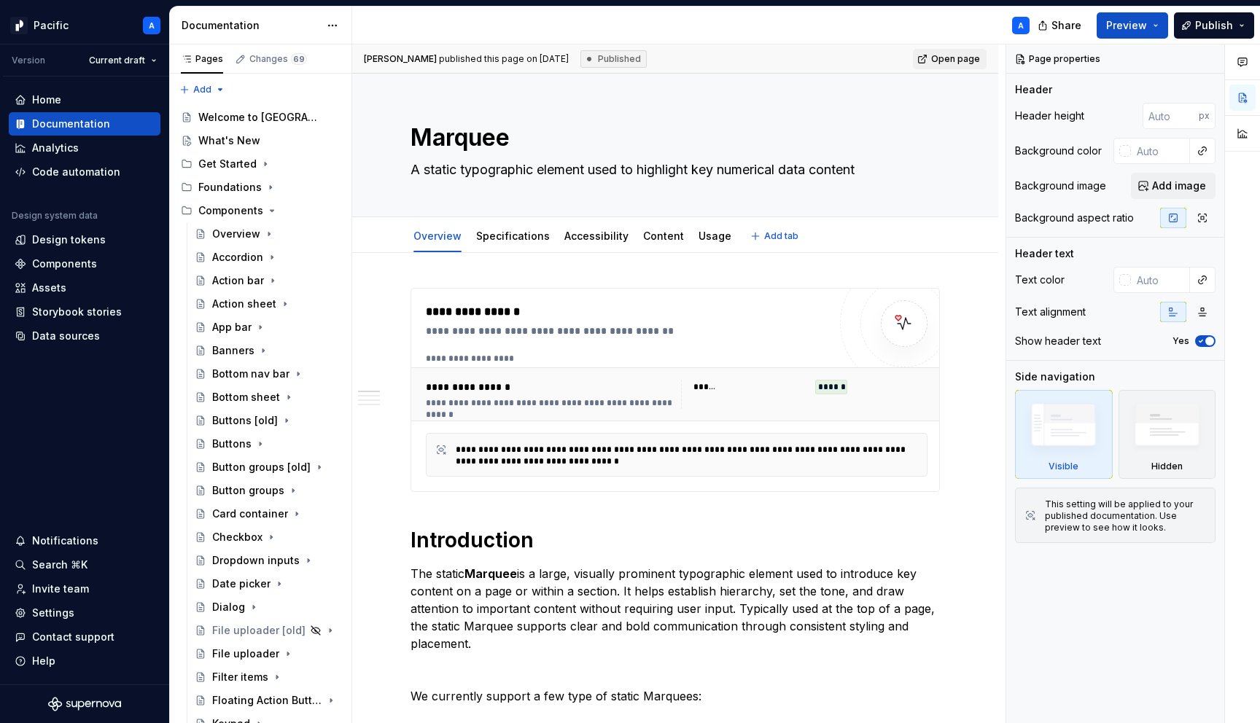
type textarea "*"
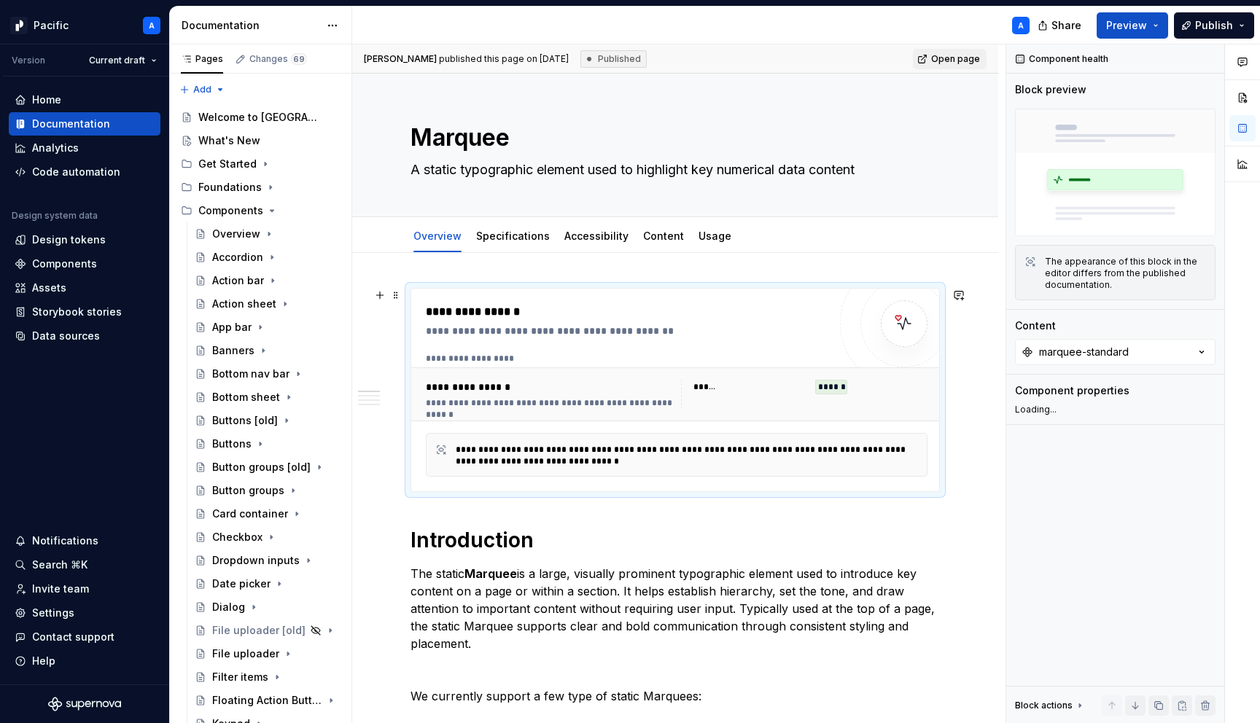
click at [470, 366] on div "**********" at bounding box center [677, 387] width 502 height 69
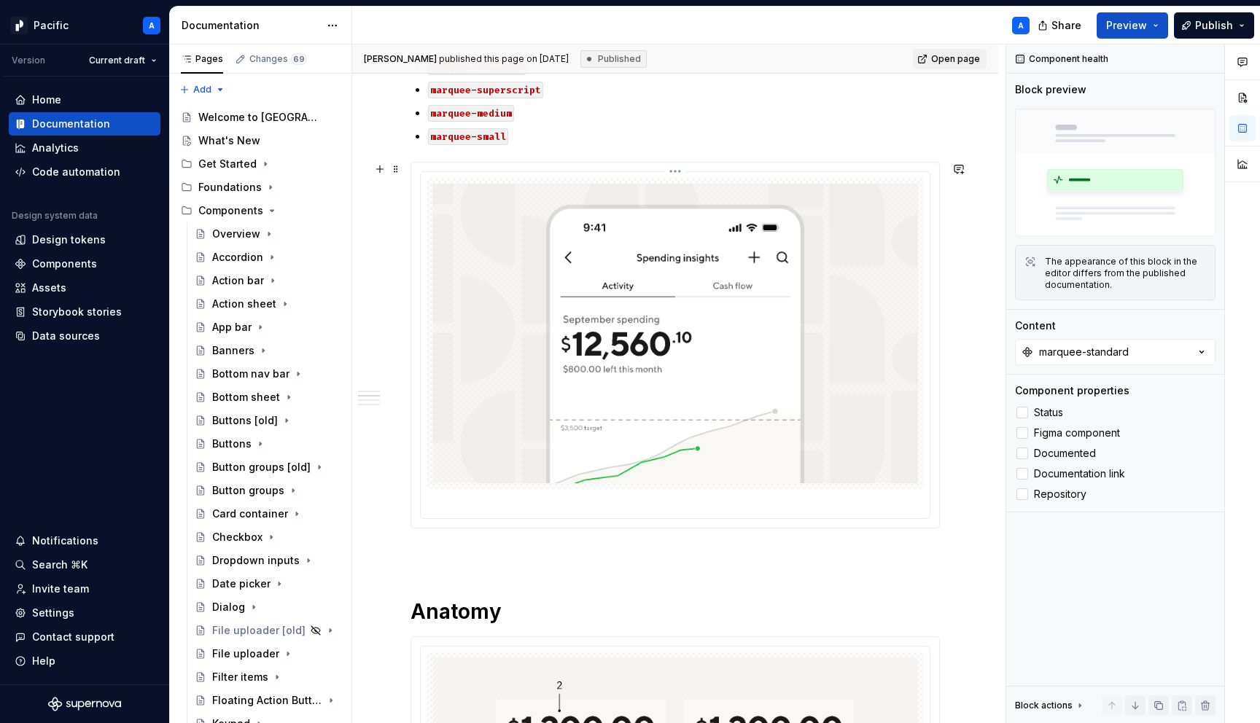
scroll to position [801, 0]
